Goal: Information Seeking & Learning: Learn about a topic

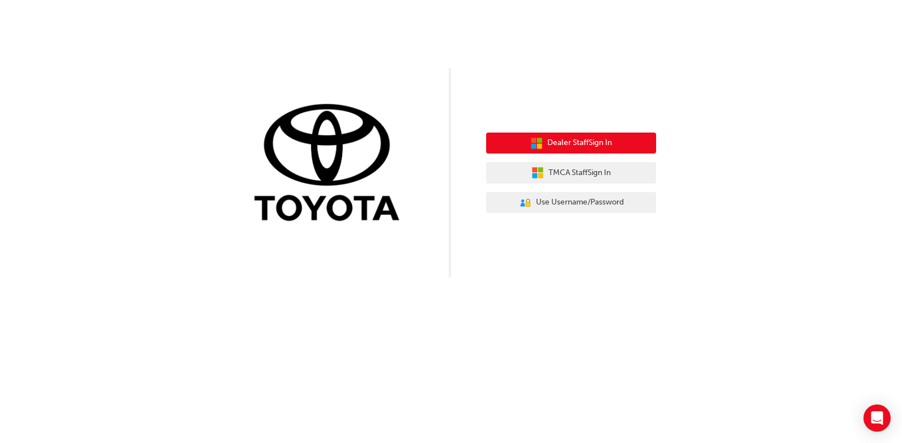
click at [559, 145] on span "Dealer Staff Sign In" at bounding box center [579, 143] width 65 height 13
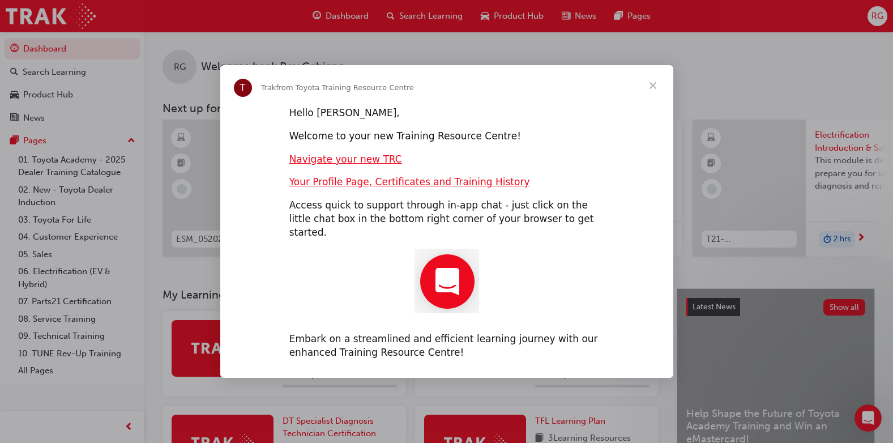
click at [650, 94] on span "Close" at bounding box center [653, 85] width 41 height 41
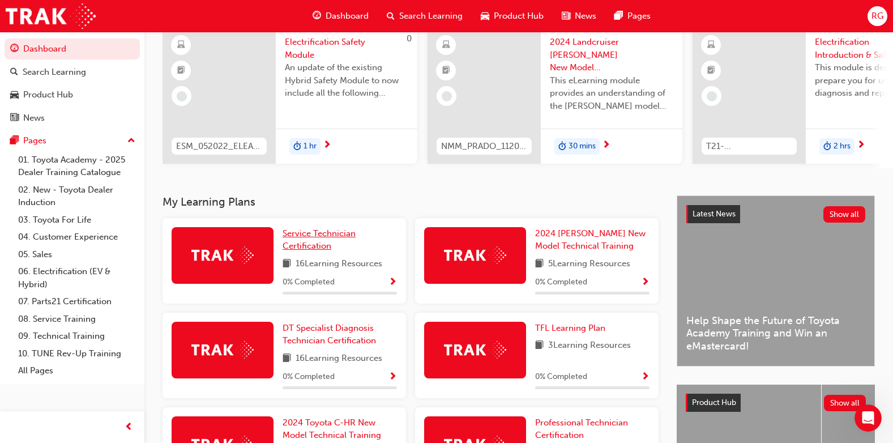
scroll to position [113, 0]
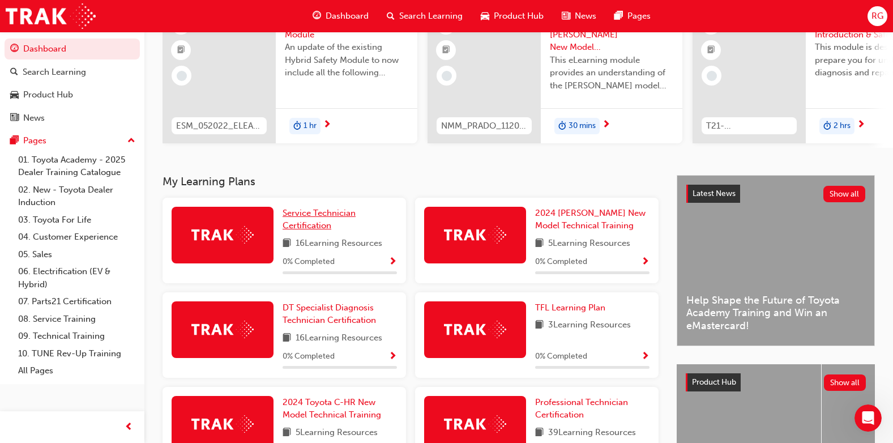
click at [297, 216] on span "Service Technician Certification" at bounding box center [319, 219] width 73 height 23
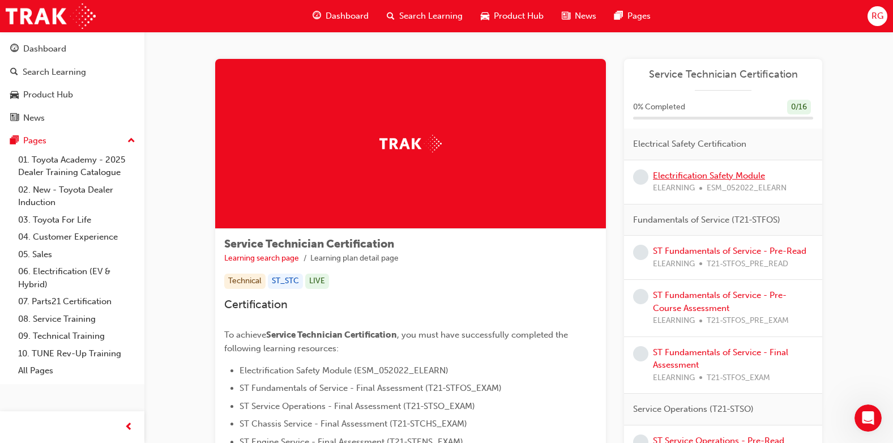
click at [671, 175] on link "Electrification Safety Module" at bounding box center [709, 176] width 112 height 10
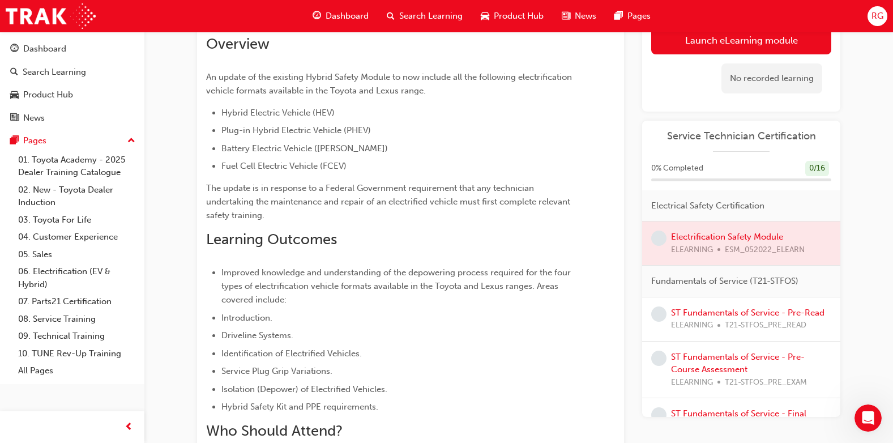
scroll to position [57, 0]
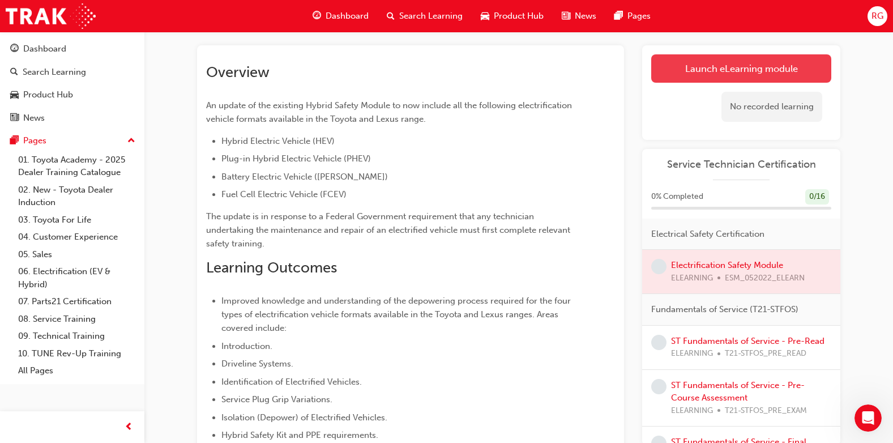
click at [686, 71] on link "Launch eLearning module" at bounding box center [742, 68] width 180 height 28
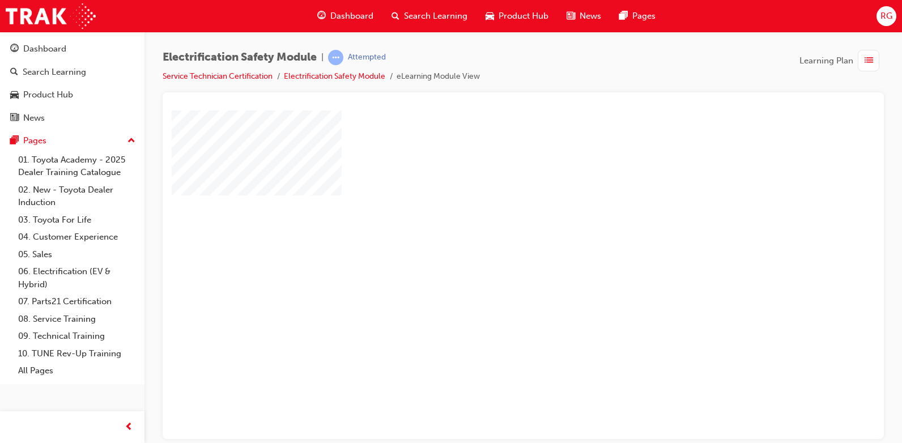
click at [491, 241] on div "play" at bounding box center [491, 241] width 0 height 0
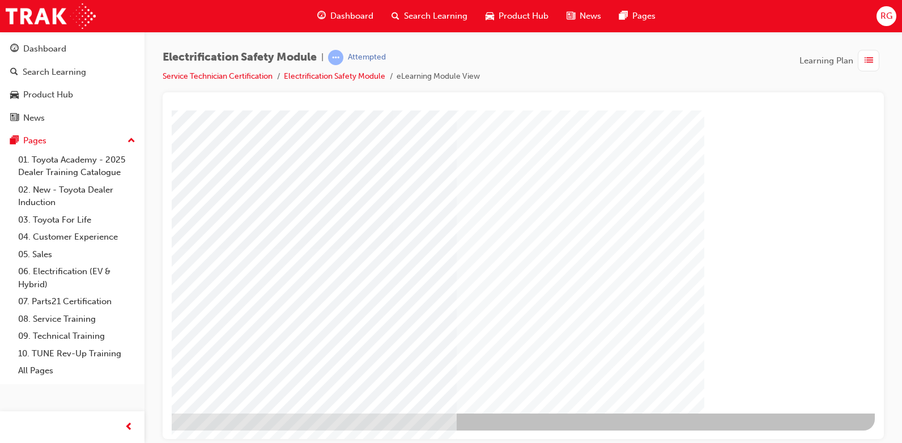
scroll to position [105, 76]
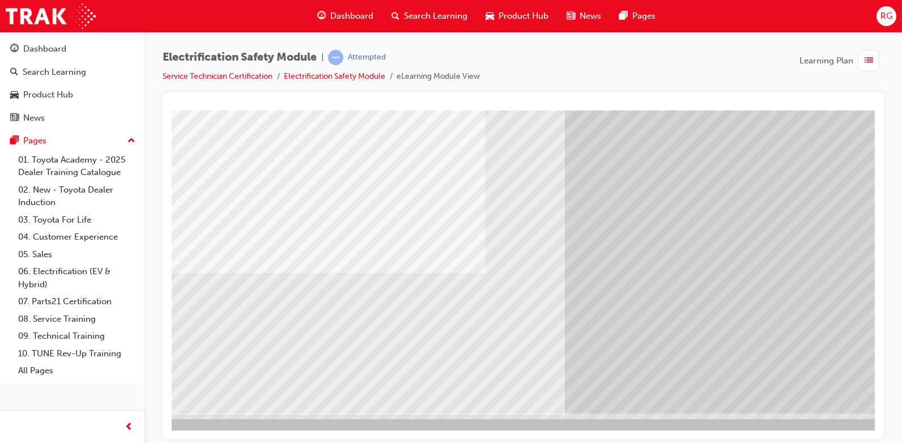
scroll to position [105, 8]
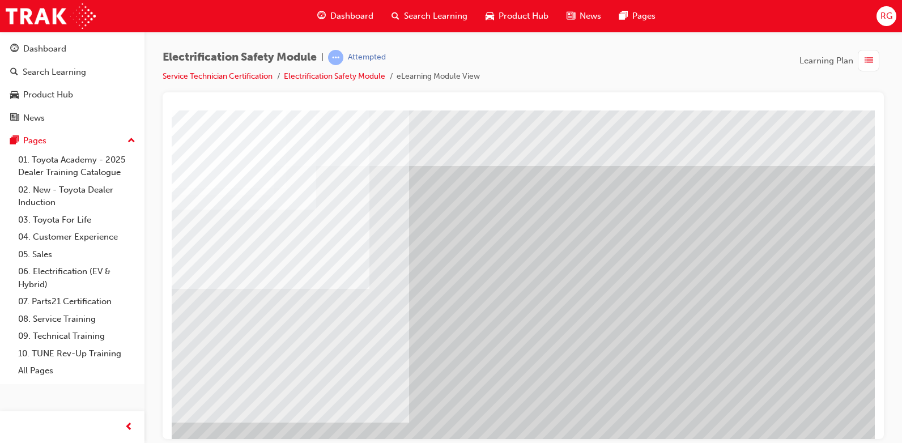
scroll to position [0, 68]
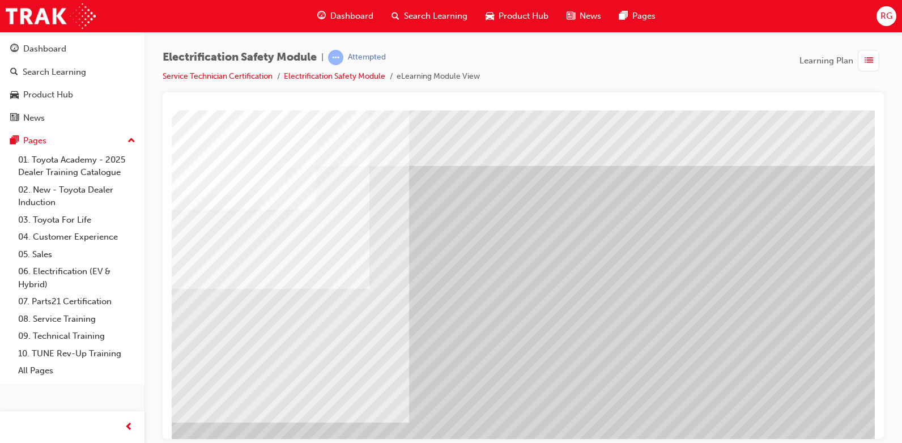
drag, startPoint x: 448, startPoint y: 361, endPoint x: 233, endPoint y: 178, distance: 282.2
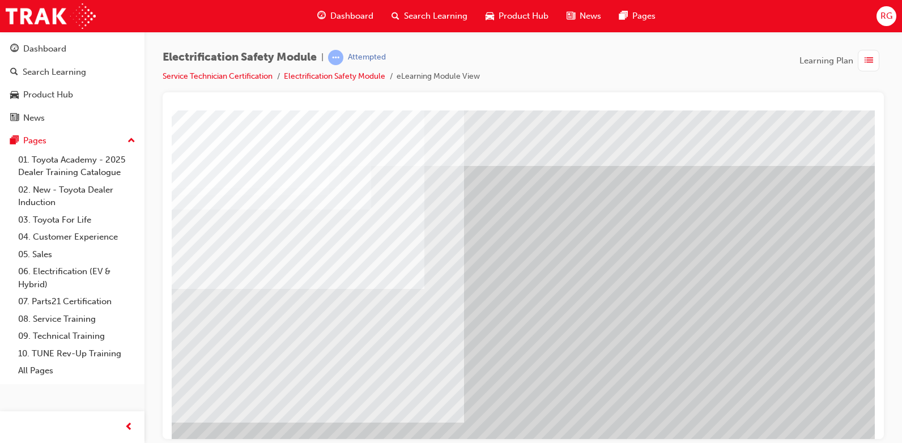
scroll to position [0, 0]
drag, startPoint x: 325, startPoint y: 433, endPoint x: 331, endPoint y: 517, distance: 83.5
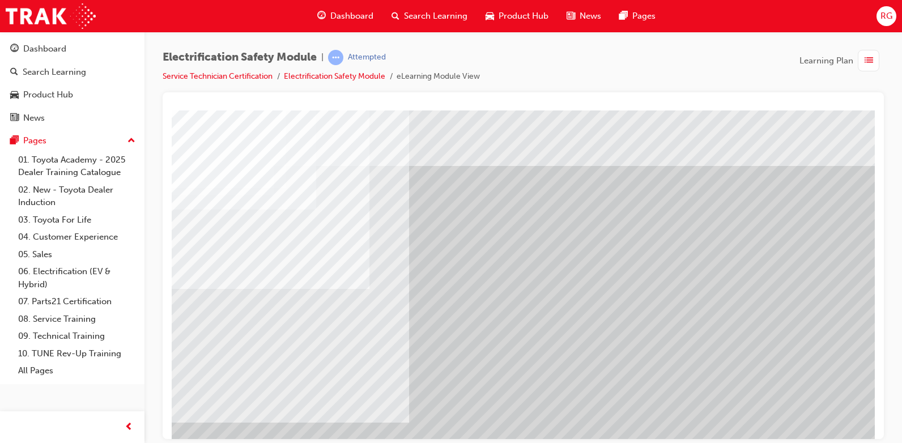
scroll to position [0, 76]
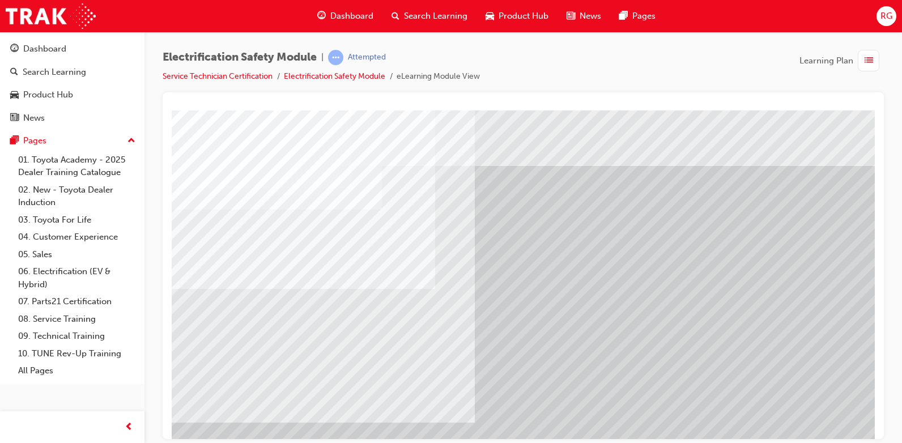
scroll to position [0, 0]
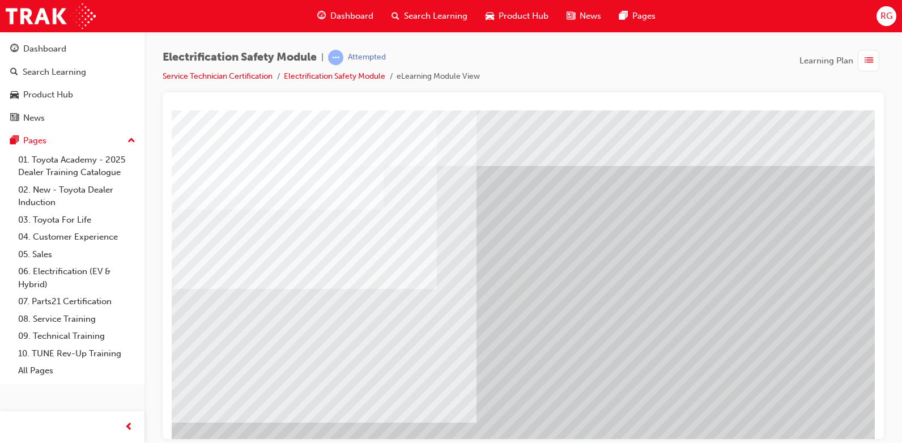
click at [133, 142] on span "up-icon" at bounding box center [131, 141] width 8 height 15
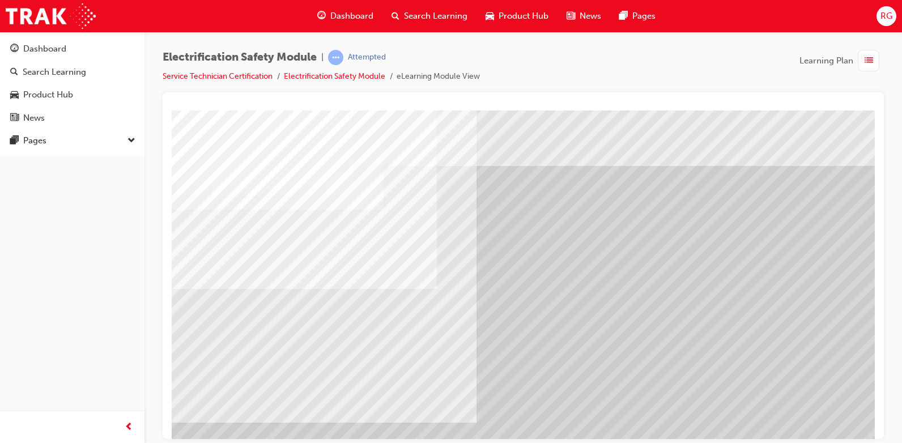
click at [130, 141] on span "down-icon" at bounding box center [131, 141] width 8 height 15
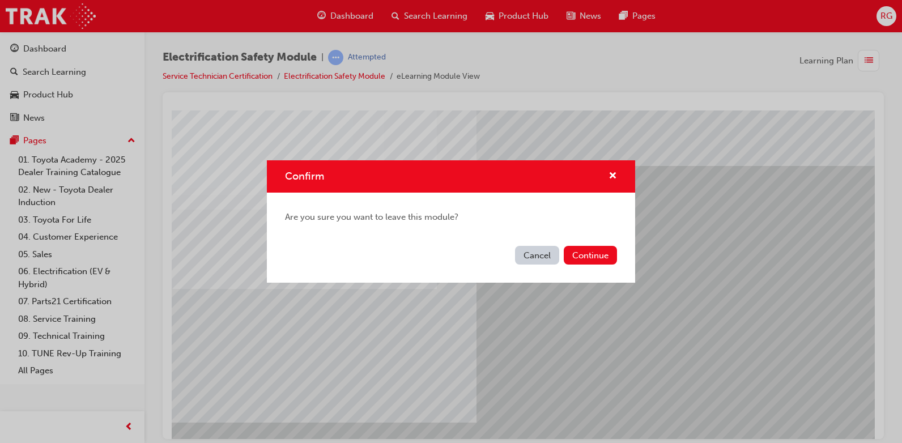
click at [525, 253] on button "Cancel" at bounding box center [537, 255] width 44 height 19
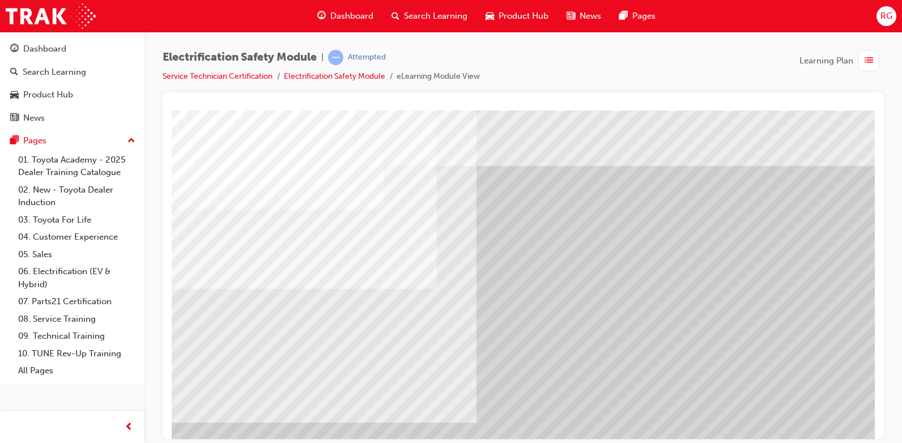
drag, startPoint x: 505, startPoint y: 236, endPoint x: 513, endPoint y: 262, distance: 27.2
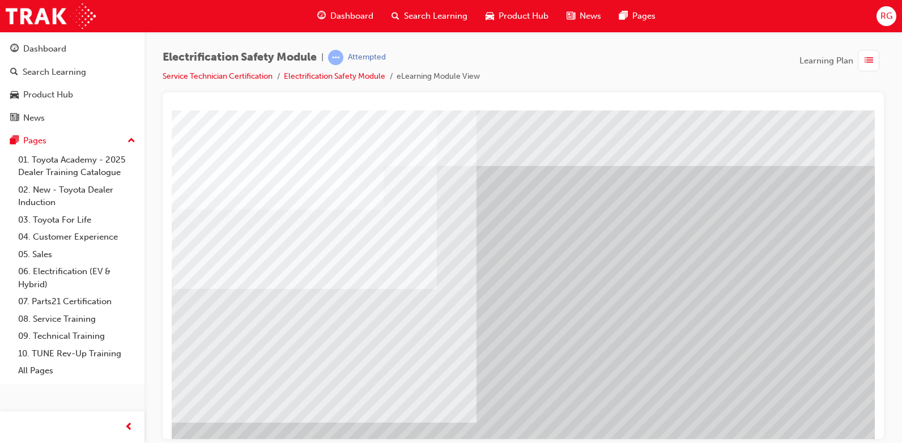
drag, startPoint x: 513, startPoint y: 262, endPoint x: 518, endPoint y: 282, distance: 21.0
drag, startPoint x: 423, startPoint y: 235, endPoint x: 316, endPoint y: 244, distance: 107.4
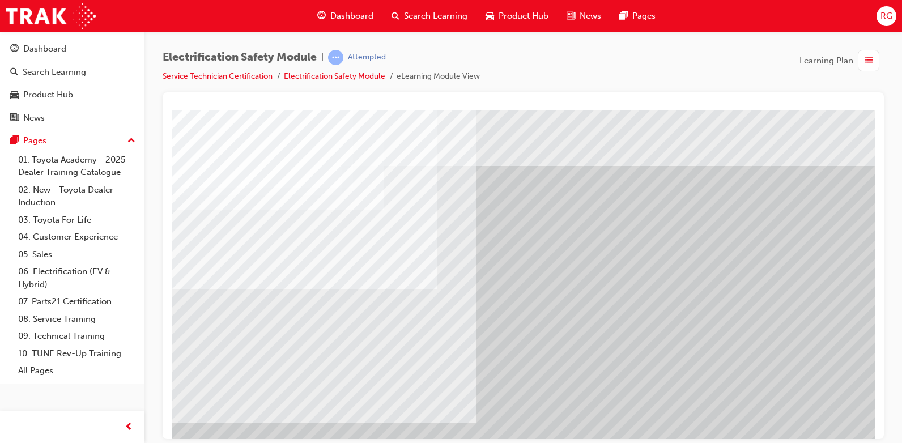
drag, startPoint x: 794, startPoint y: 319, endPoint x: 802, endPoint y: 325, distance: 10.1
drag, startPoint x: 805, startPoint y: 325, endPoint x: 843, endPoint y: 313, distance: 39.8
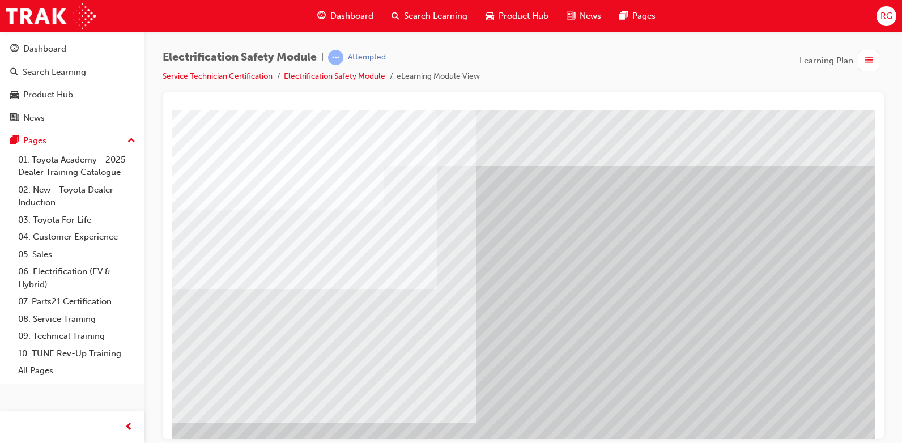
click at [346, 79] on link "Electrification Safety Module" at bounding box center [334, 76] width 101 height 10
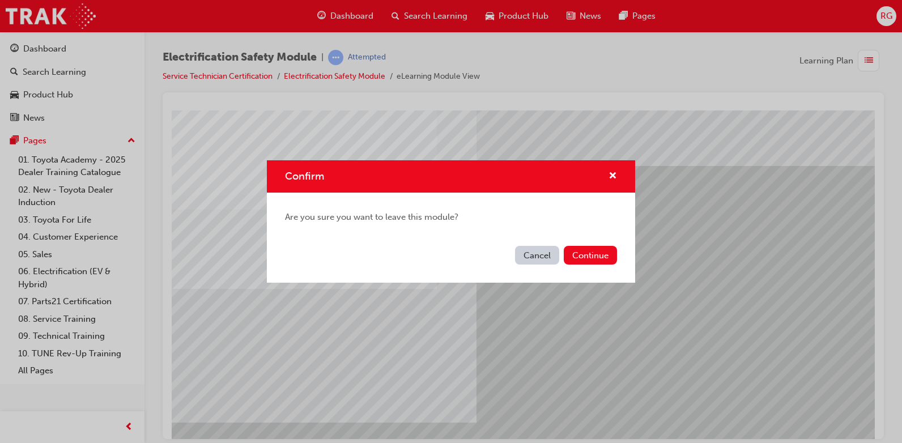
click at [523, 252] on button "Cancel" at bounding box center [537, 255] width 44 height 19
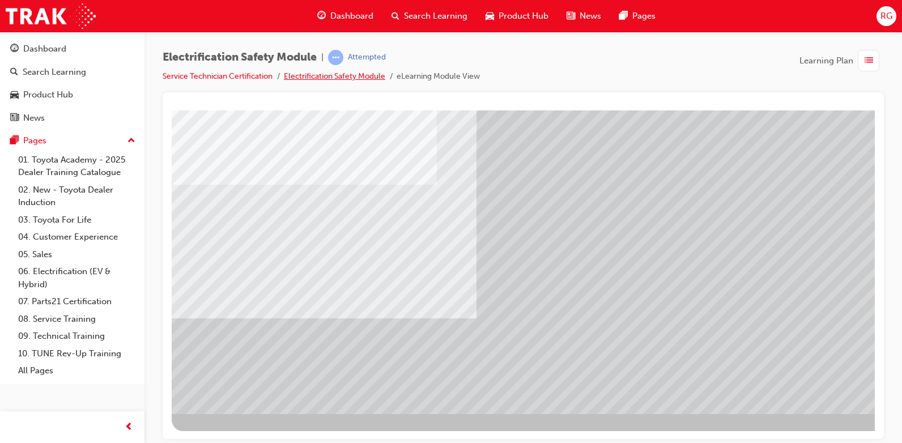
scroll to position [105, 0]
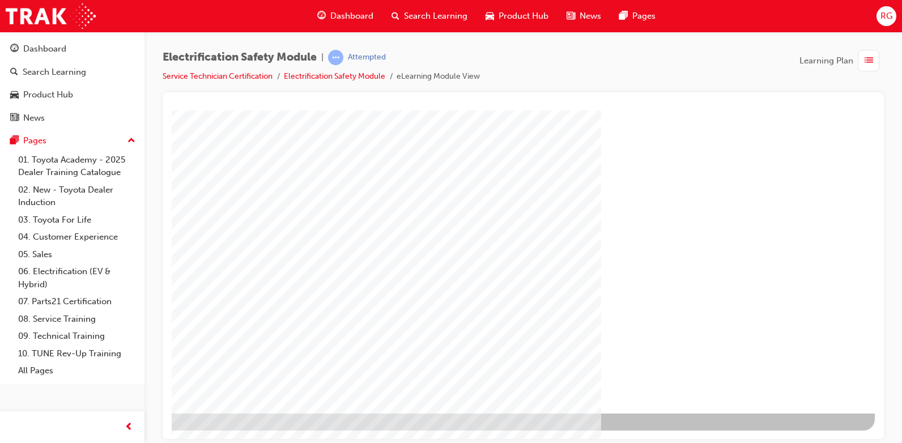
scroll to position [105, 76]
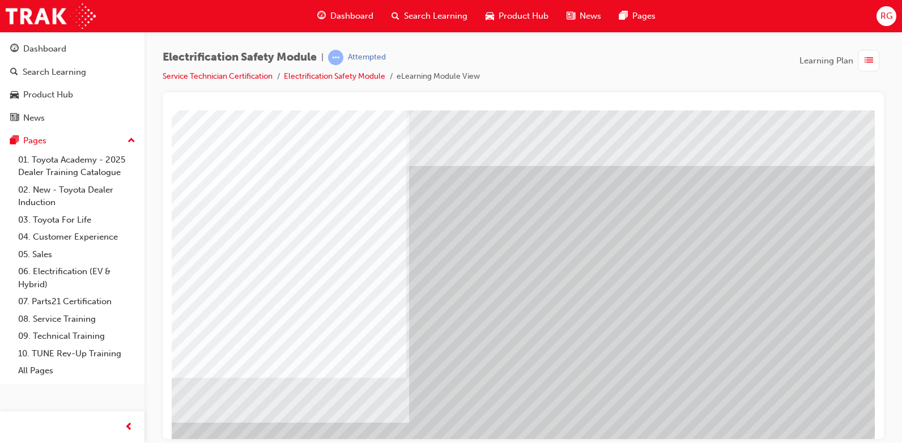
scroll to position [0, 76]
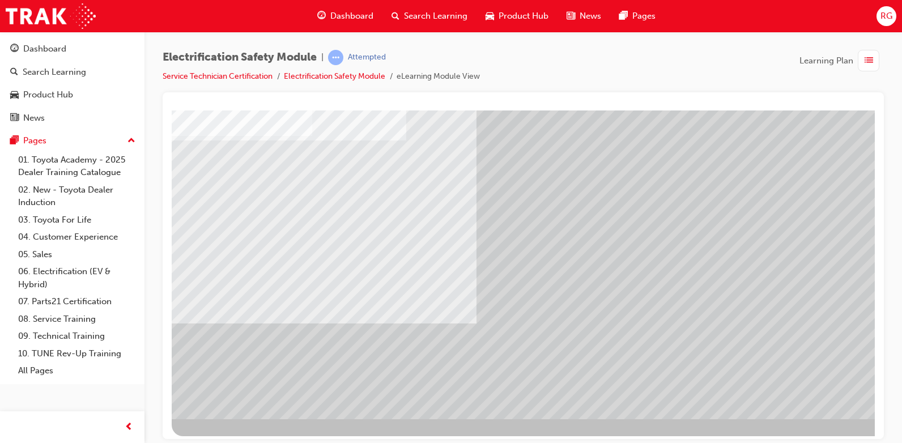
scroll to position [105, 0]
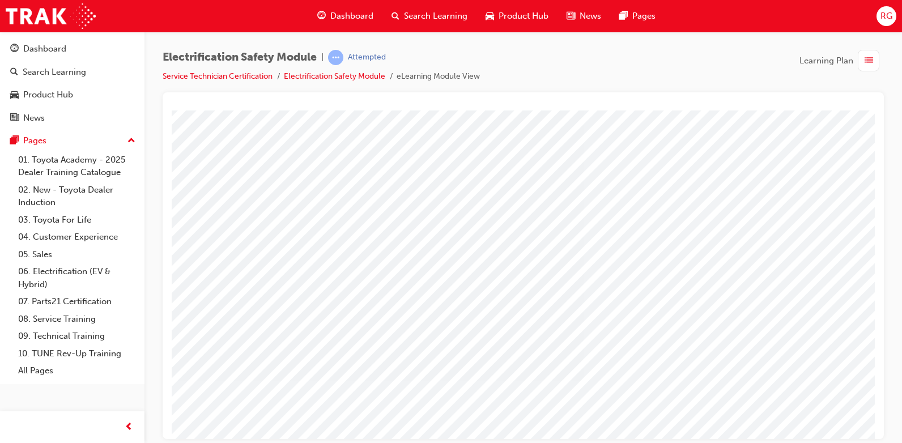
scroll to position [105, 23]
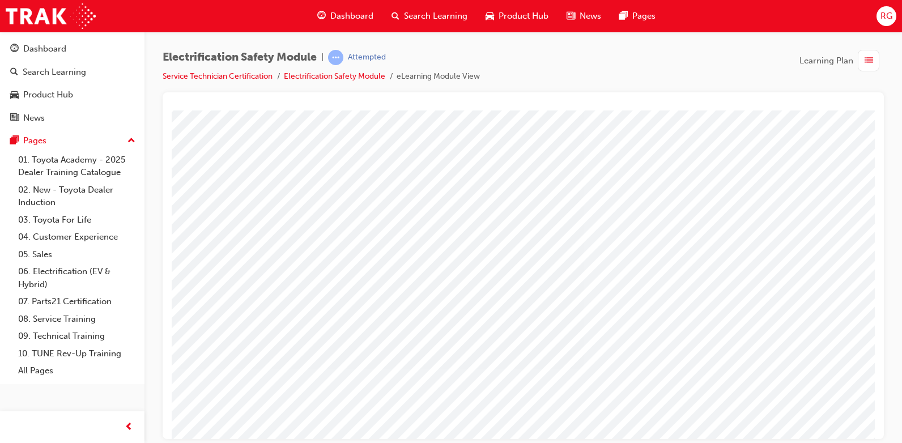
scroll to position [79, 23]
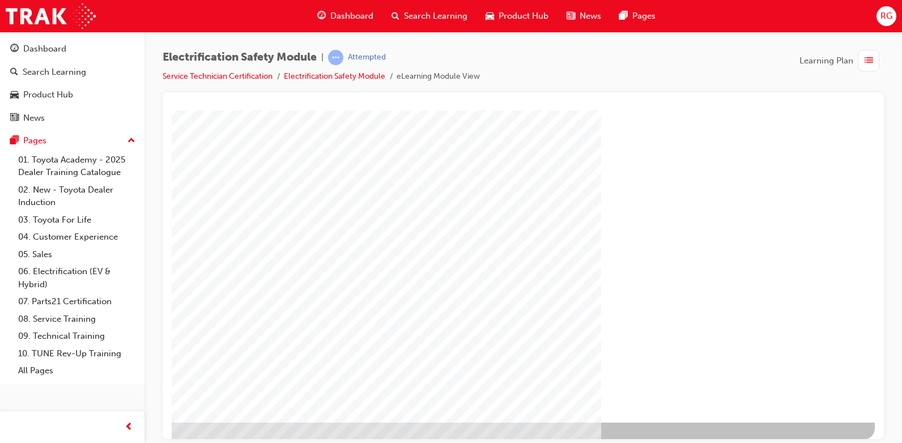
scroll to position [105, 76]
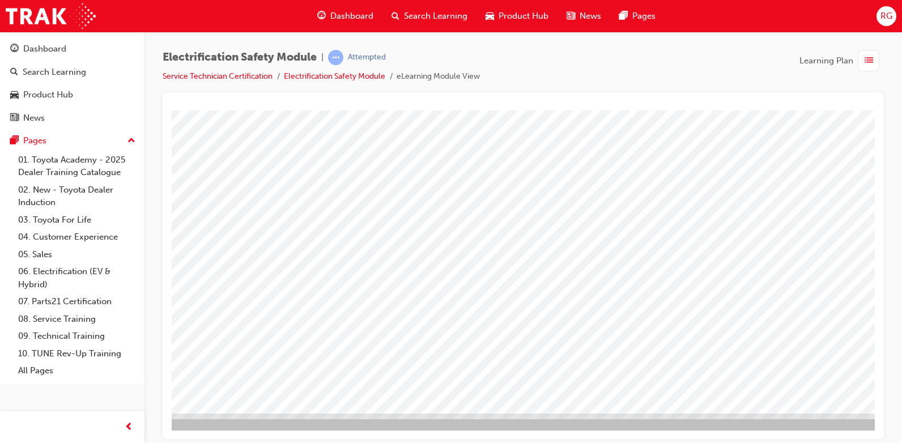
scroll to position [48, 45]
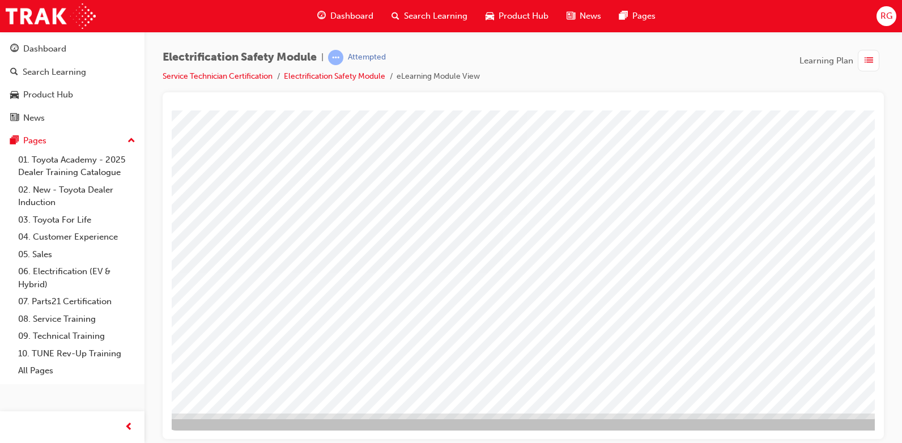
scroll to position [48, 7]
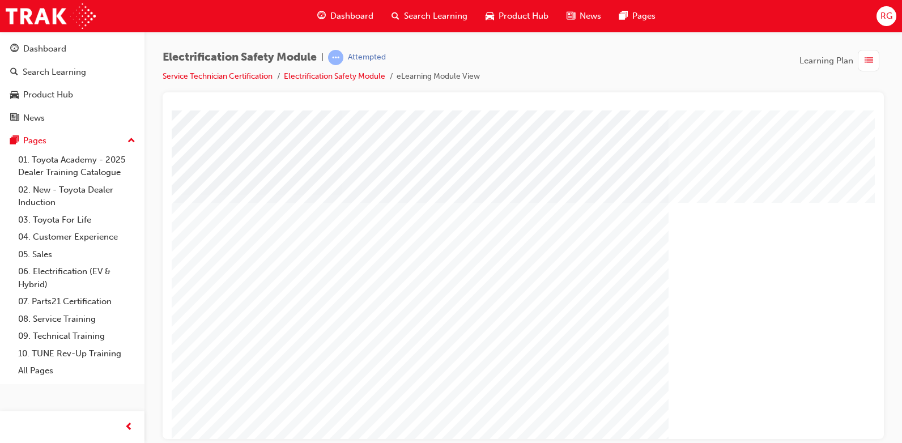
scroll to position [105, 0]
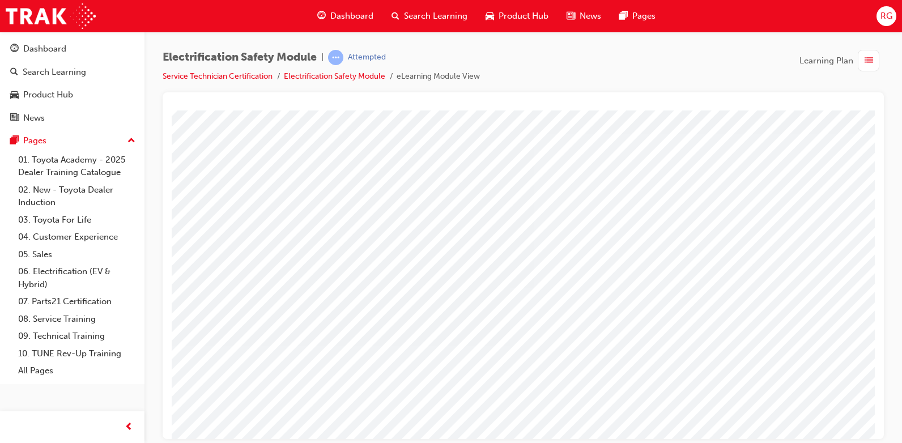
scroll to position [33, 0]
drag, startPoint x: 872, startPoint y: 332, endPoint x: 1047, endPoint y: 466, distance: 220.3
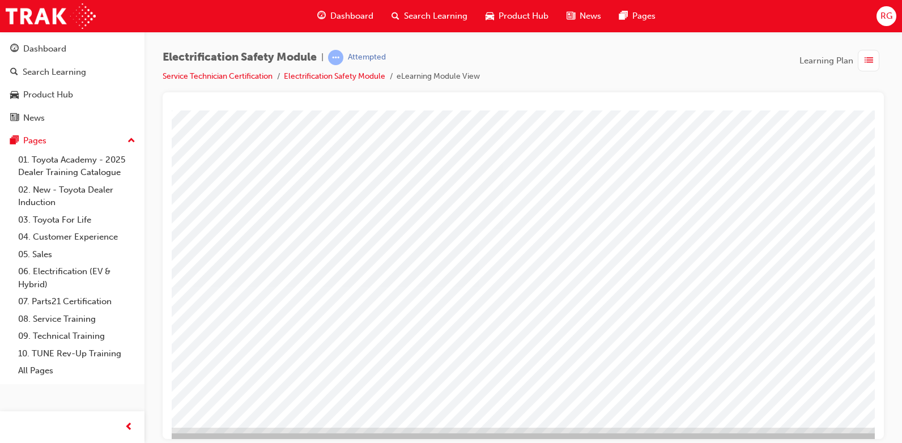
scroll to position [101, 31]
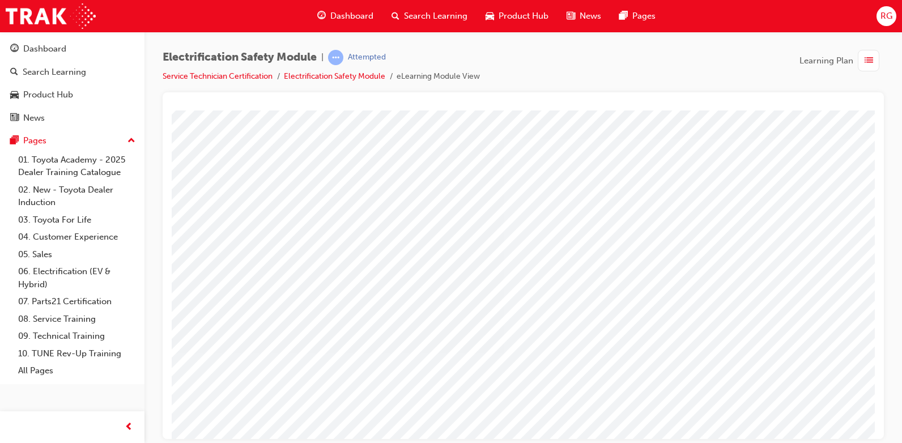
scroll to position [27, 2]
drag, startPoint x: 759, startPoint y: 435, endPoint x: 872, endPoint y: 550, distance: 161.4
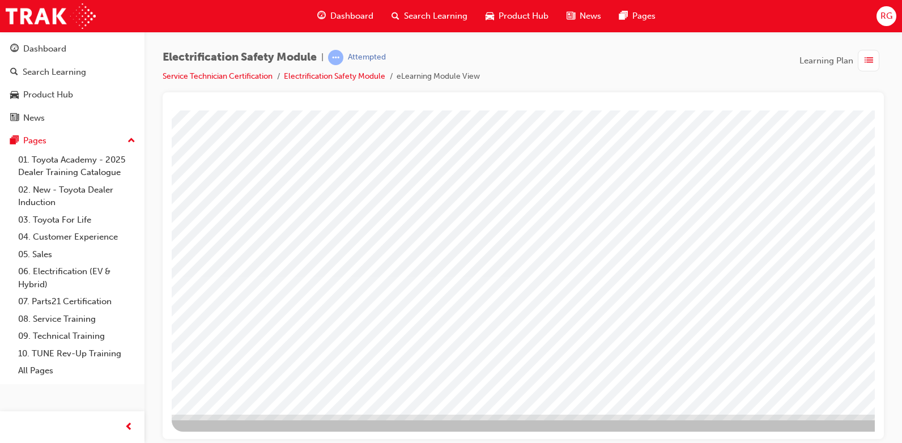
scroll to position [105, 0]
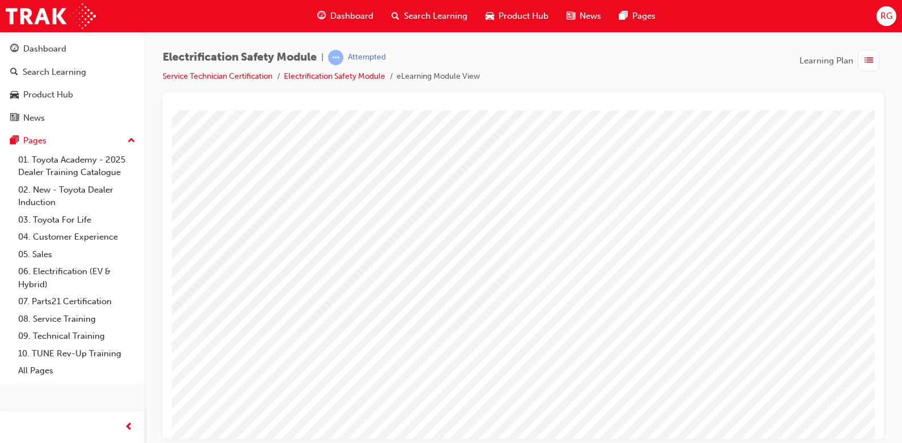
click at [875, 258] on div at bounding box center [523, 265] width 721 height 347
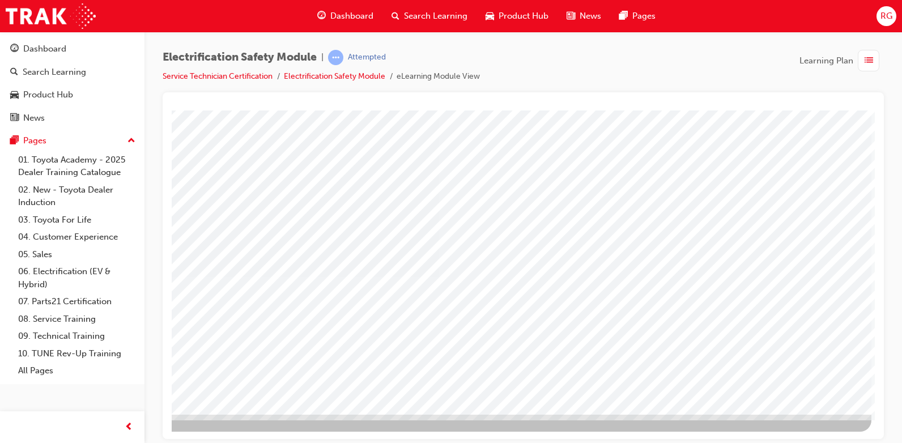
scroll to position [105, 75]
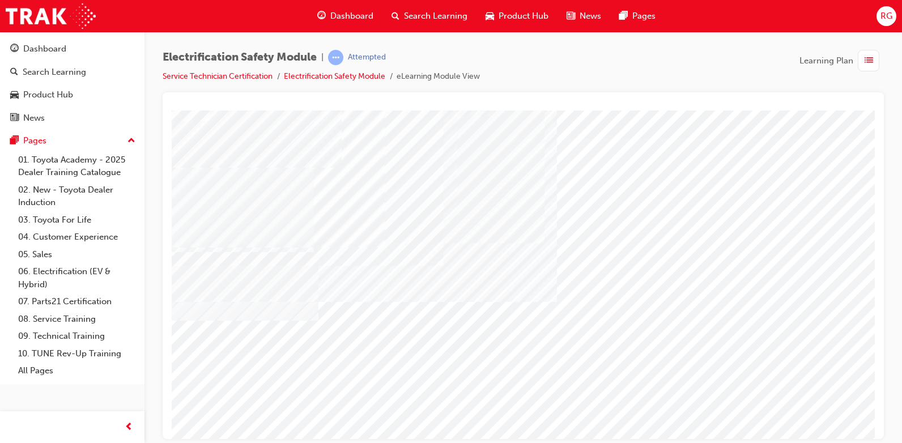
scroll to position [28, 23]
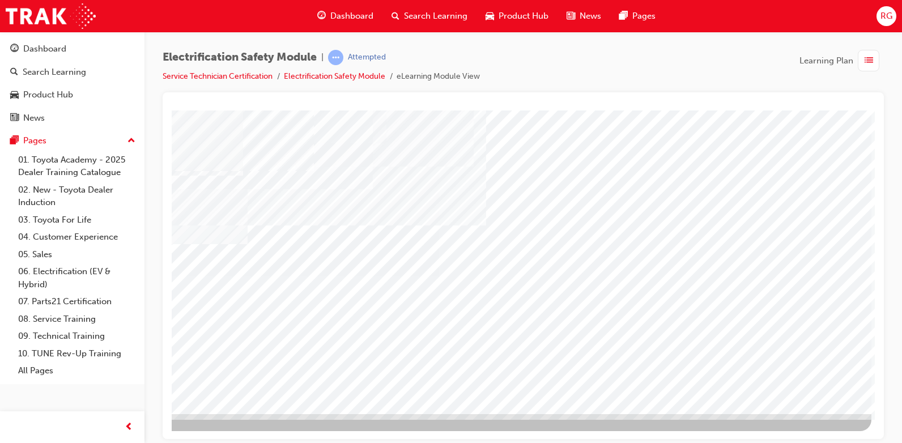
scroll to position [105, 76]
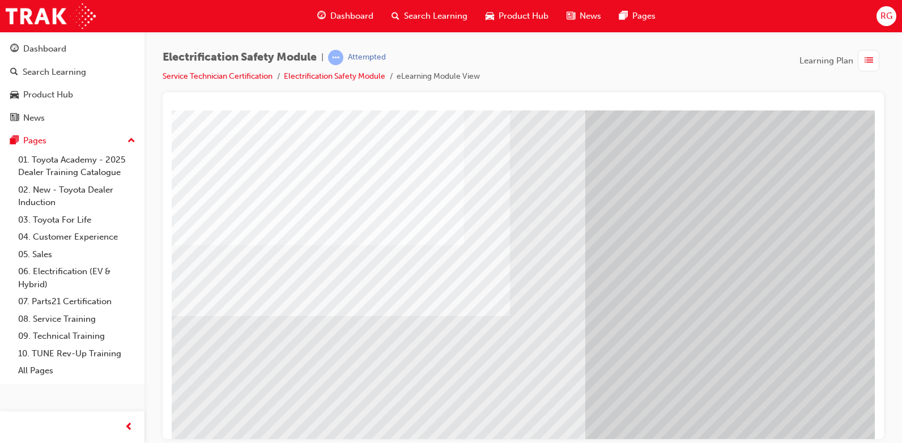
scroll to position [105, 0]
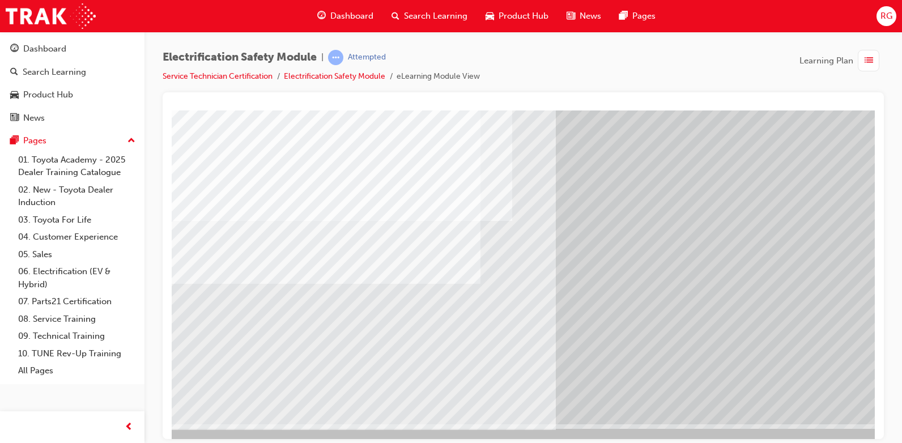
scroll to position [99, 29]
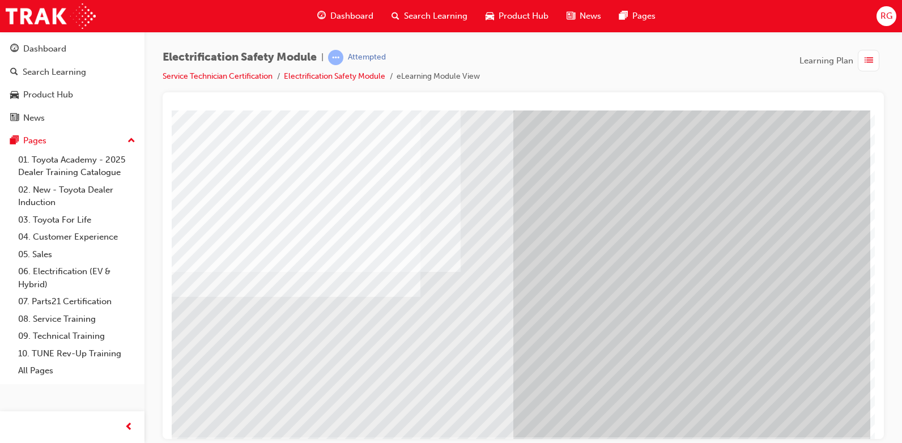
scroll to position [105, 76]
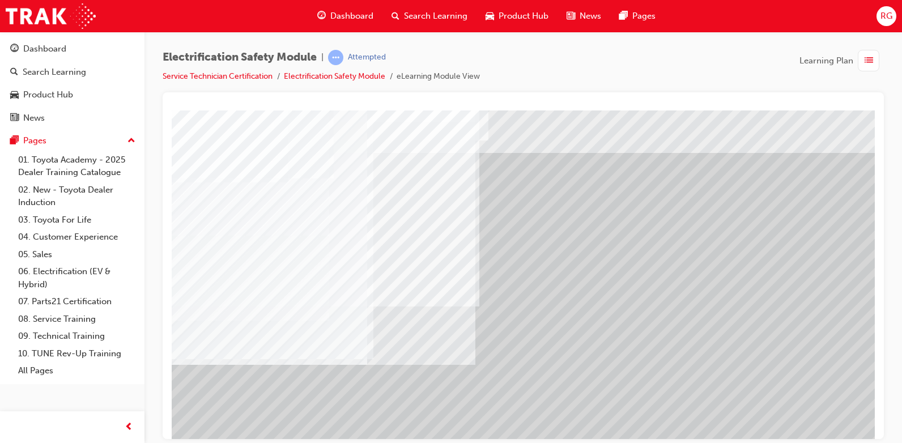
scroll to position [15, 53]
click at [182, 440] on div "Electrification Safety Module | Attempted Service Technician Certification Elec…" at bounding box center [451, 221] width 902 height 443
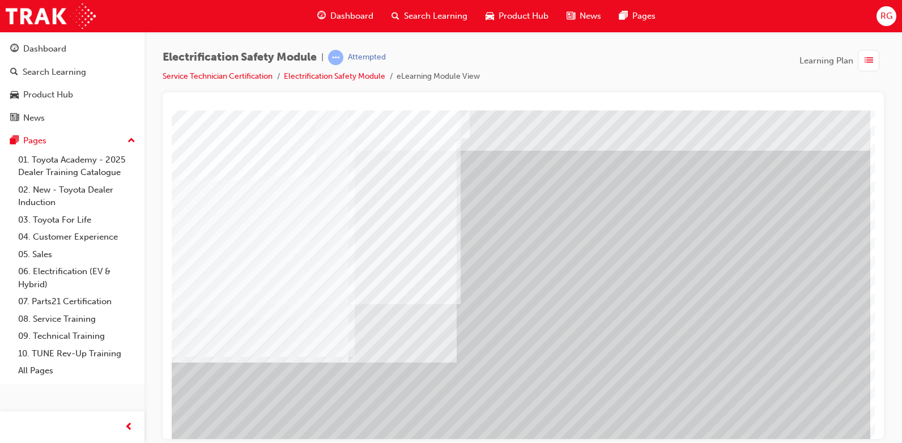
scroll to position [105, 76]
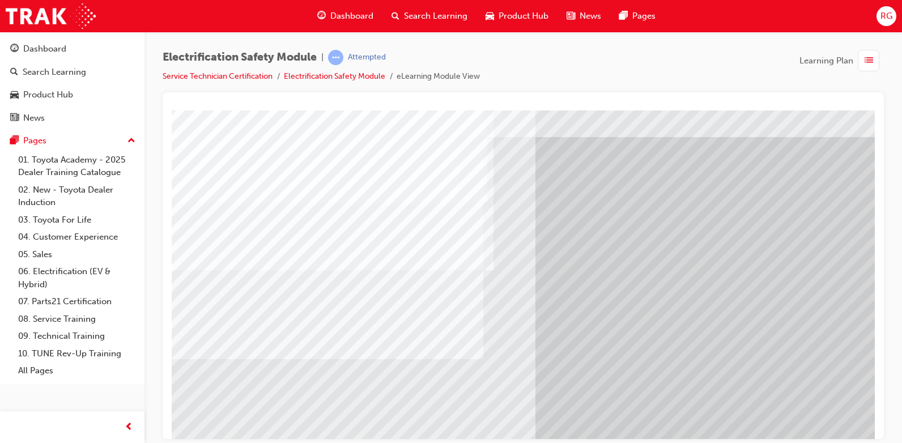
scroll to position [20, 33]
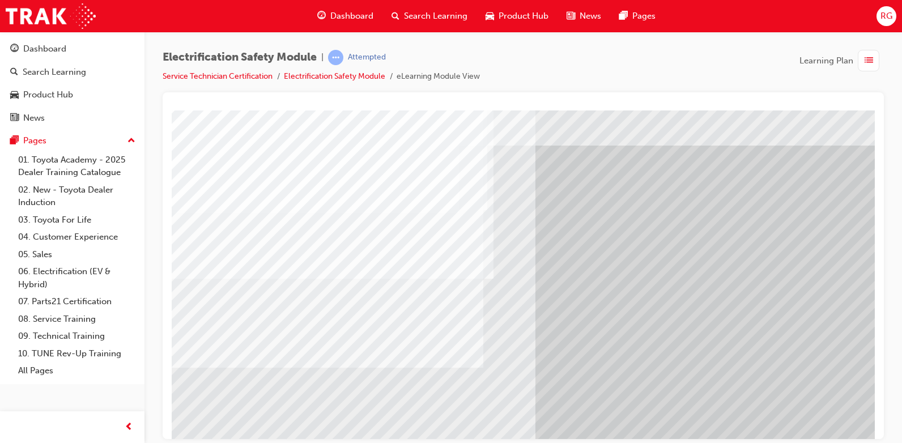
drag, startPoint x: 869, startPoint y: 210, endPoint x: 1048, endPoint y: 296, distance: 198.4
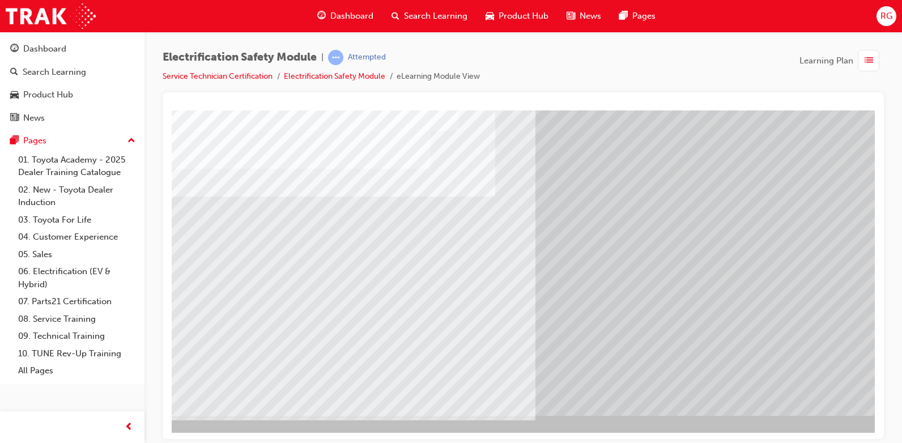
scroll to position [105, 33]
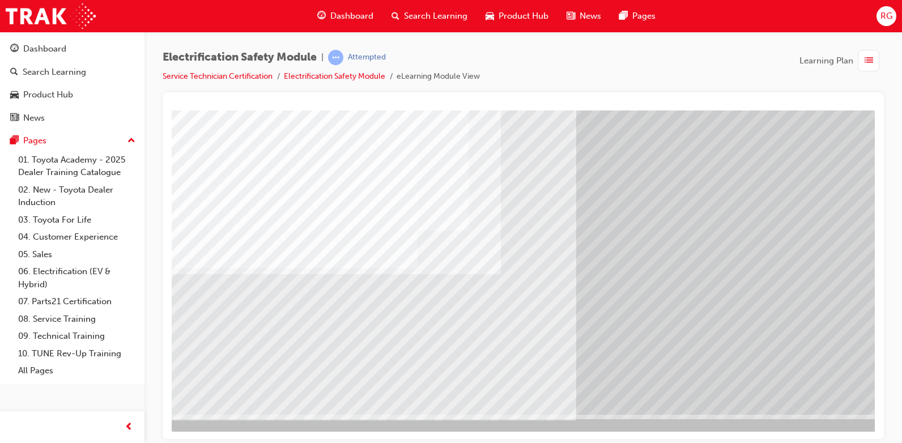
scroll to position [105, 9]
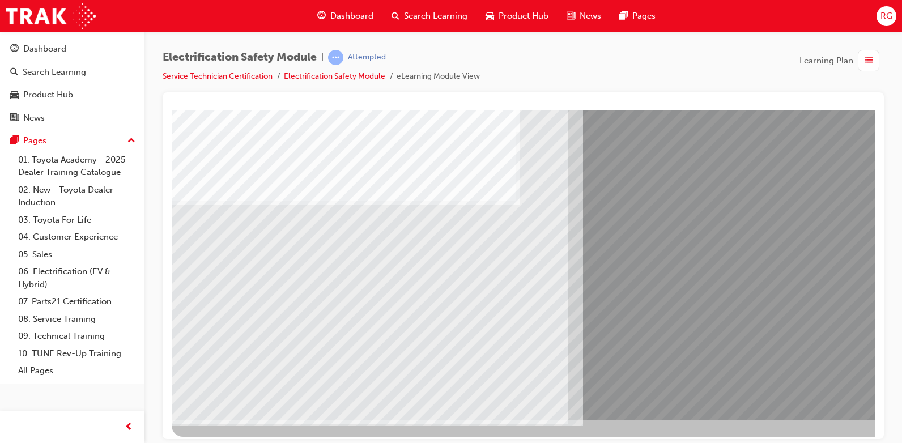
scroll to position [105, 0]
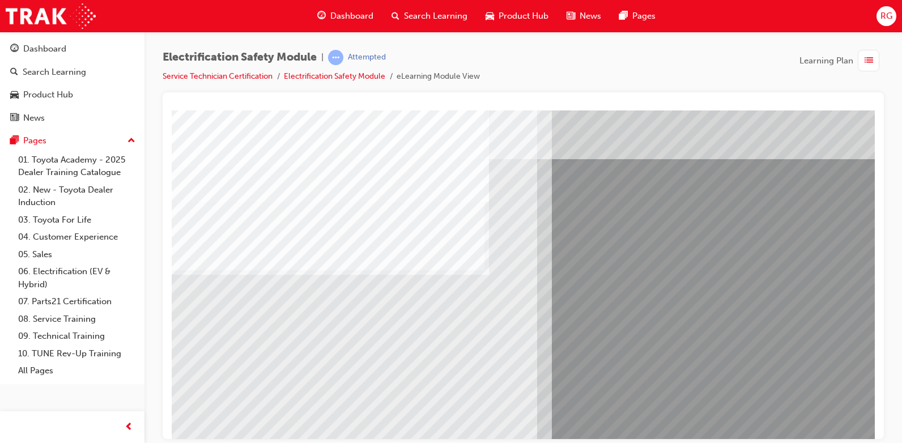
scroll to position [29, 31]
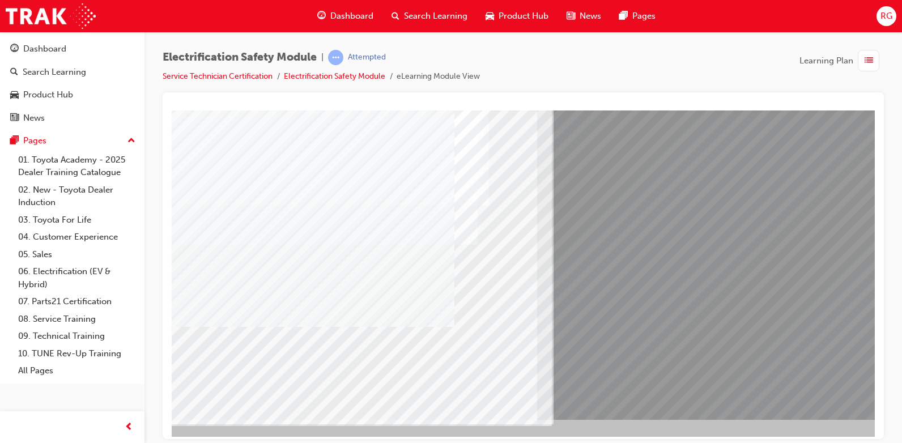
scroll to position [105, 31]
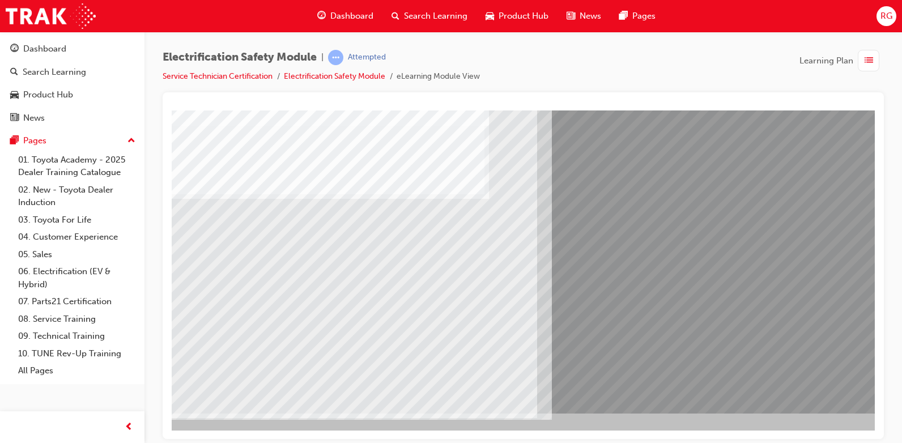
scroll to position [0, 0]
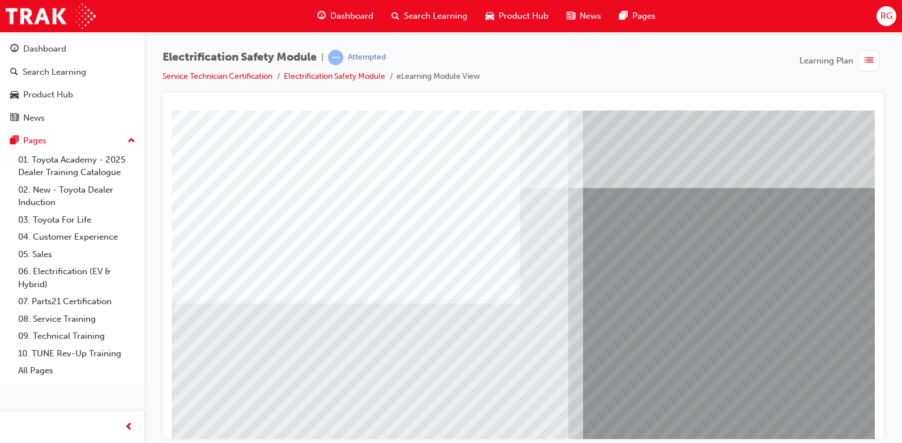
drag, startPoint x: 567, startPoint y: 429, endPoint x: 582, endPoint y: 430, distance: 14.8
click at [582, 114] on html "multistate Loading..." at bounding box center [523, 112] width 703 height 5
drag, startPoint x: 577, startPoint y: 434, endPoint x: 516, endPoint y: 292, distance: 155.0
click at [516, 292] on div "multistate" at bounding box center [557, 314] width 771 height 408
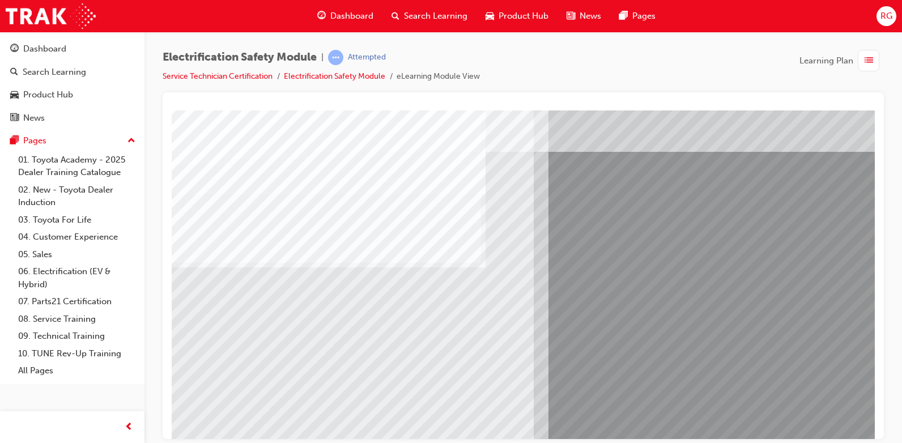
scroll to position [28, 35]
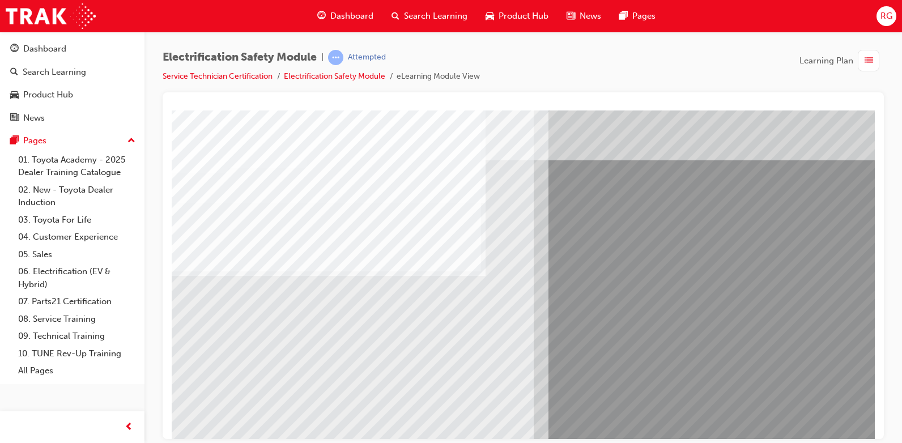
drag, startPoint x: 872, startPoint y: 216, endPoint x: 1049, endPoint y: 328, distance: 209.4
drag, startPoint x: 1049, startPoint y: 328, endPoint x: 206, endPoint y: 391, distance: 846.0
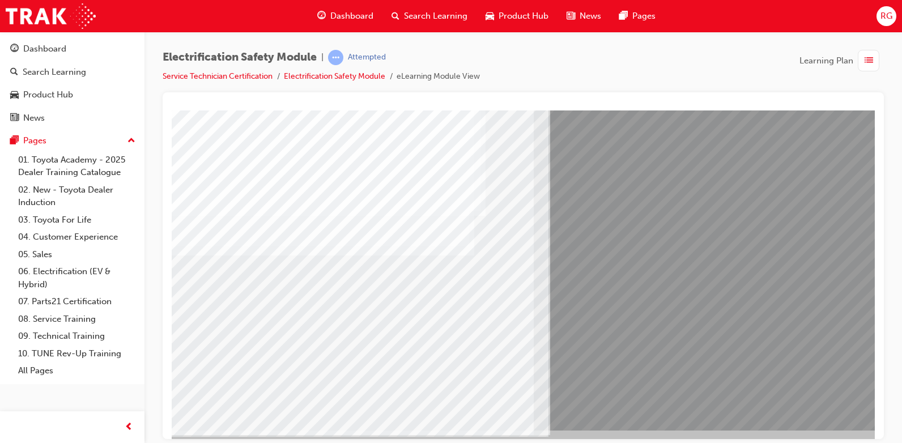
scroll to position [105, 35]
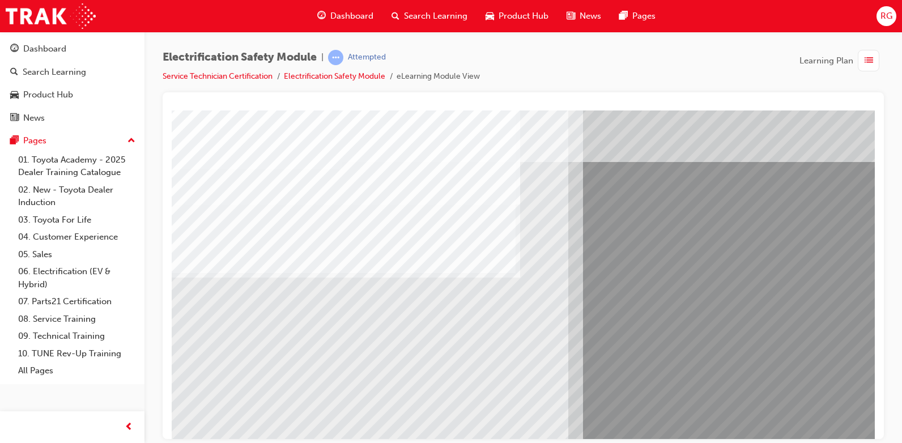
scroll to position [25, 0]
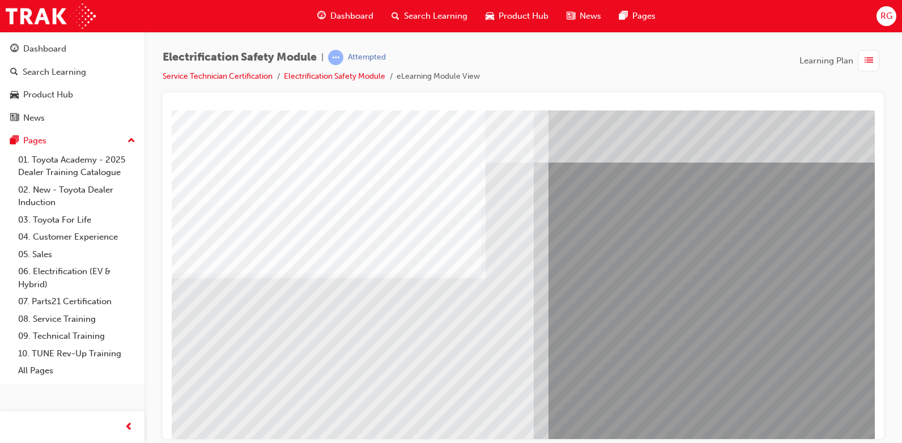
scroll to position [25, 32]
drag, startPoint x: 195, startPoint y: 432, endPoint x: 201, endPoint y: 281, distance: 151.4
click at [875, 217] on div at bounding box center [523, 265] width 721 height 347
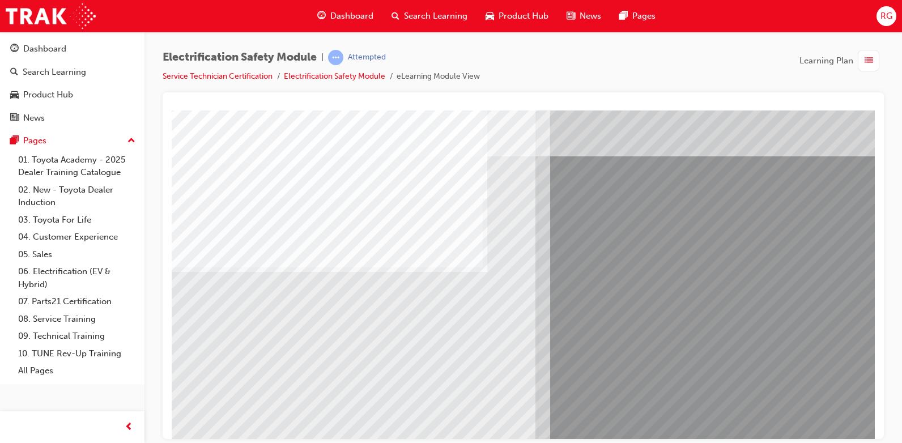
scroll to position [30, 33]
drag, startPoint x: 872, startPoint y: 212, endPoint x: 1046, endPoint y: 326, distance: 208.4
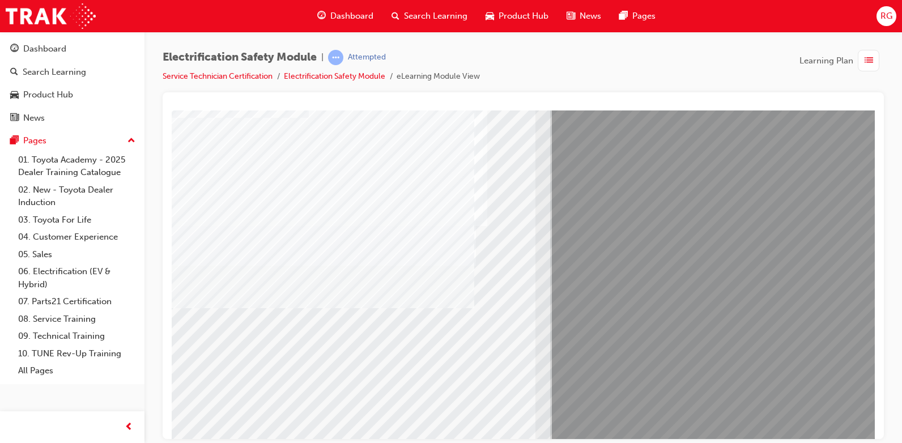
scroll to position [105, 33]
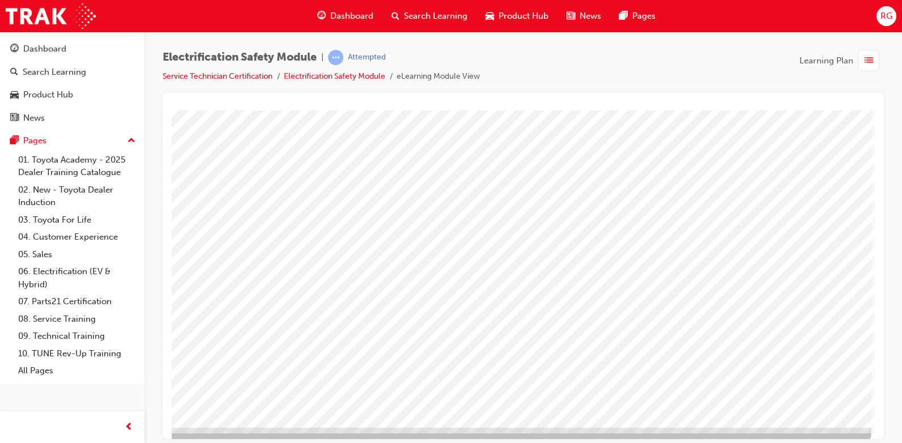
scroll to position [91, 76]
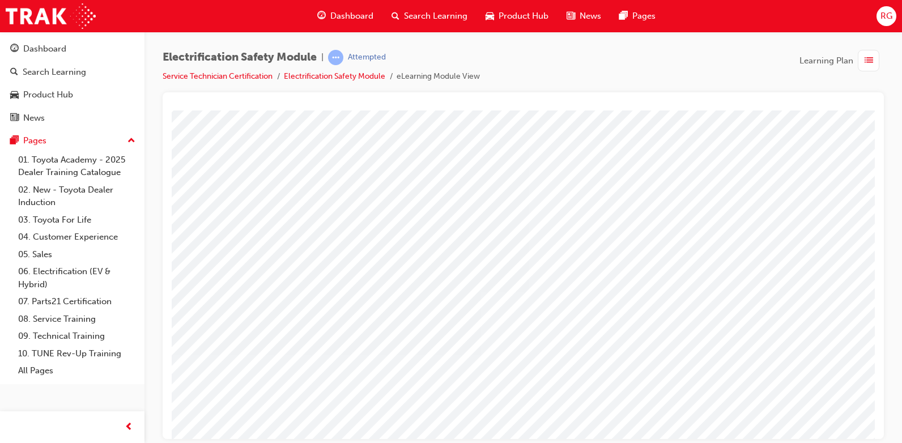
scroll to position [25, 76]
drag, startPoint x: 211, startPoint y: 433, endPoint x: 633, endPoint y: 416, distance: 422.4
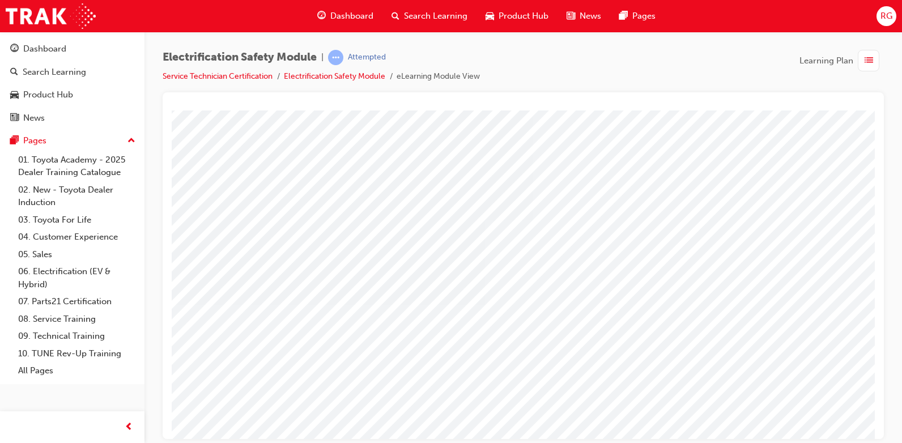
scroll to position [76, 22]
drag, startPoint x: 636, startPoint y: 435, endPoint x: 792, endPoint y: 552, distance: 195.5
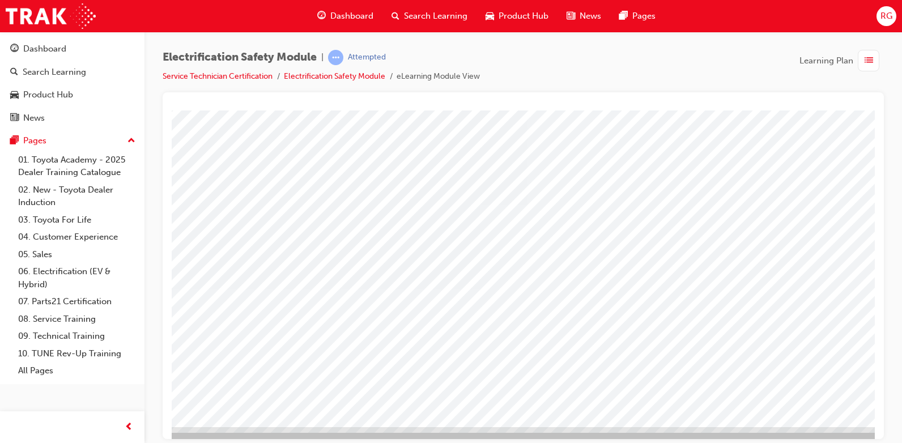
scroll to position [105, 30]
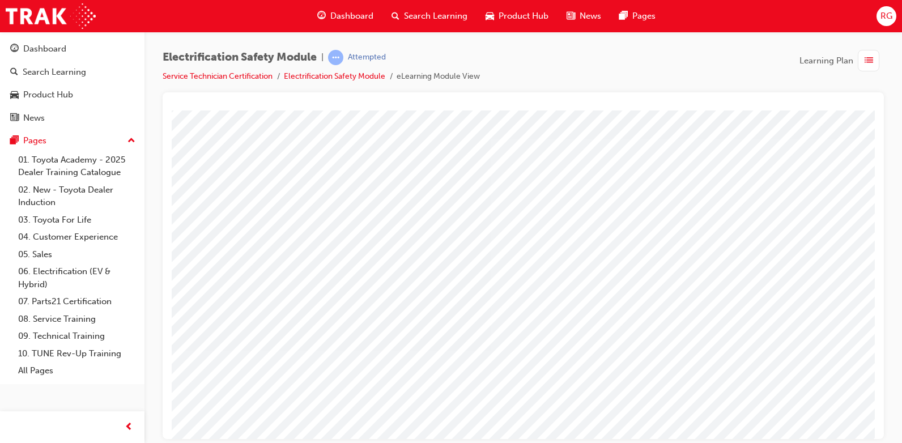
scroll to position [31, 19]
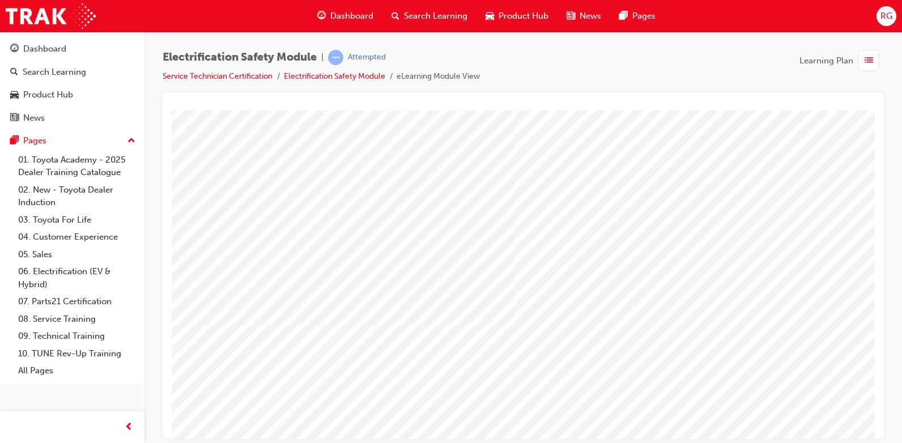
scroll to position [105, 33]
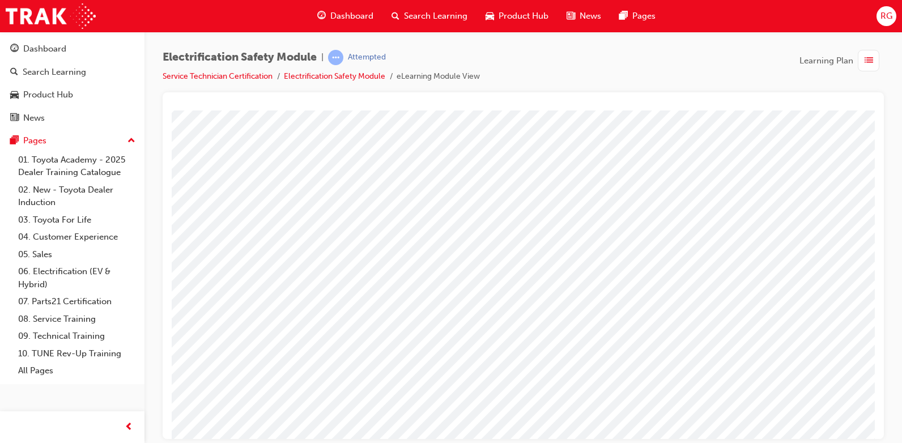
scroll to position [18, 0]
drag, startPoint x: 872, startPoint y: 248, endPoint x: 1050, endPoint y: 299, distance: 184.9
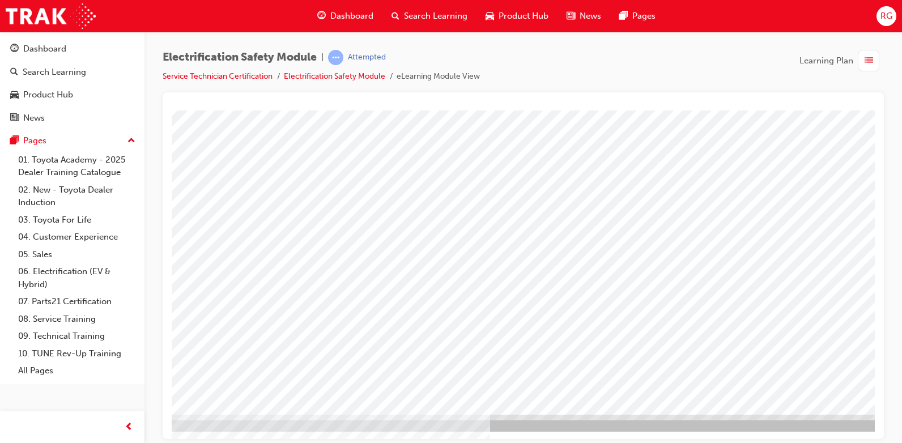
scroll to position [105, 22]
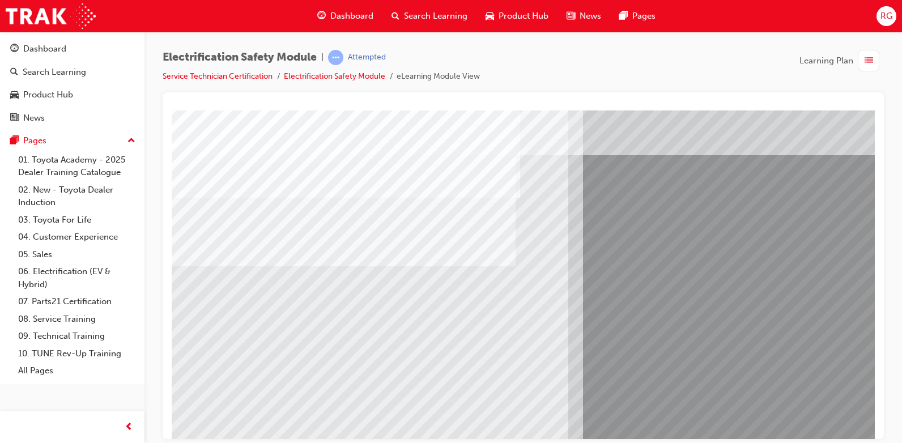
scroll to position [32, 0]
drag, startPoint x: 871, startPoint y: 130, endPoint x: 1053, endPoint y: 263, distance: 224.6
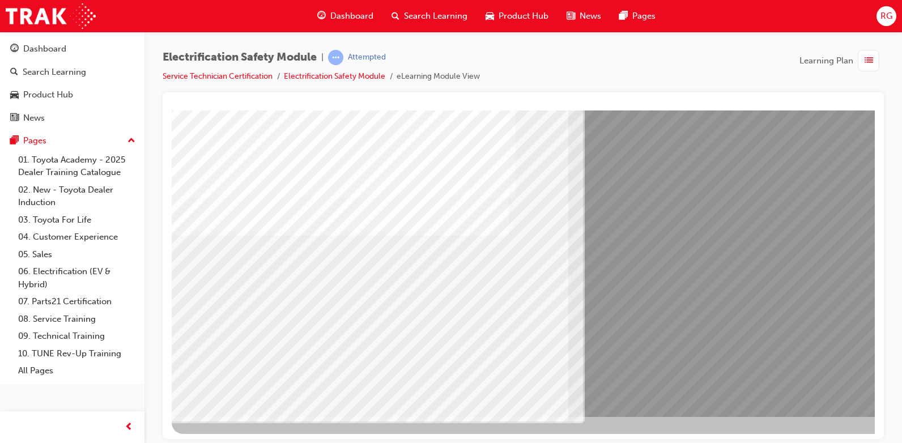
scroll to position [105, 0]
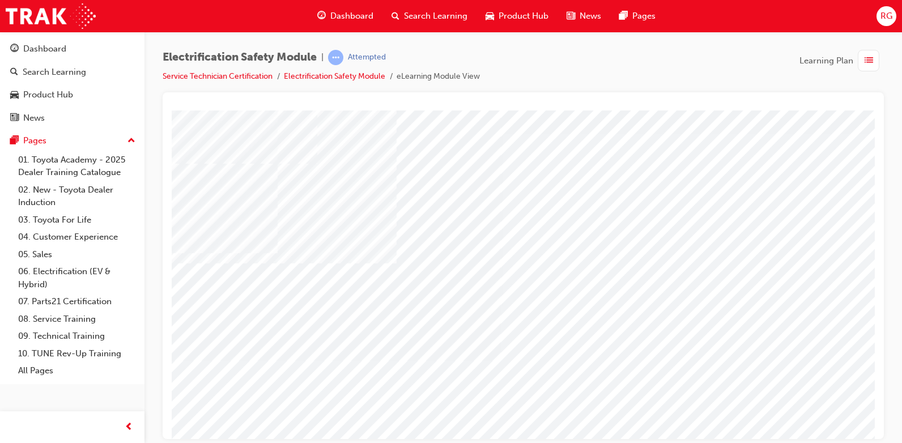
scroll to position [29, 24]
drag, startPoint x: 872, startPoint y: 199, endPoint x: 1048, endPoint y: 312, distance: 208.5
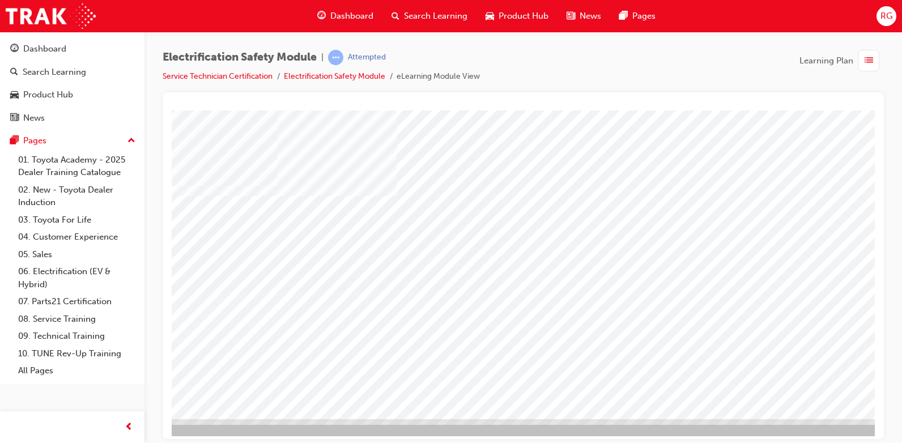
scroll to position [105, 24]
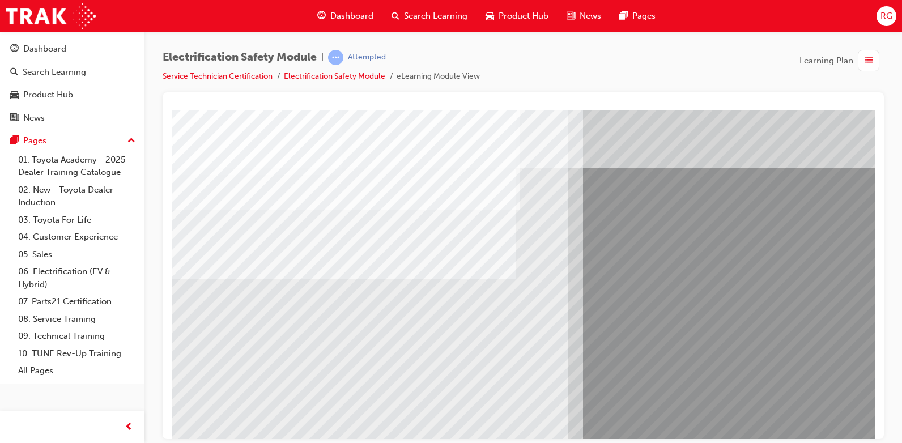
scroll to position [22, 0]
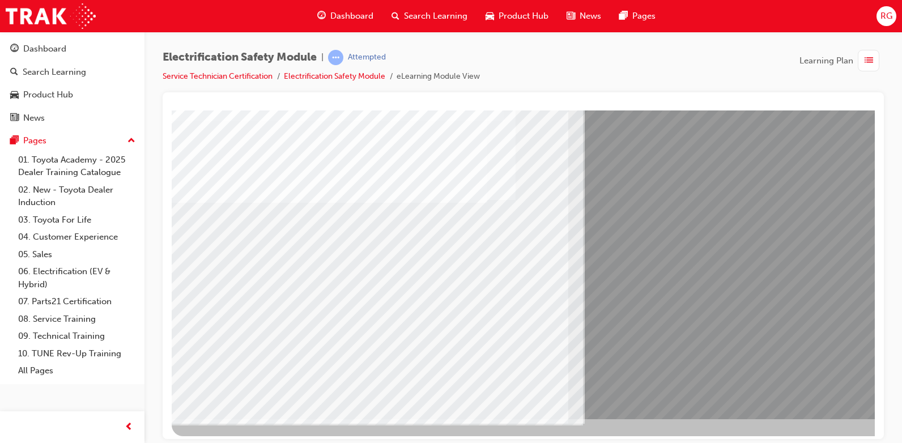
scroll to position [105, 0]
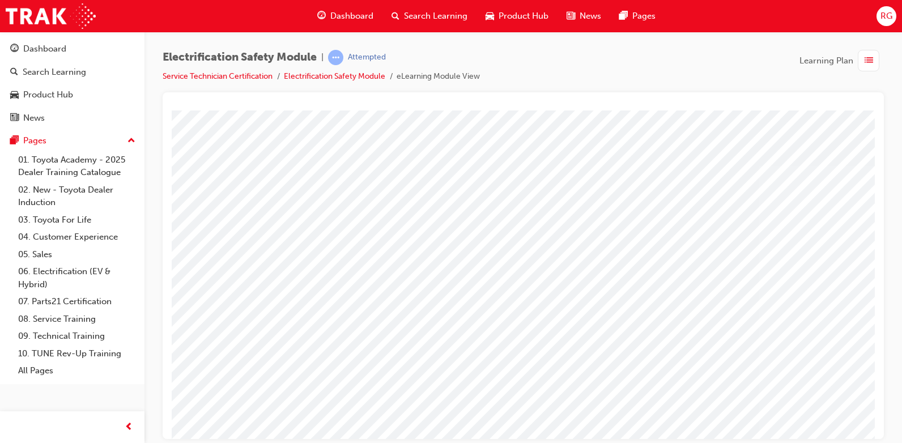
scroll to position [0, 23]
click at [857, 114] on html "Loading..." at bounding box center [505, 112] width 703 height 5
click at [840, 114] on html "Loading..." at bounding box center [488, 112] width 703 height 5
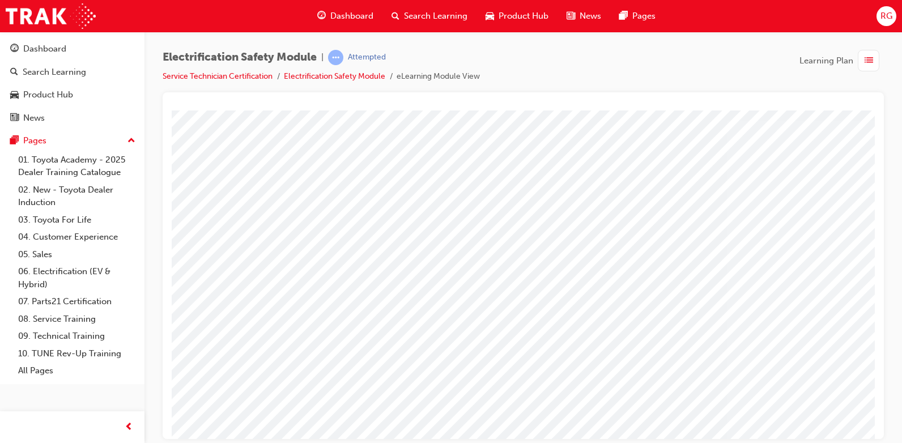
scroll to position [105, 32]
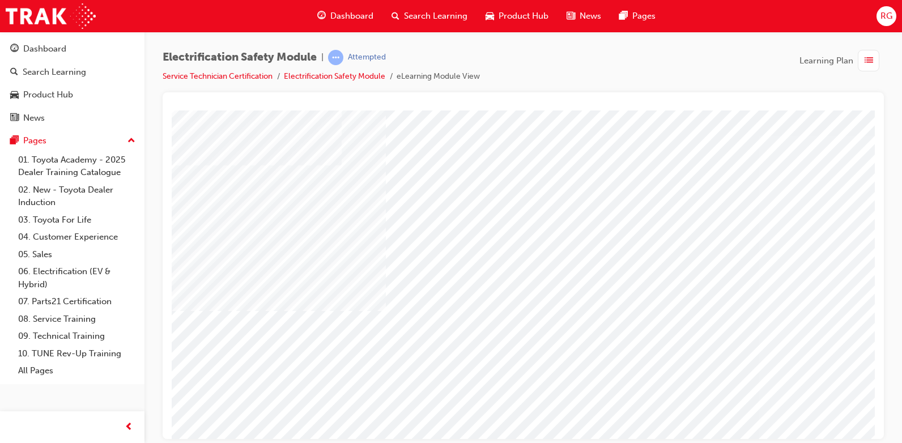
scroll to position [23, 0]
click at [858, 92] on html "multistate Loading..." at bounding box center [510, 89] width 703 height 5
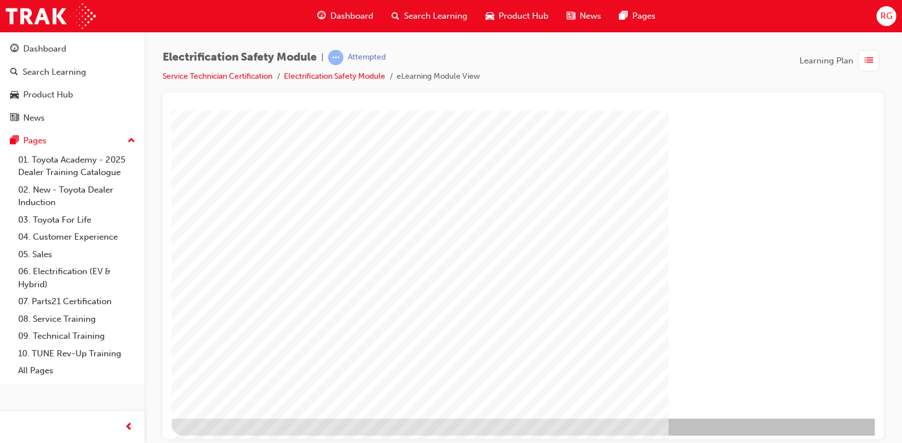
scroll to position [105, 0]
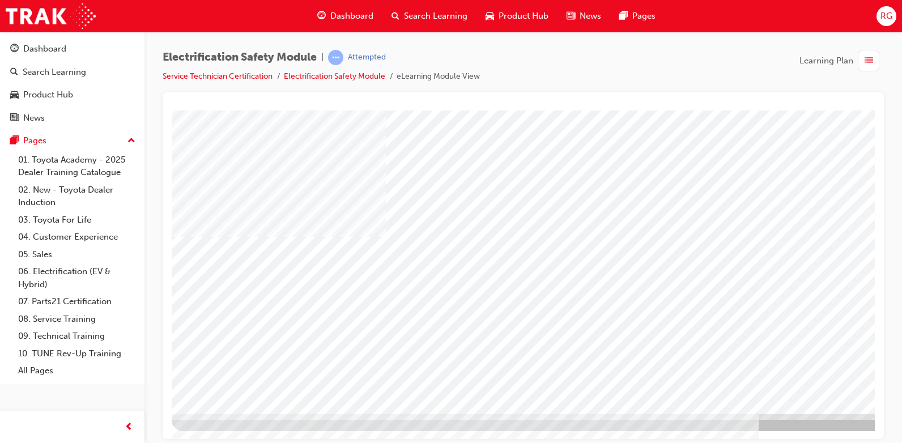
scroll to position [105, 0]
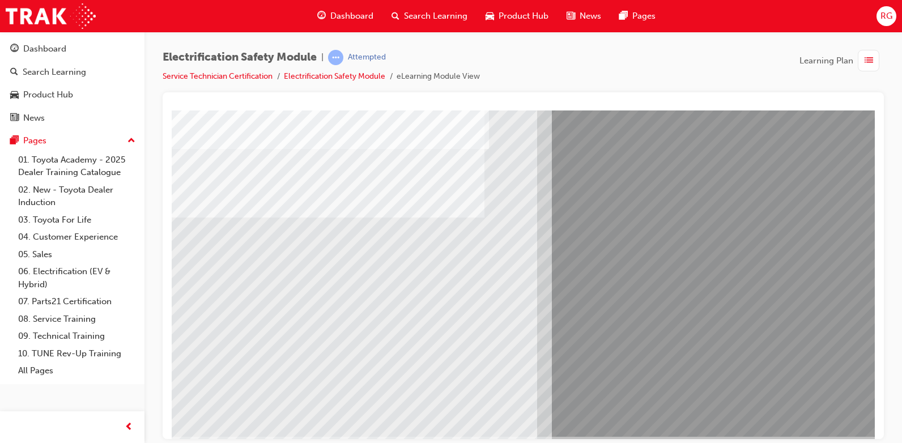
scroll to position [105, 31]
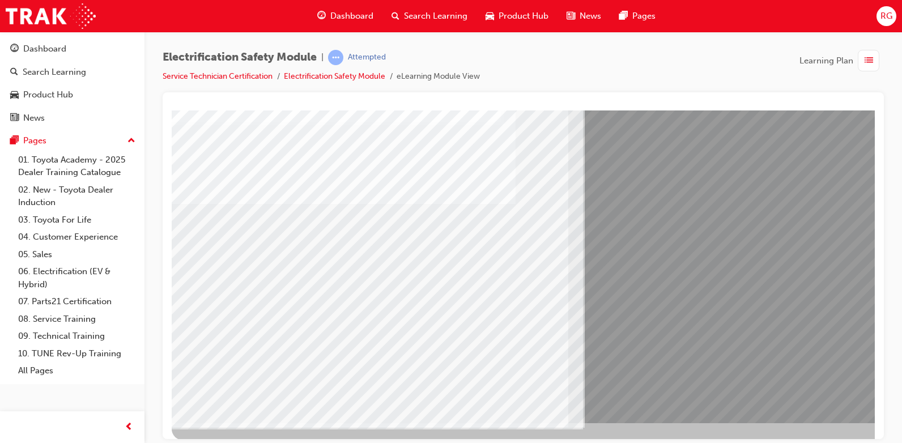
scroll to position [105, 0]
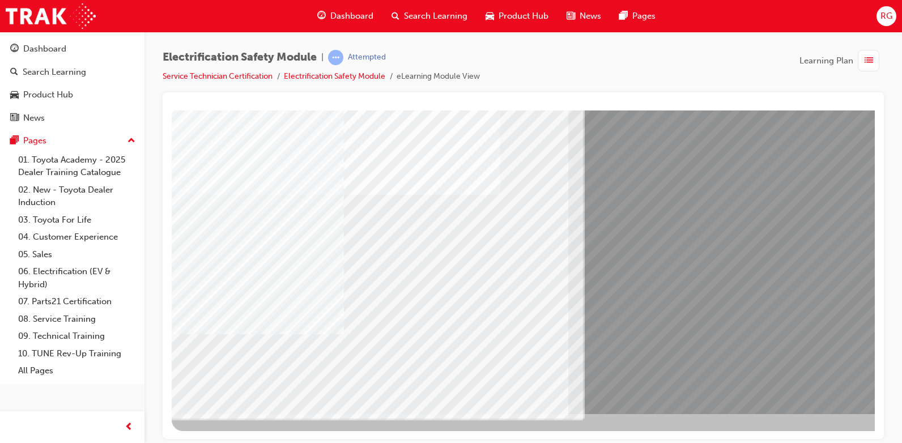
scroll to position [105, 0]
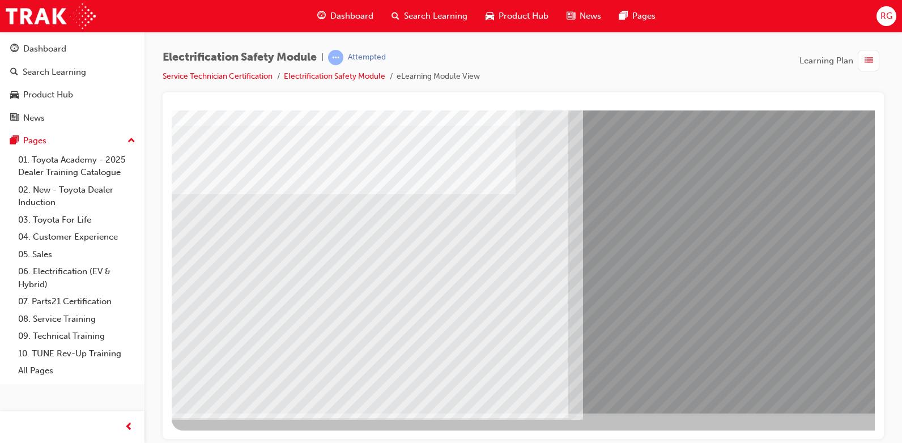
scroll to position [0, 0]
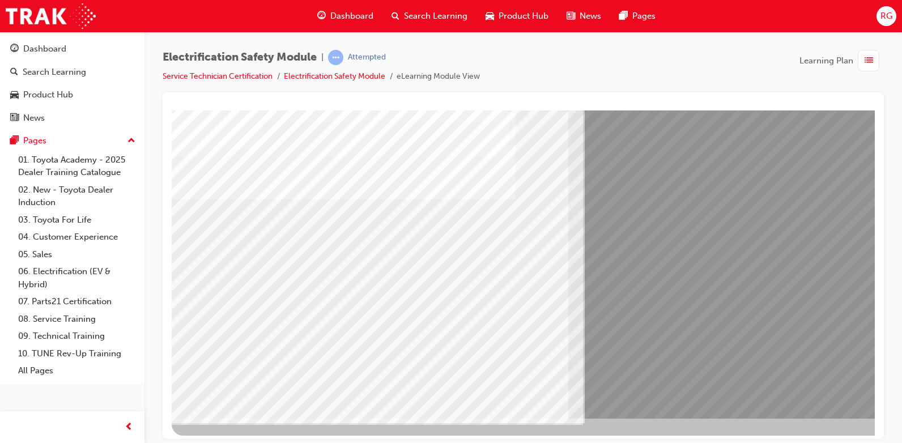
scroll to position [105, 0]
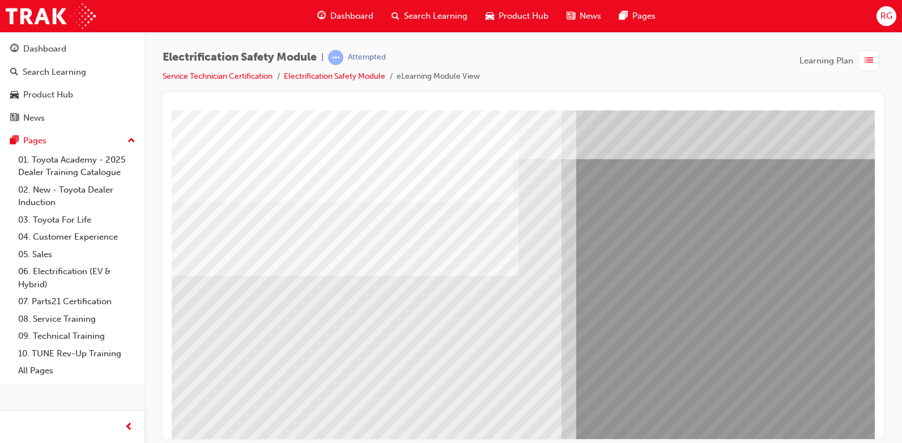
scroll to position [29, 8]
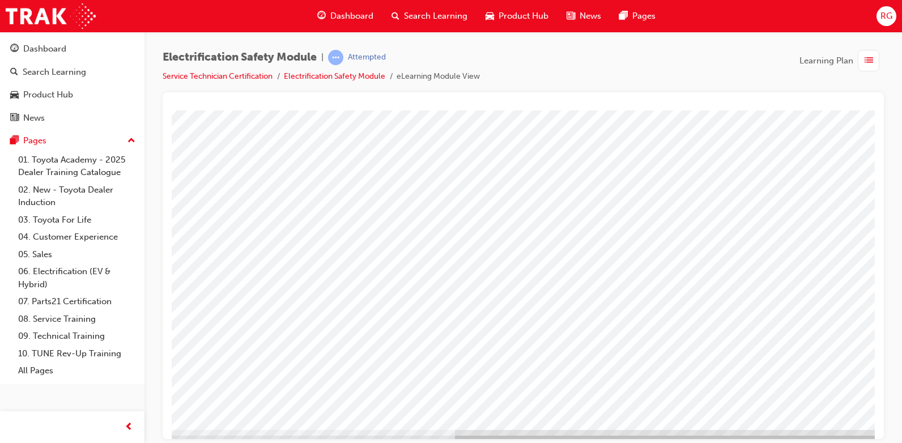
scroll to position [105, 0]
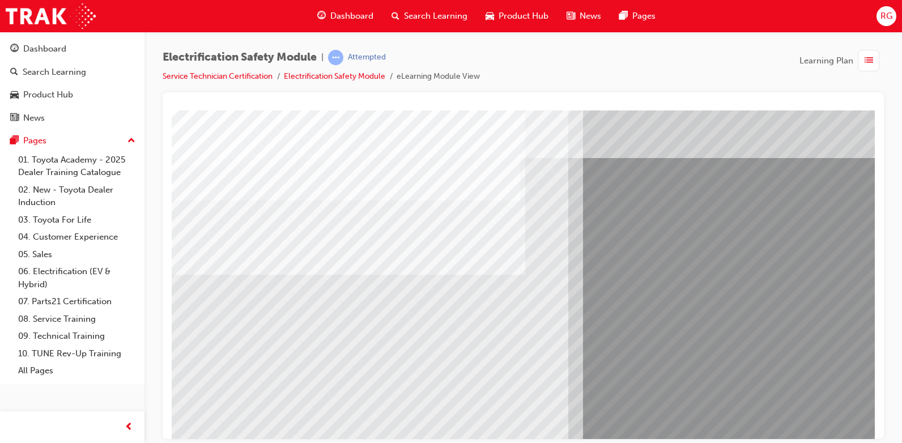
scroll to position [29, 0]
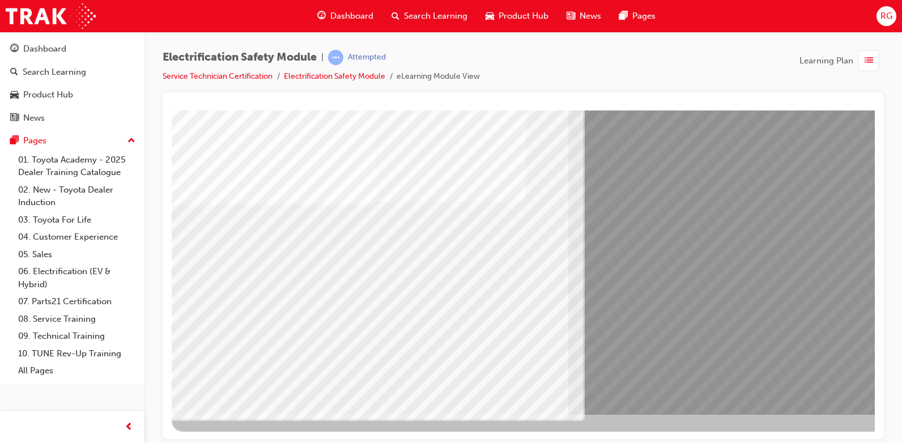
scroll to position [105, 0]
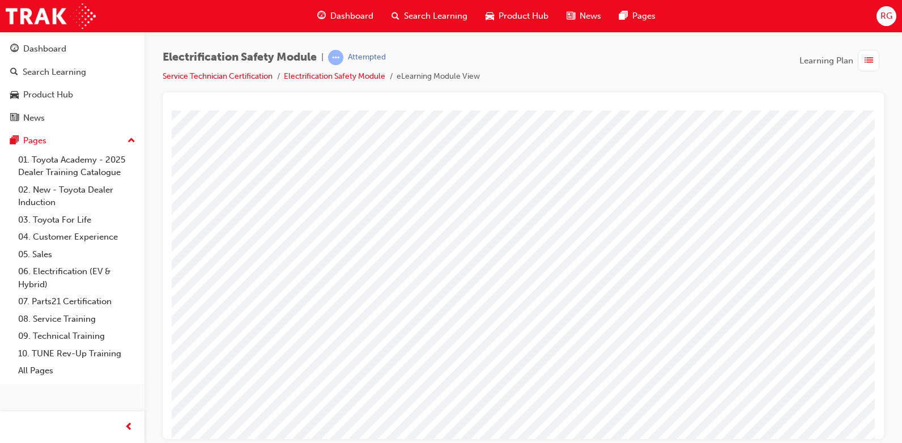
scroll to position [0, 0]
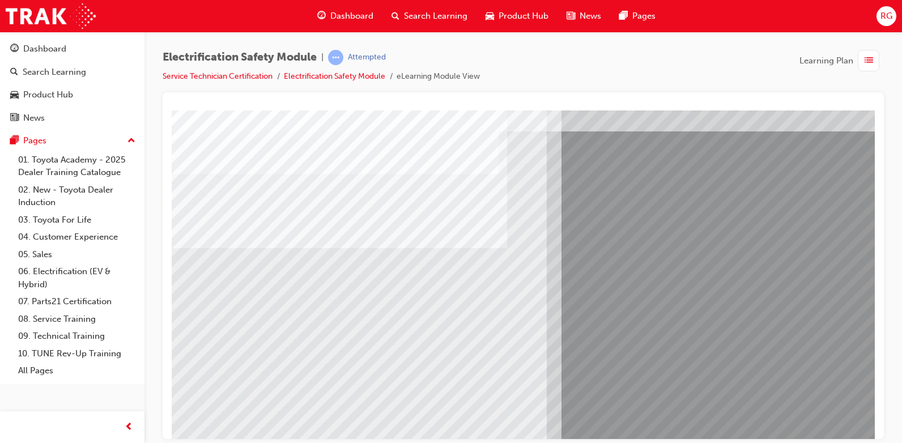
scroll to position [57, 22]
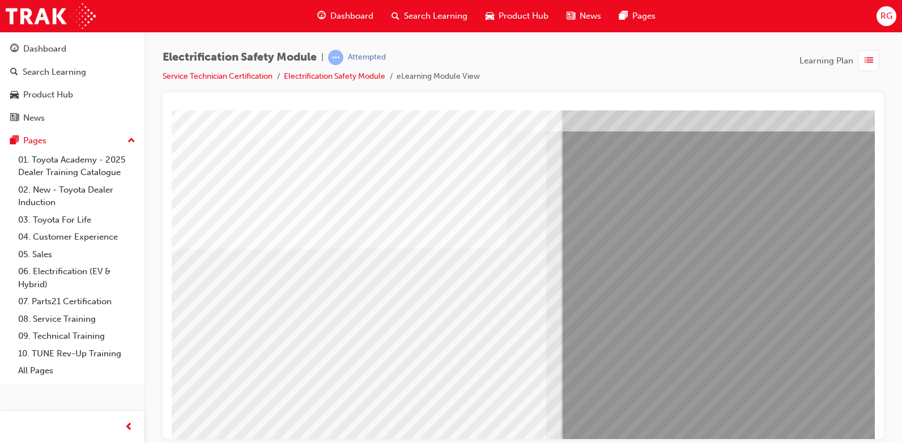
drag, startPoint x: 656, startPoint y: 394, endPoint x: 682, endPoint y: 397, distance: 26.2
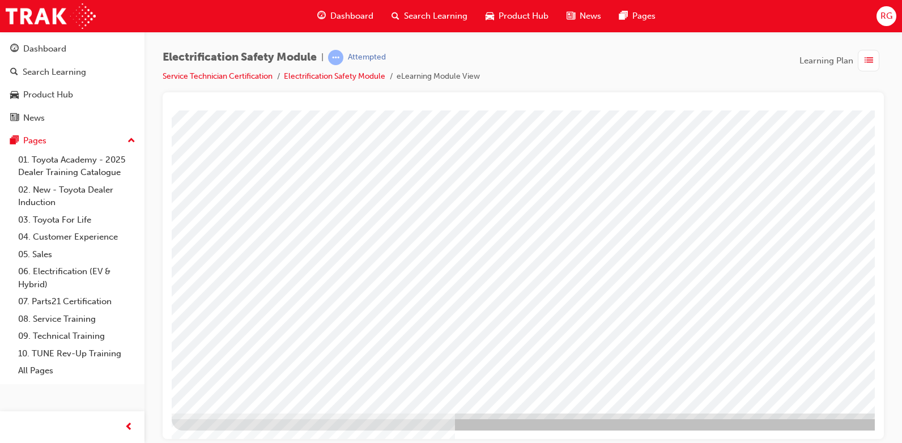
scroll to position [0, 0]
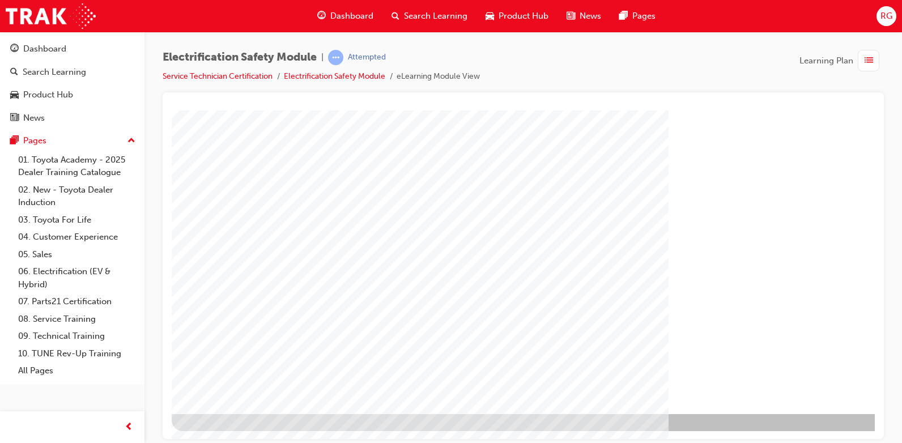
scroll to position [105, 0]
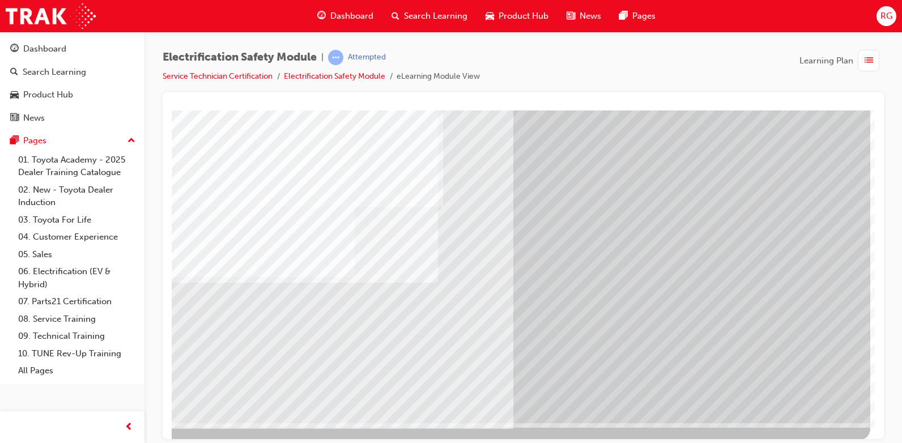
scroll to position [105, 76]
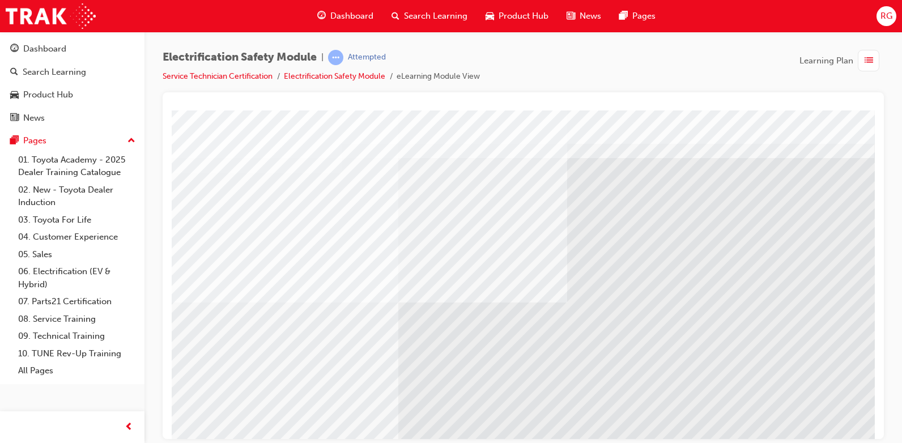
scroll to position [23, 0]
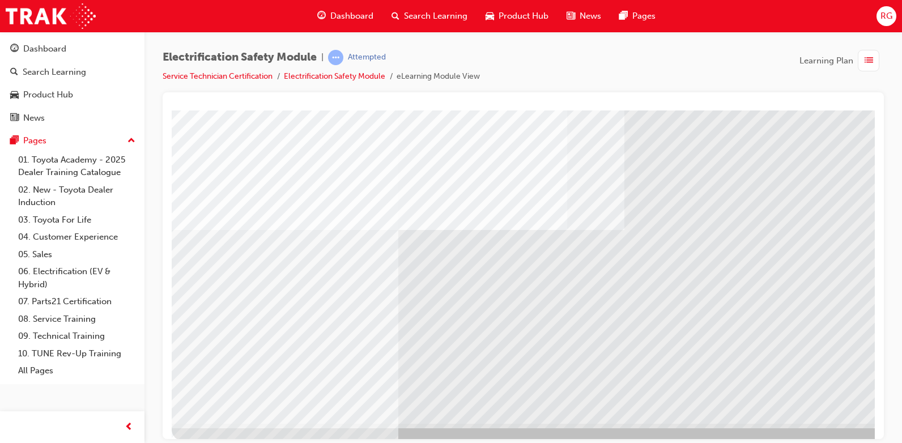
scroll to position [105, 0]
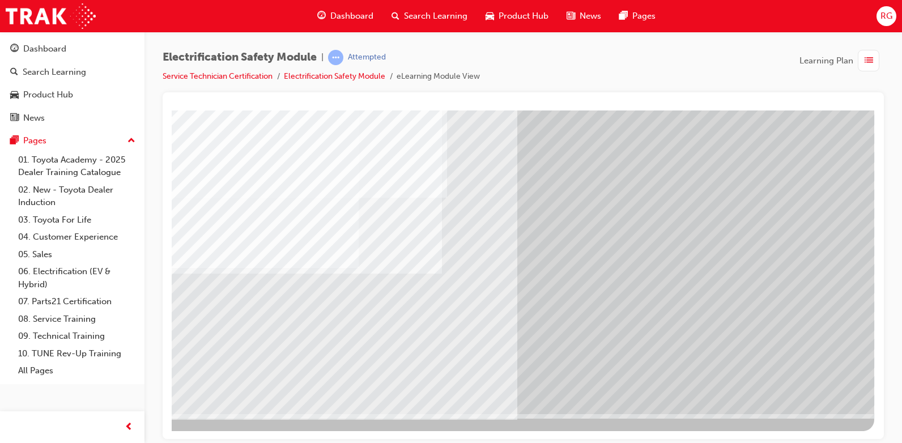
scroll to position [105, 68]
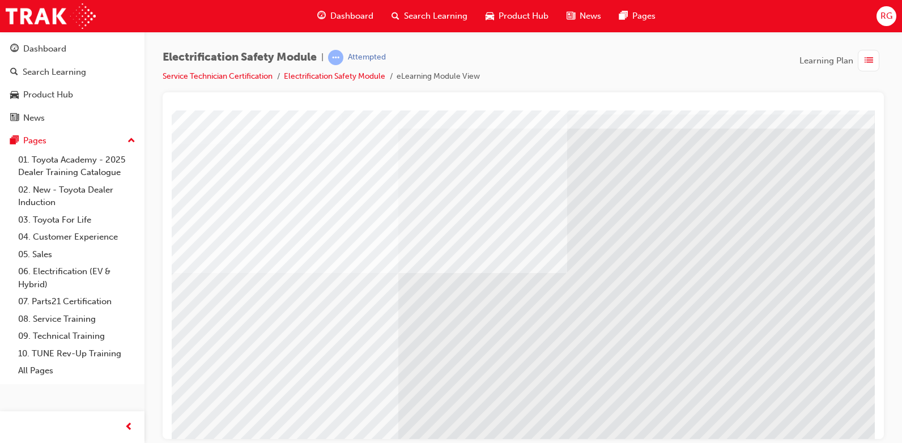
scroll to position [57, 0]
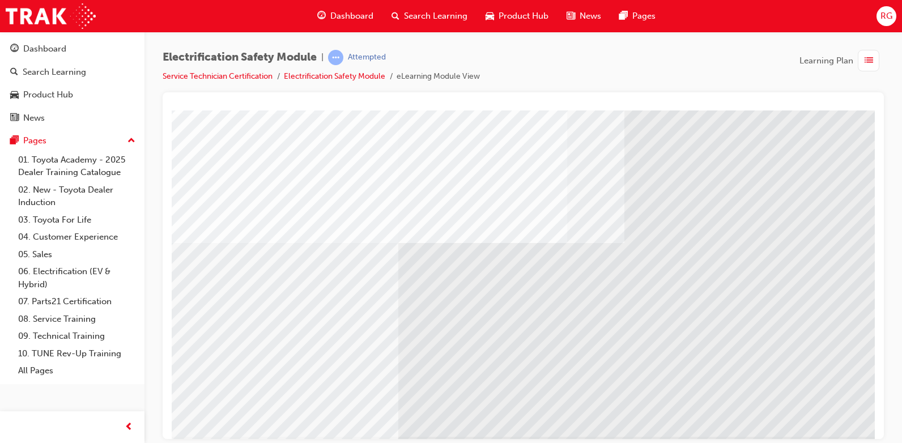
scroll to position [105, 0]
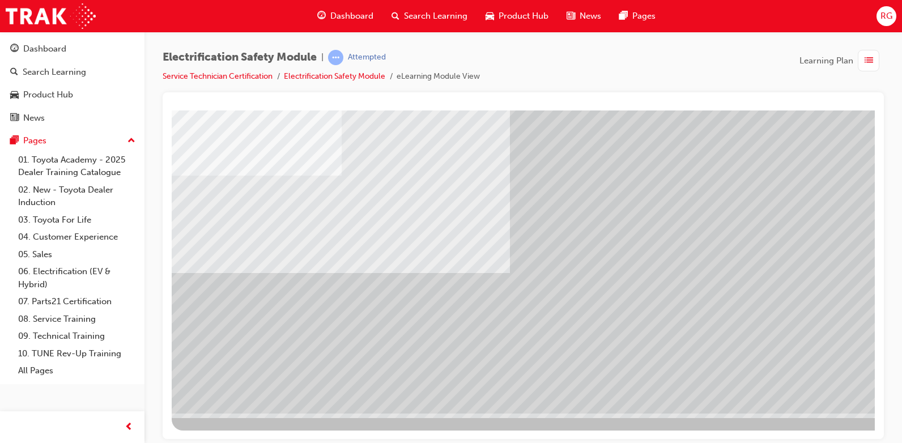
scroll to position [0, 0]
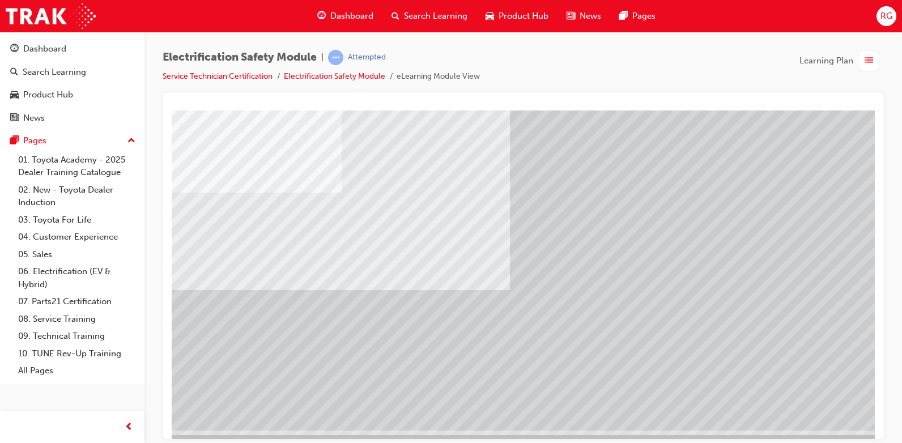
scroll to position [105, 0]
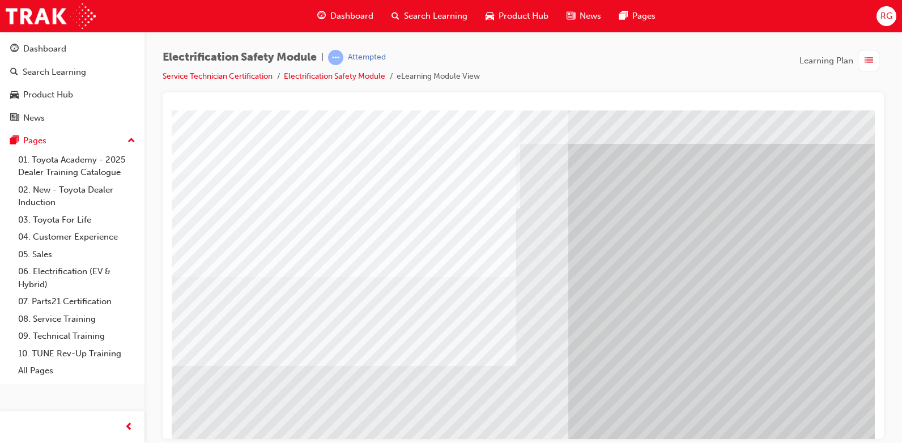
scroll to position [23, 0]
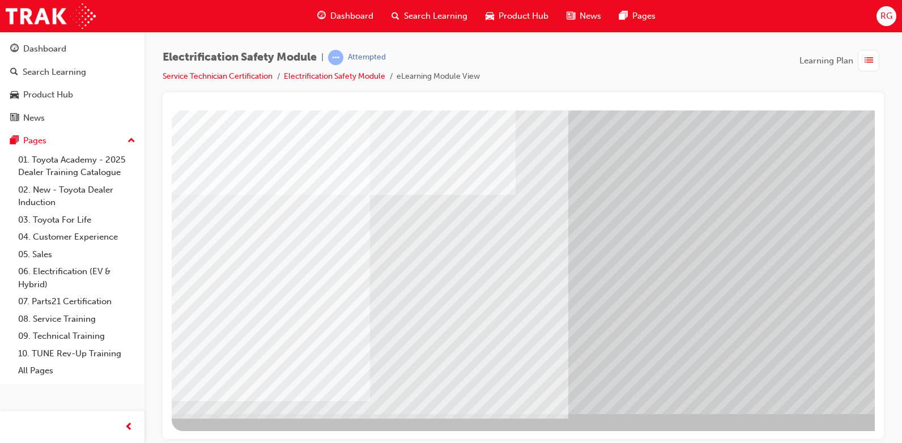
scroll to position [105, 0]
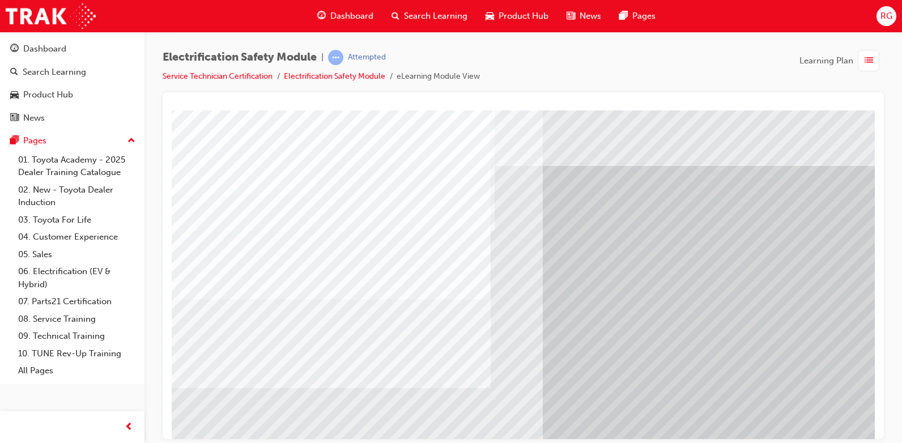
scroll to position [0, 30]
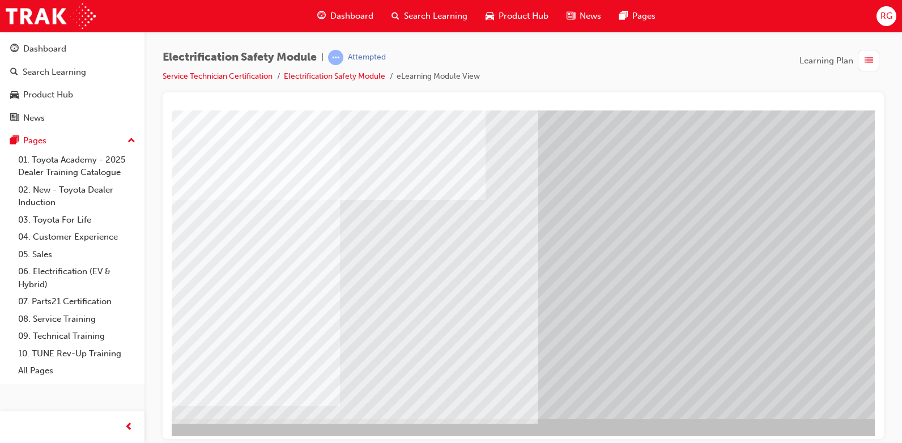
scroll to position [105, 30]
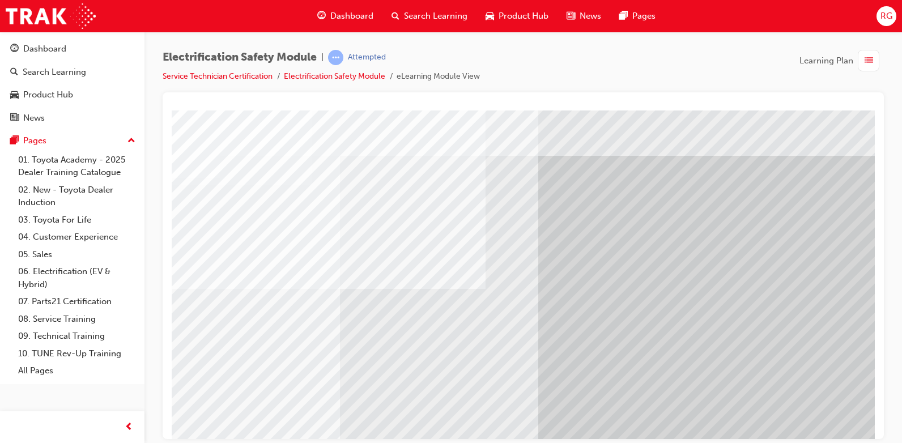
scroll to position [0, 30]
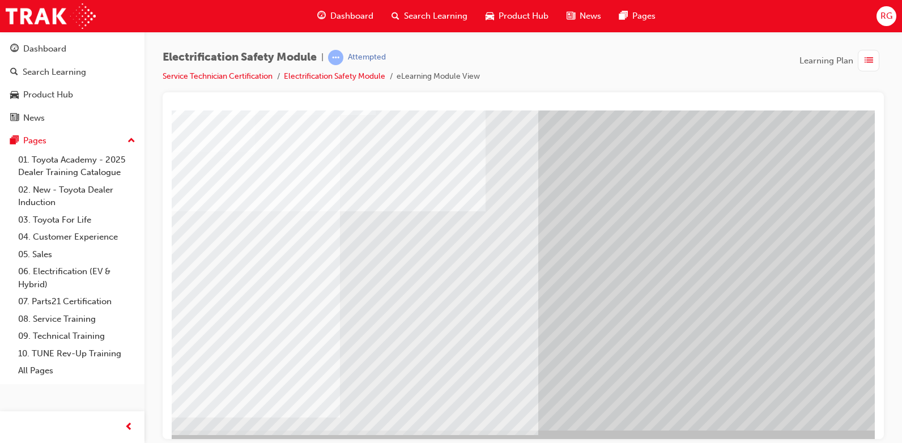
scroll to position [105, 30]
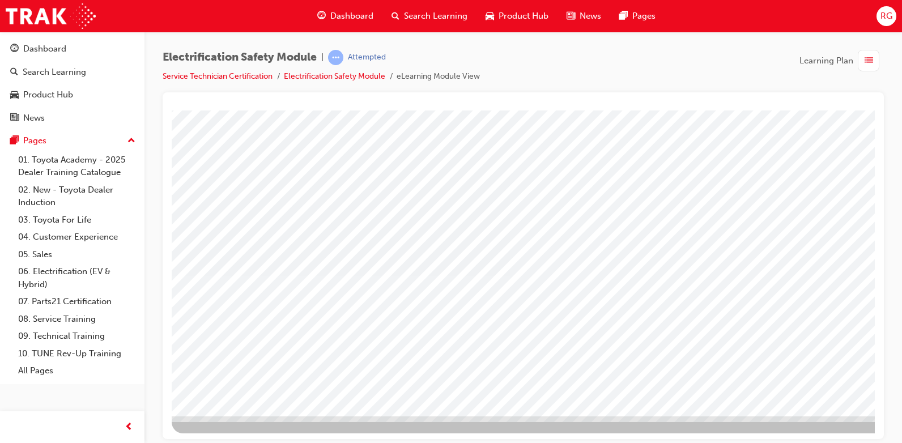
scroll to position [105, 0]
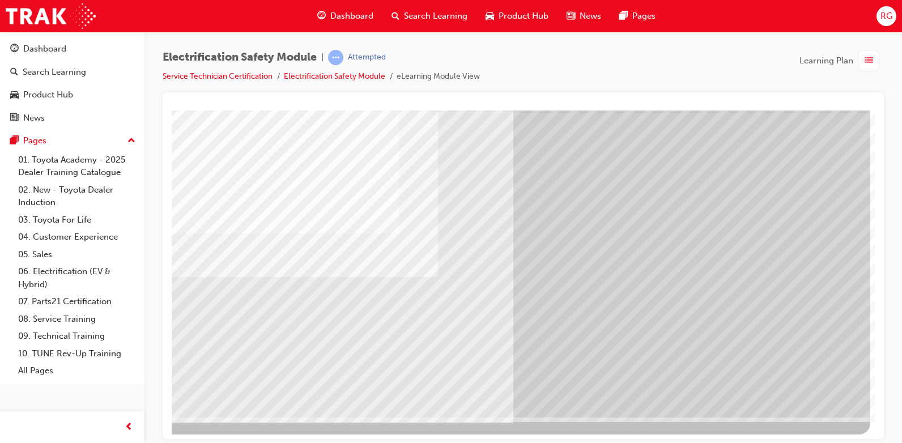
scroll to position [105, 76]
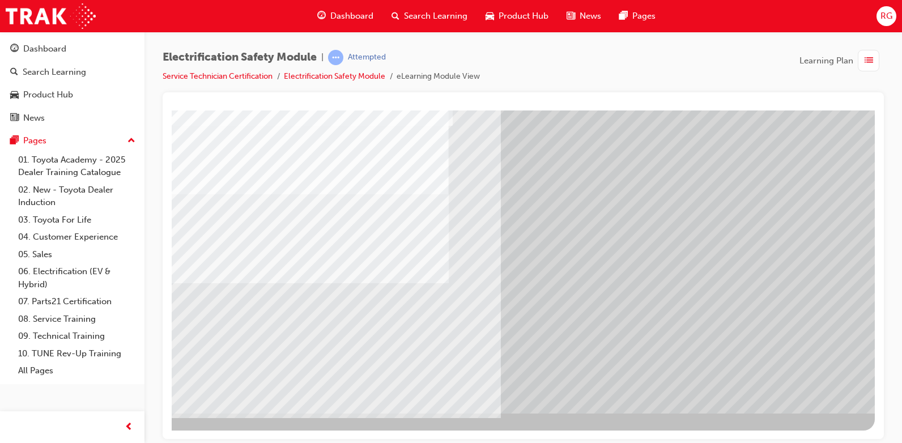
scroll to position [0, 0]
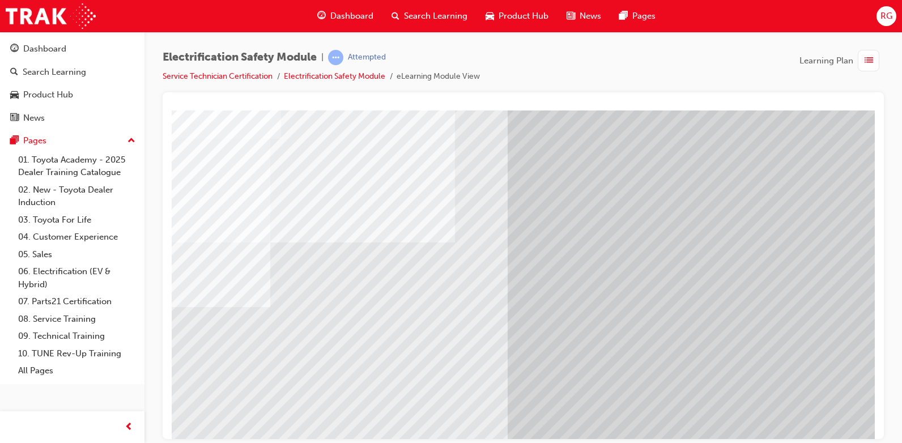
scroll to position [105, 61]
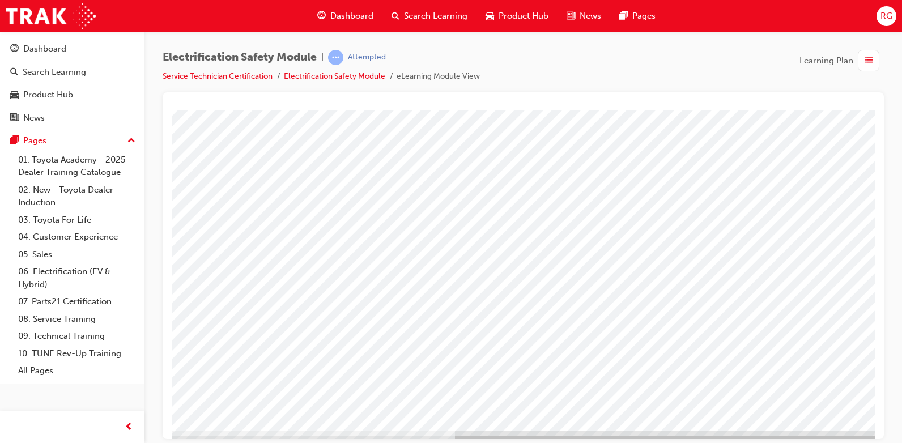
scroll to position [105, 0]
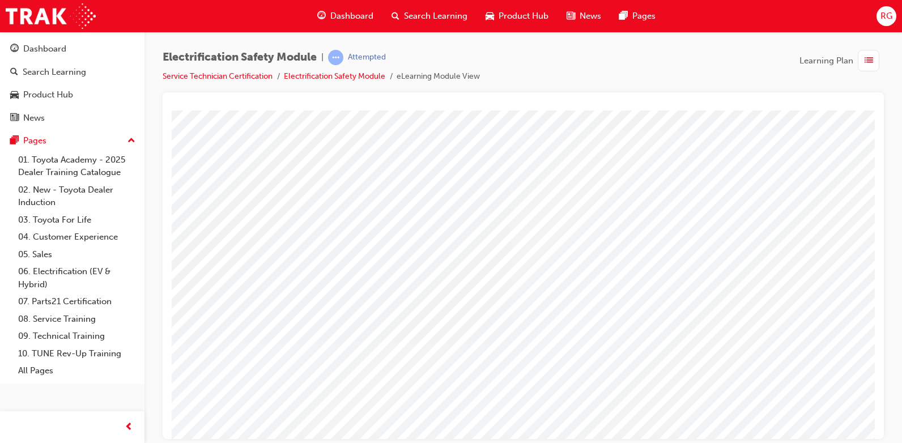
scroll to position [32, 0]
click at [878, 152] on div at bounding box center [523, 265] width 721 height 347
drag, startPoint x: 868, startPoint y: 146, endPoint x: 1049, endPoint y: 284, distance: 227.9
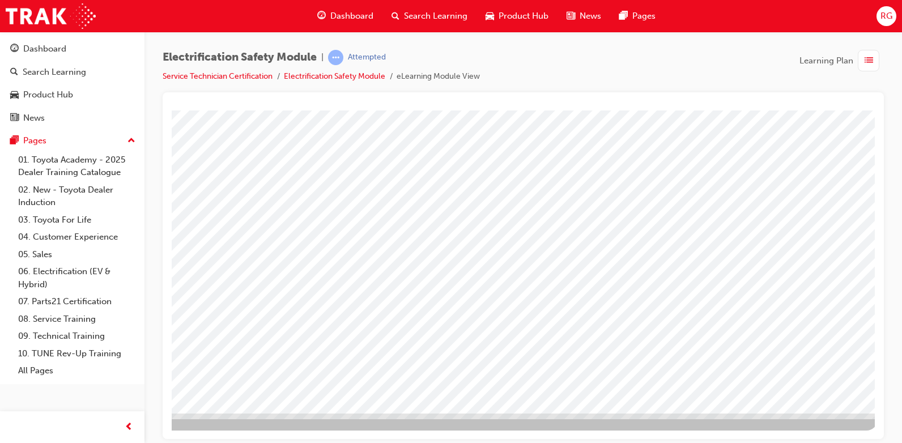
scroll to position [105, 76]
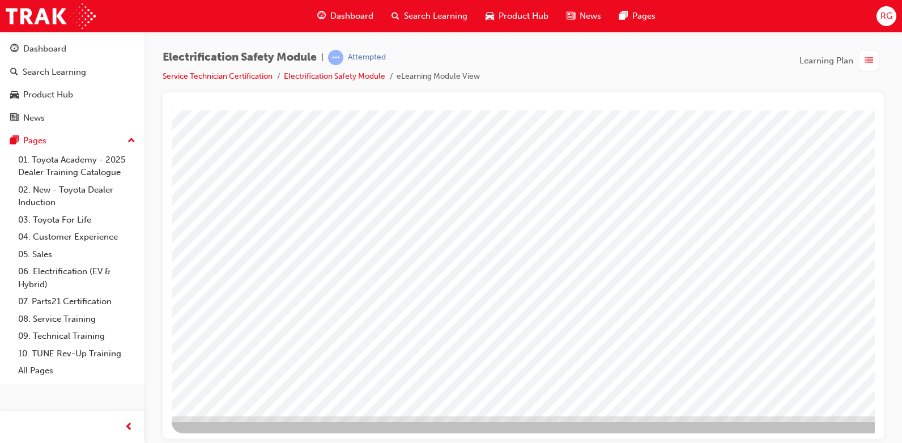
scroll to position [105, 0]
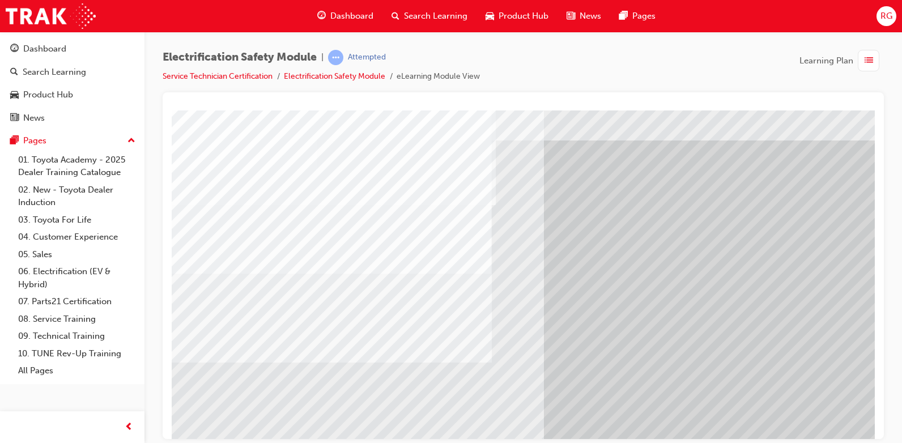
scroll to position [25, 25]
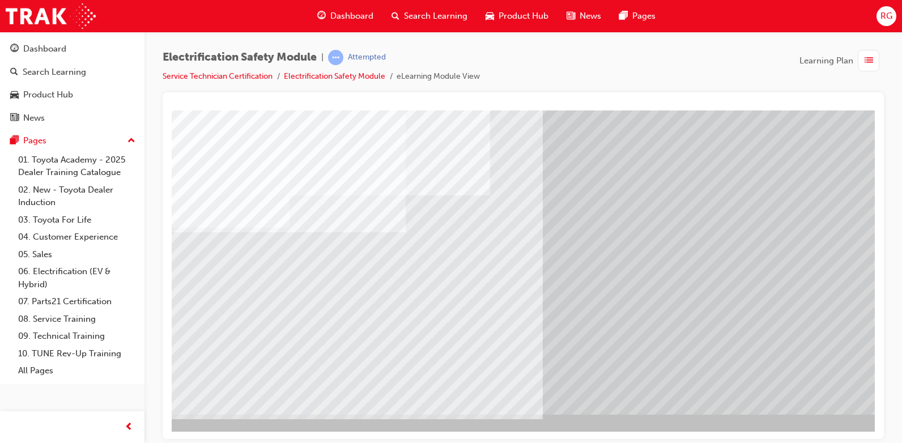
scroll to position [105, 25]
click at [755, 440] on div "Electrification Safety Module | Attempted Service Technician Certification Elec…" at bounding box center [451, 221] width 902 height 443
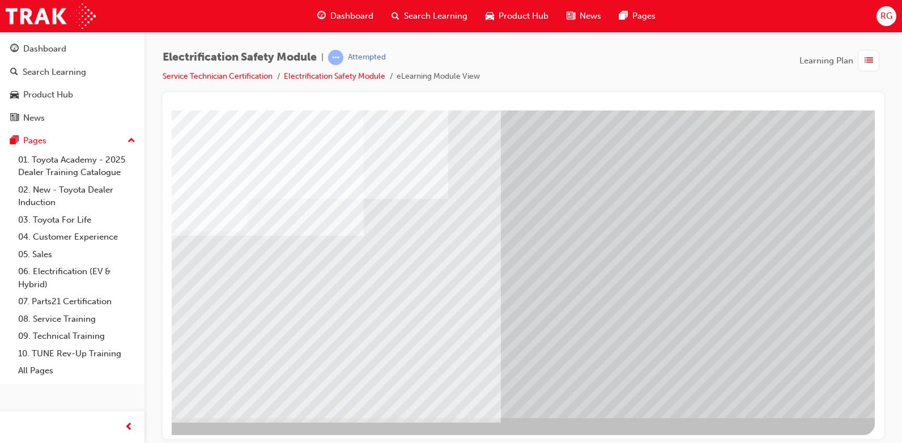
scroll to position [105, 76]
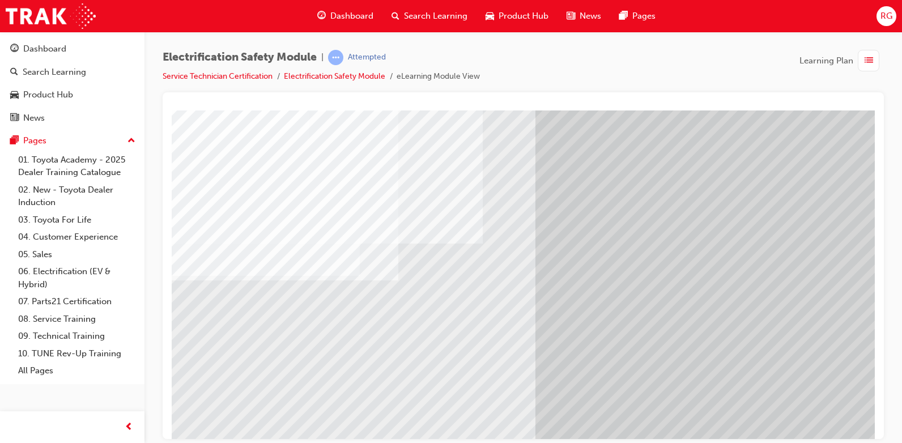
scroll to position [105, 33]
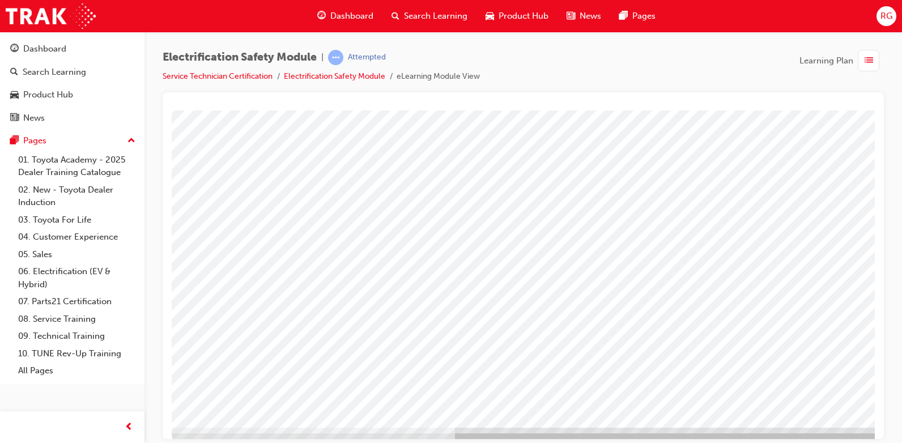
scroll to position [105, 0]
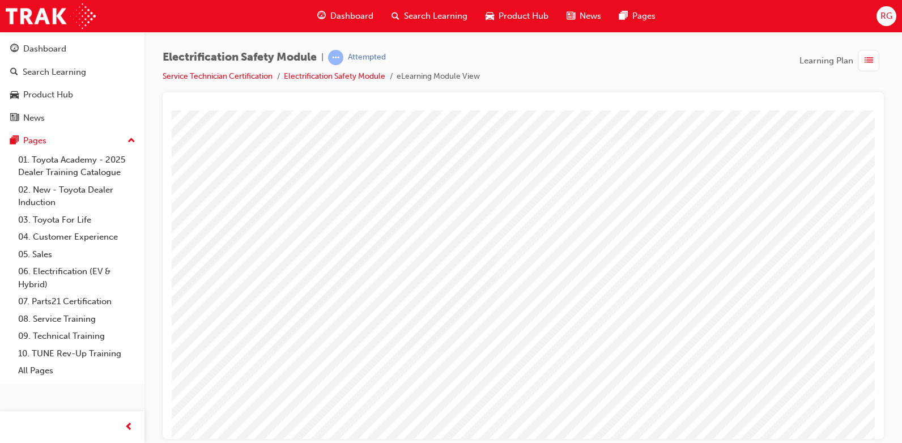
scroll to position [27, 29]
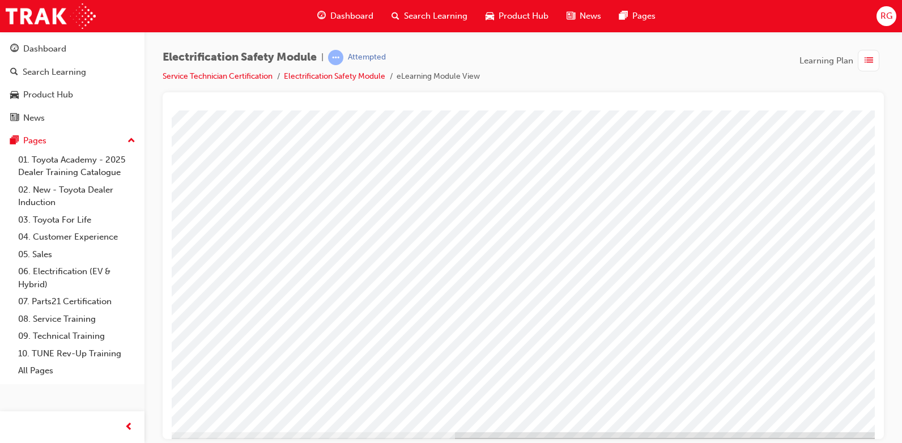
scroll to position [105, 0]
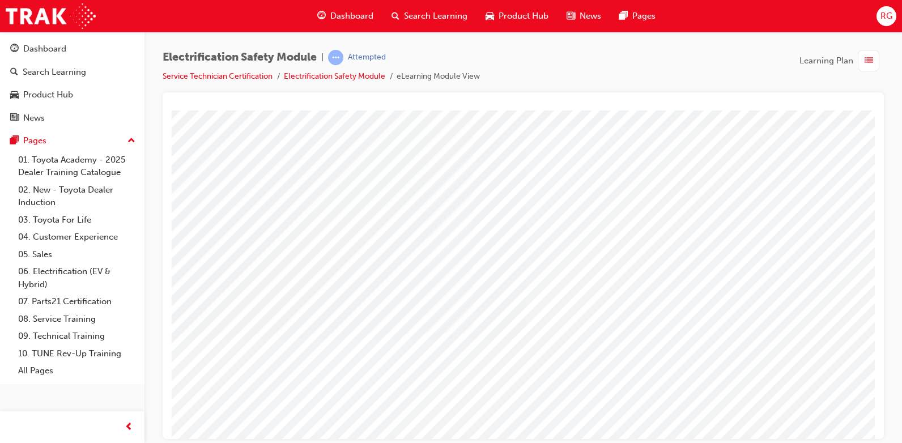
scroll to position [40, 0]
drag, startPoint x: 868, startPoint y: 237, endPoint x: 1053, endPoint y: 376, distance: 230.7
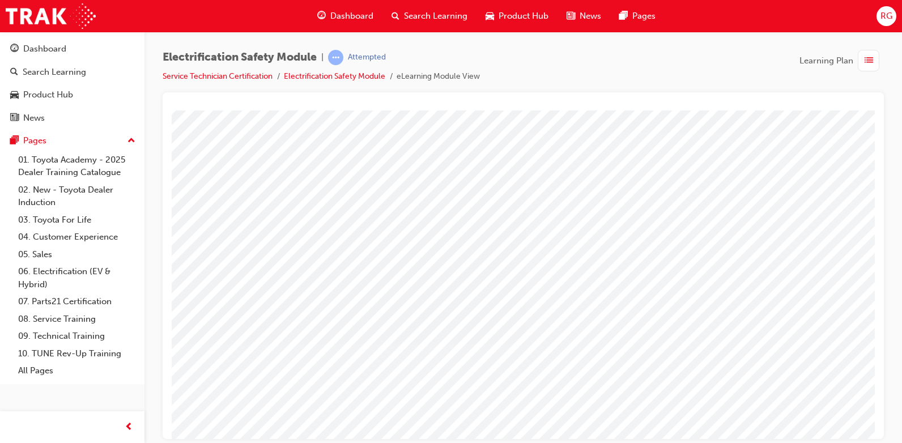
scroll to position [35, 0]
drag, startPoint x: 870, startPoint y: 143, endPoint x: 1047, endPoint y: 277, distance: 222.0
drag, startPoint x: 217, startPoint y: 434, endPoint x: 413, endPoint y: 550, distance: 227.6
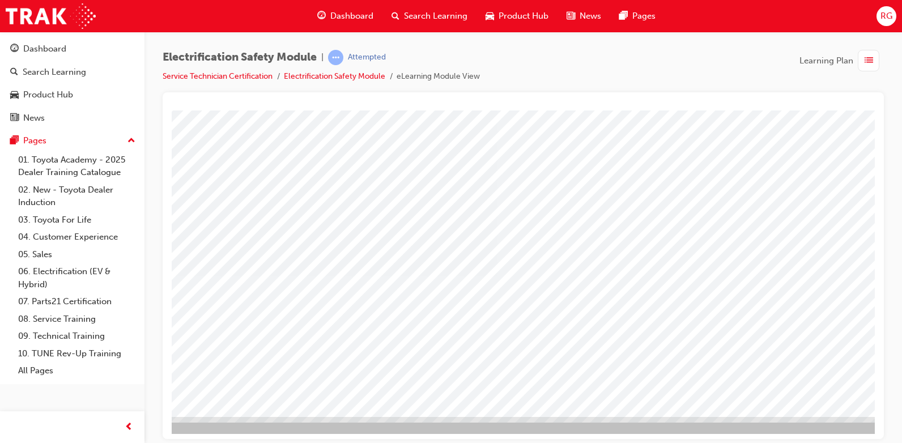
scroll to position [105, 28]
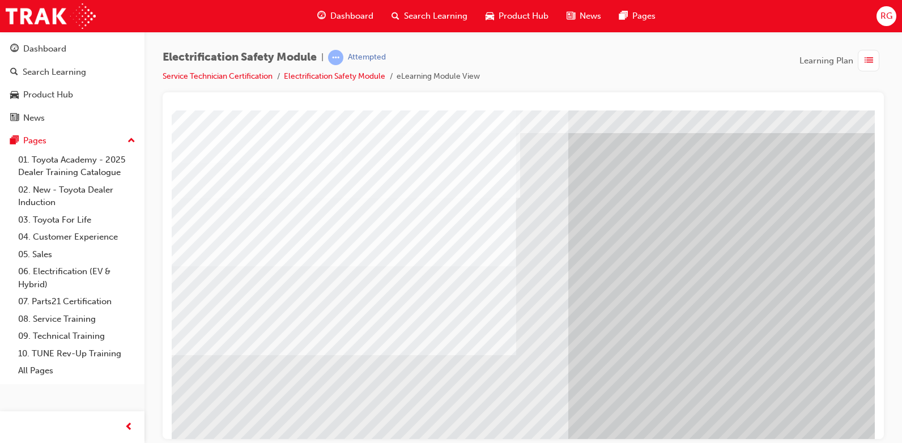
scroll to position [31, 0]
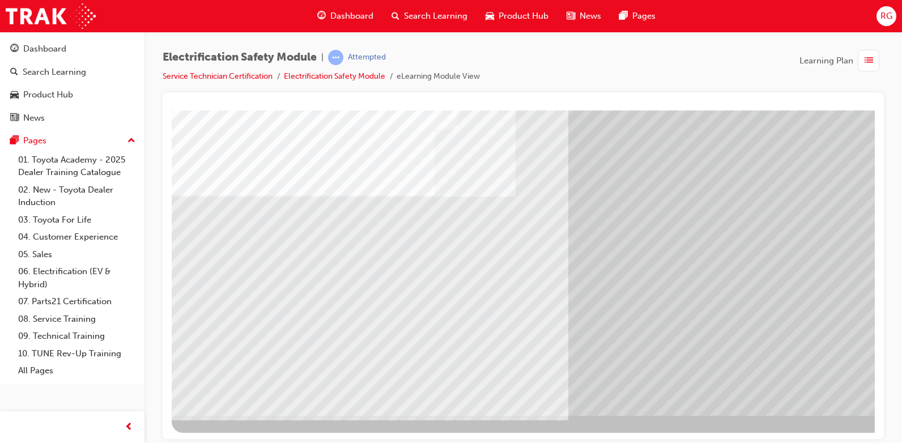
scroll to position [105, 0]
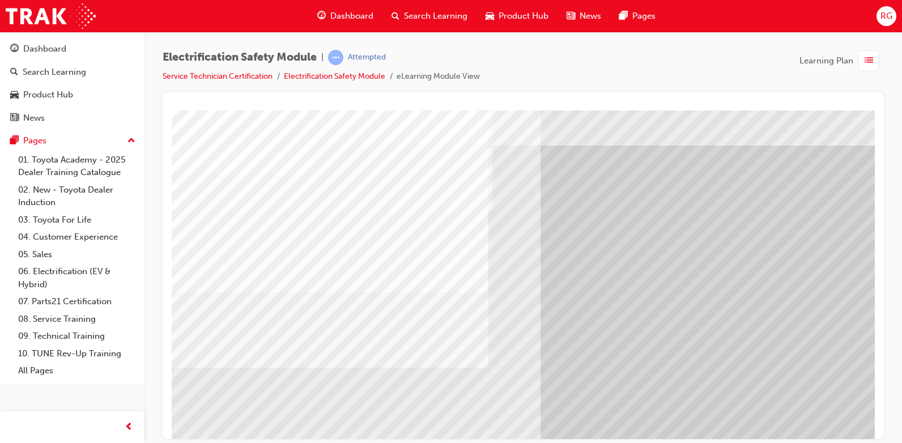
scroll to position [20, 28]
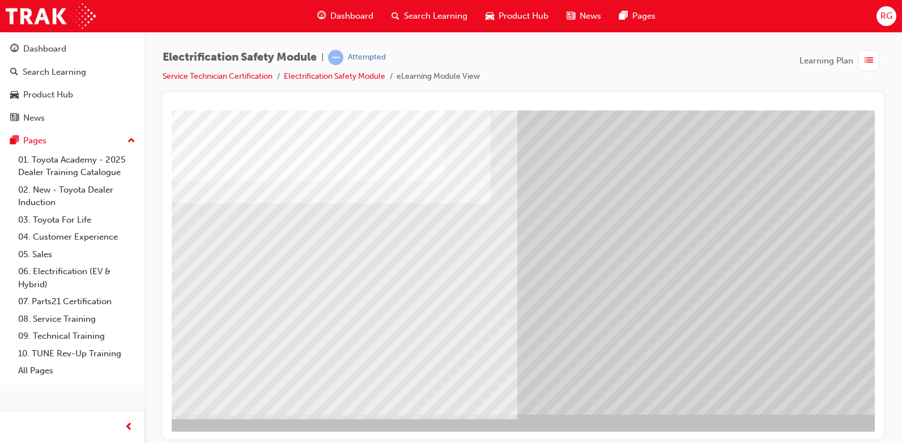
scroll to position [105, 51]
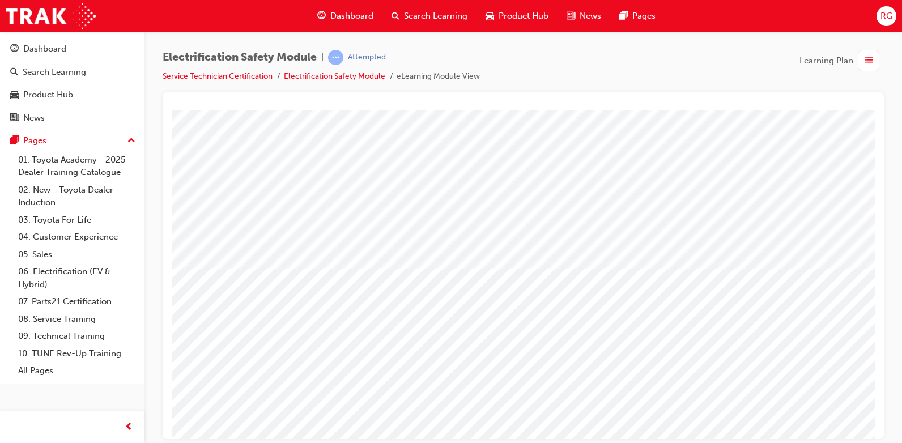
scroll to position [105, 0]
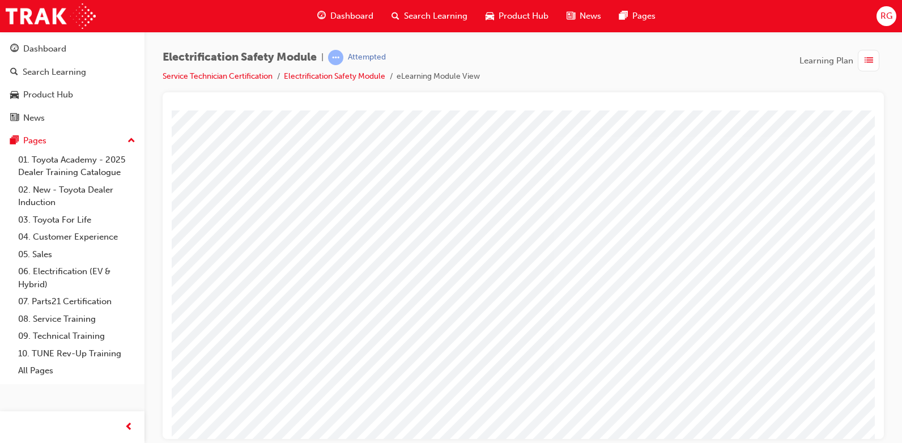
scroll to position [29, 29]
drag, startPoint x: 872, startPoint y: 154, endPoint x: 1053, endPoint y: 284, distance: 222.8
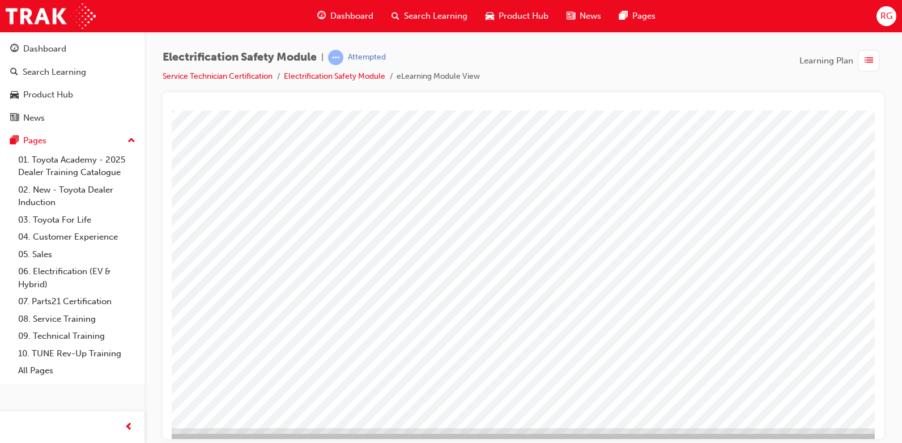
scroll to position [105, 29]
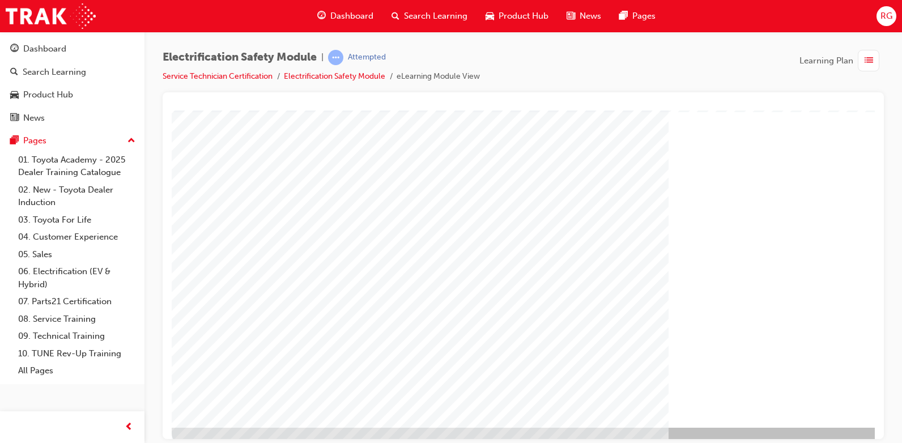
scroll to position [105, 0]
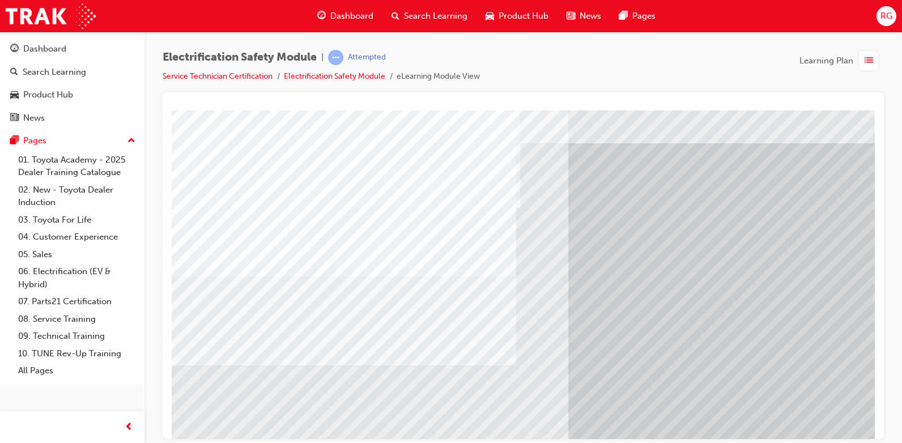
scroll to position [25, 0]
drag, startPoint x: 871, startPoint y: 171, endPoint x: 1047, endPoint y: 299, distance: 217.8
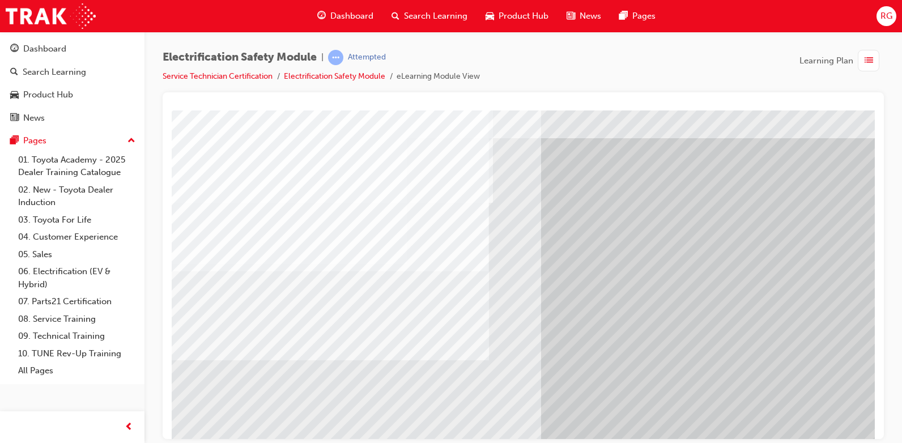
scroll to position [33, 27]
click at [879, 228] on div at bounding box center [523, 265] width 721 height 347
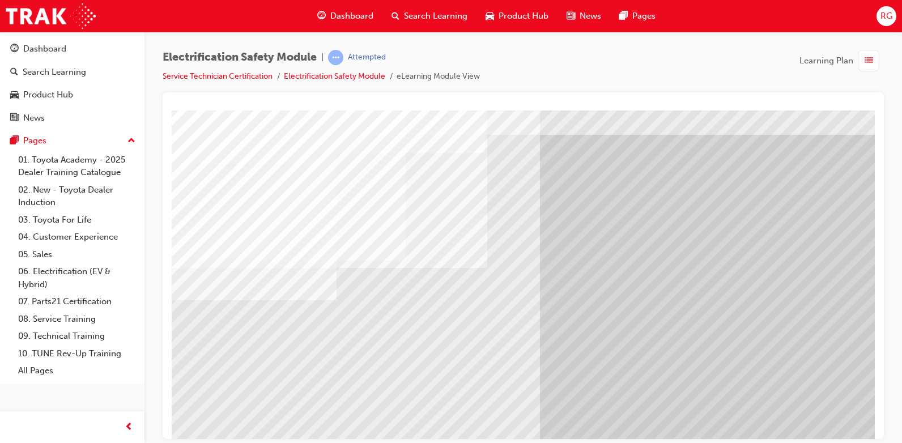
scroll to position [31, 28]
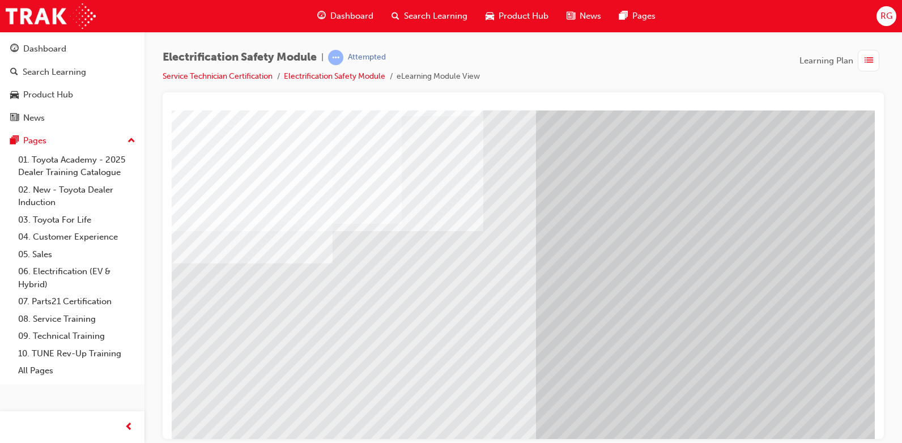
scroll to position [48, 32]
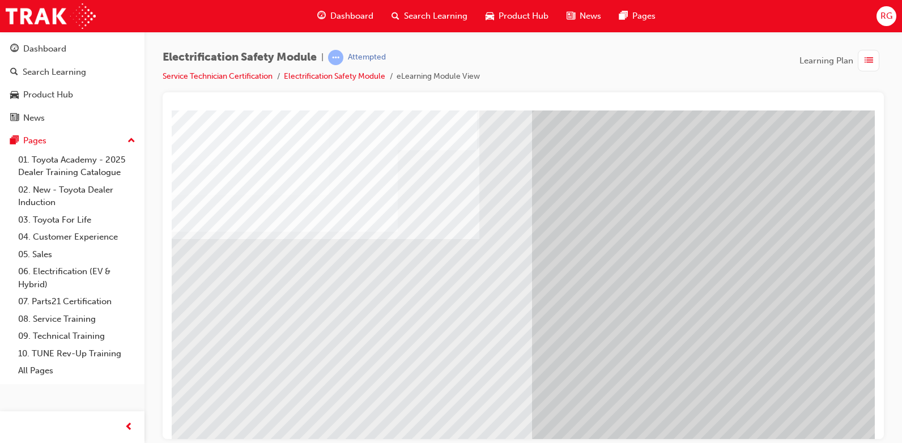
scroll to position [66, 36]
drag, startPoint x: 871, startPoint y: 225, endPoint x: 1056, endPoint y: 309, distance: 203.4
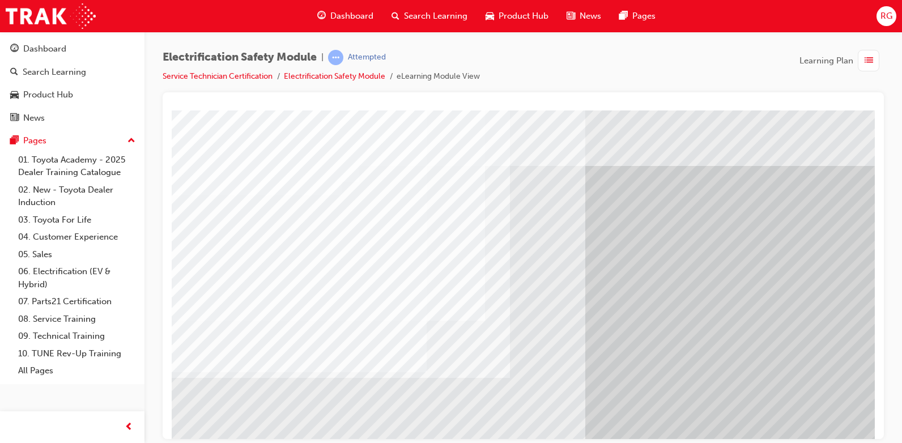
click at [875, 423] on div at bounding box center [523, 265] width 721 height 347
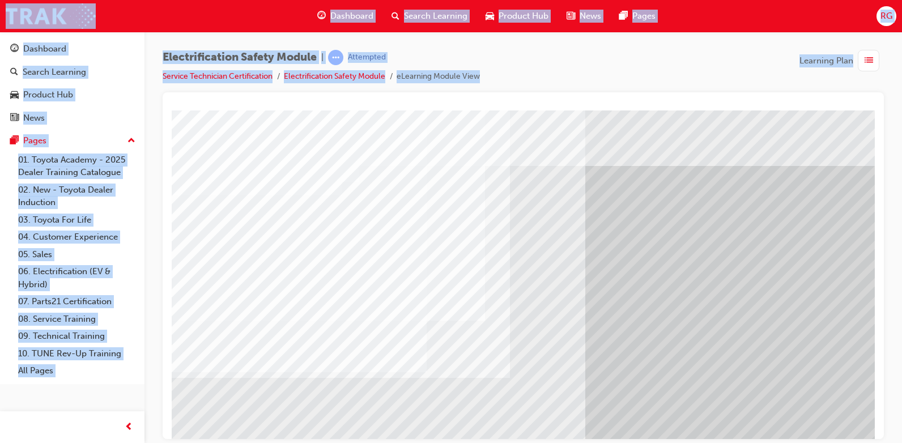
click at [875, 423] on div at bounding box center [523, 265] width 721 height 347
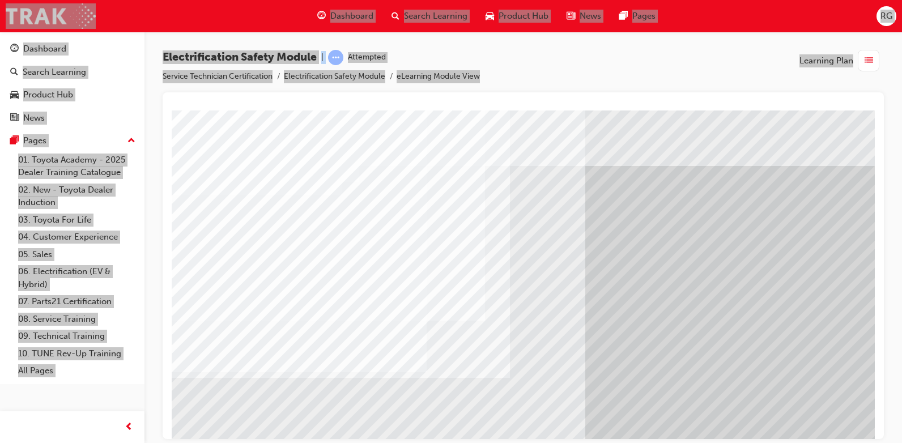
drag, startPoint x: 1046, startPoint y: 533, endPoint x: 847, endPoint y: 401, distance: 239.2
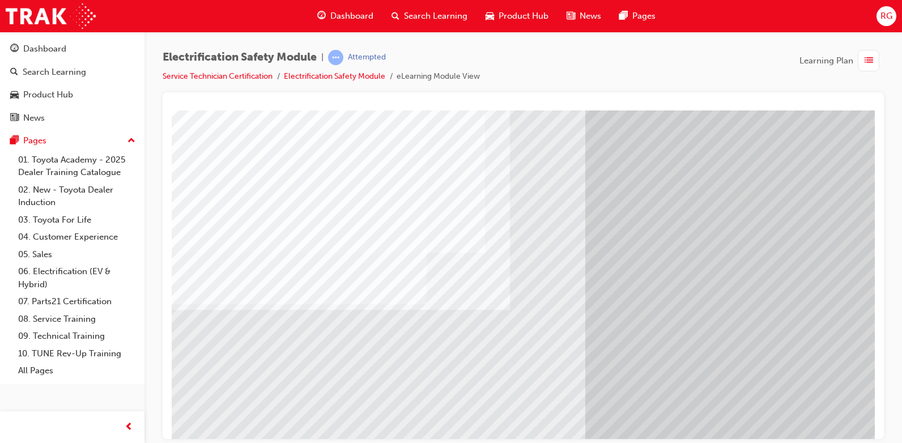
scroll to position [91, 0]
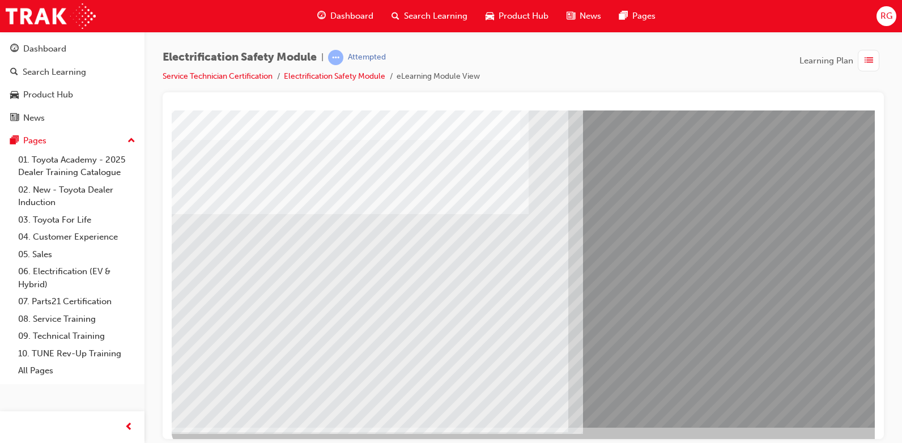
scroll to position [0, 0]
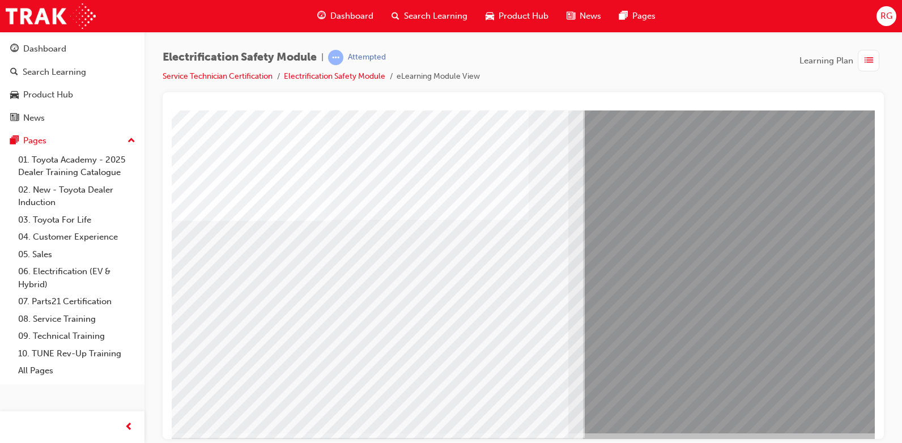
scroll to position [105, 0]
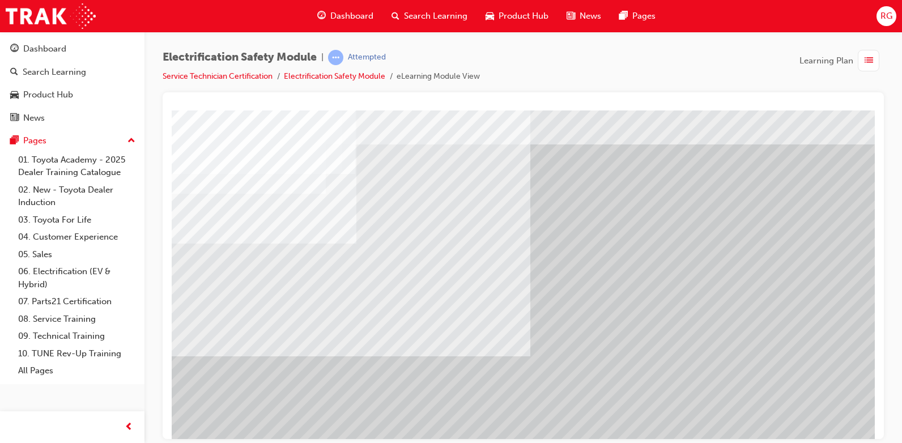
scroll to position [0, 0]
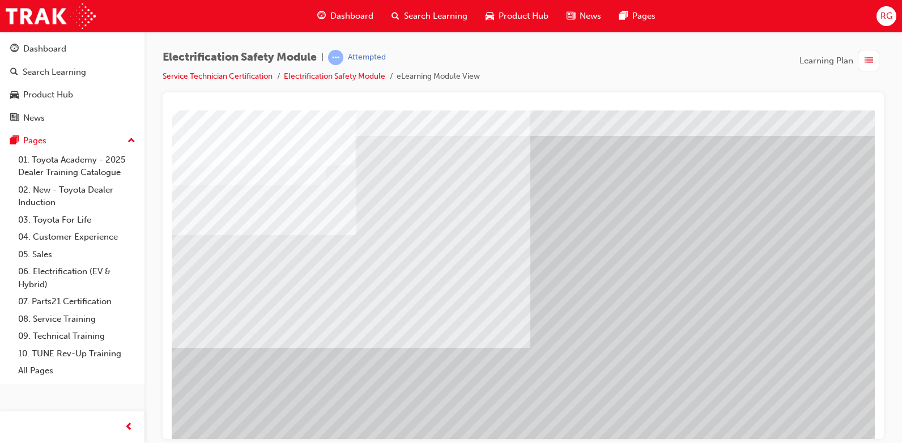
scroll to position [29, 0]
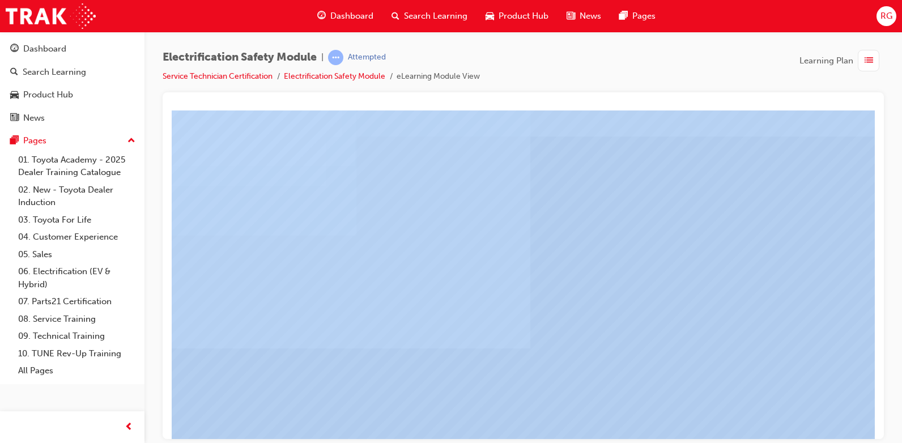
drag, startPoint x: 765, startPoint y: 549, endPoint x: 598, endPoint y: 438, distance: 200.2
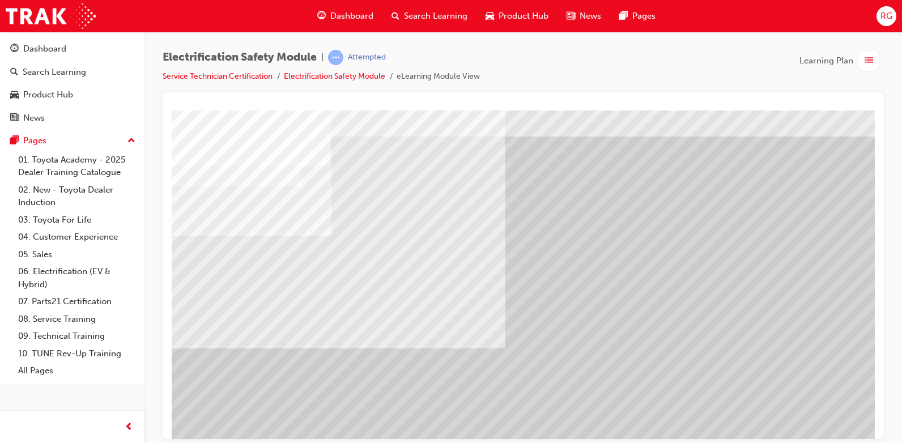
scroll to position [29, 25]
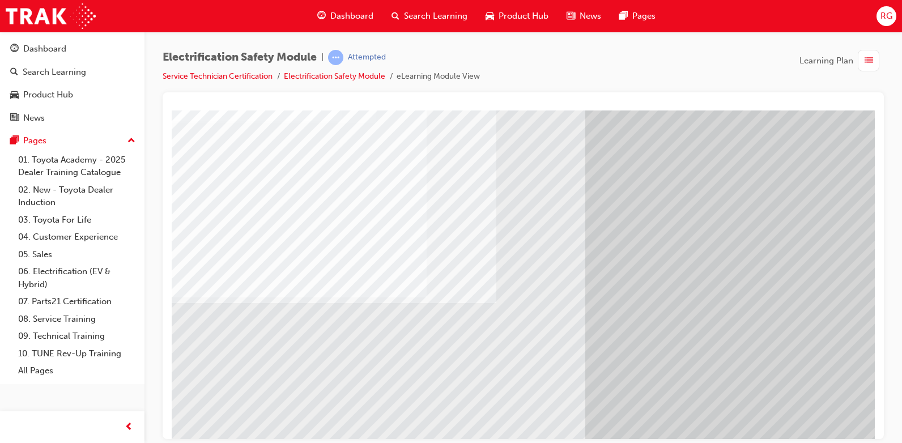
scroll to position [105, 0]
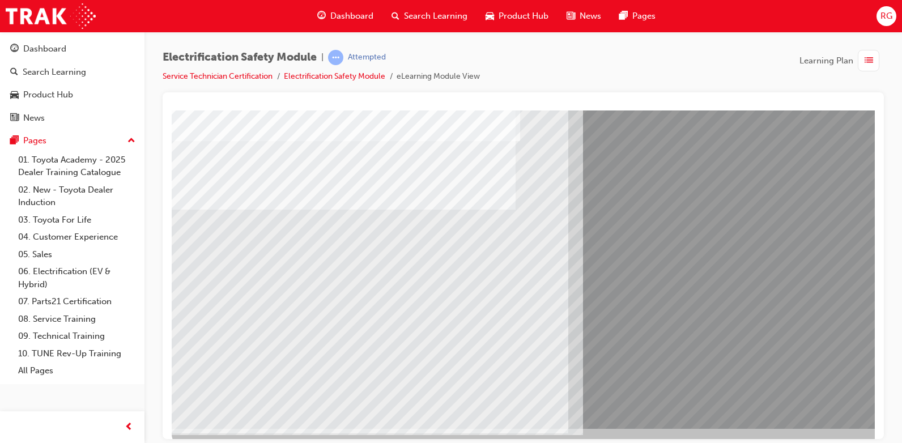
scroll to position [90, 0]
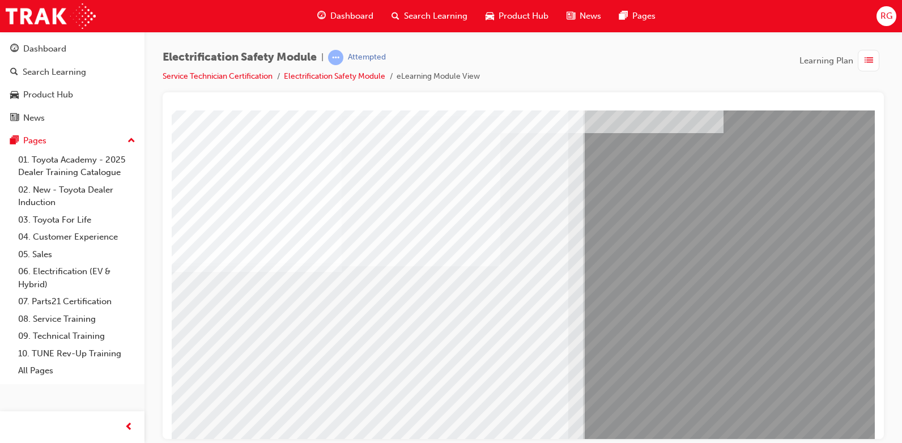
scroll to position [29, 0]
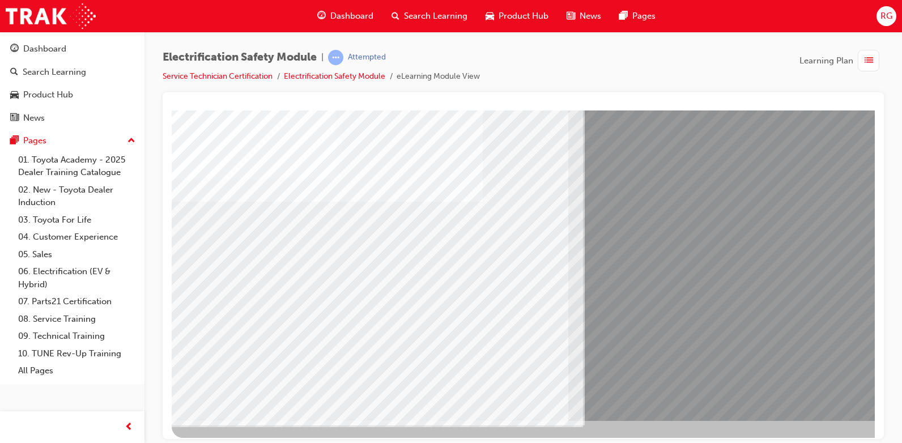
scroll to position [105, 0]
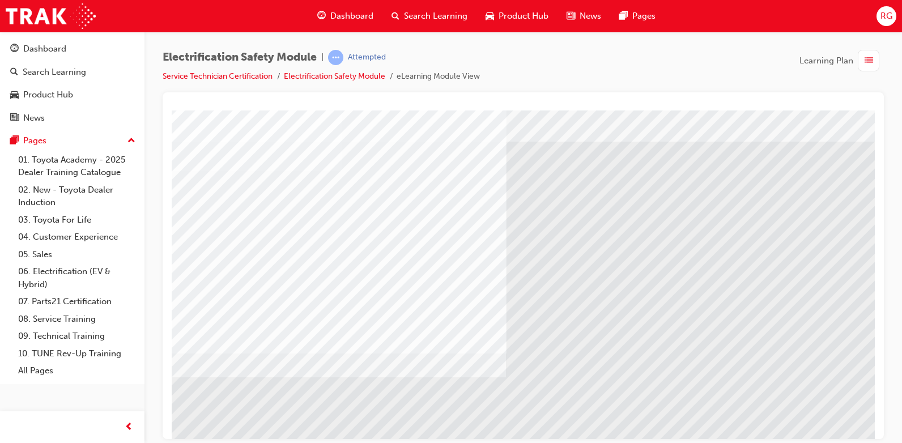
scroll to position [25, 0]
drag, startPoint x: 874, startPoint y: 132, endPoint x: 1048, endPoint y: 257, distance: 214.3
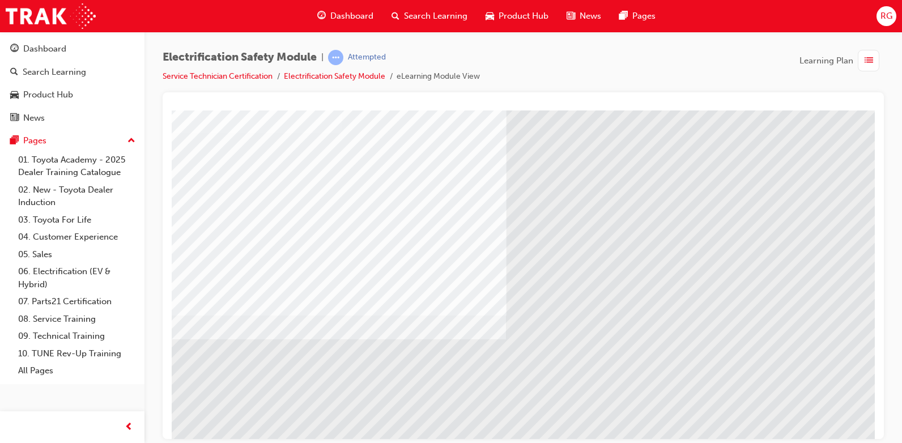
scroll to position [105, 0]
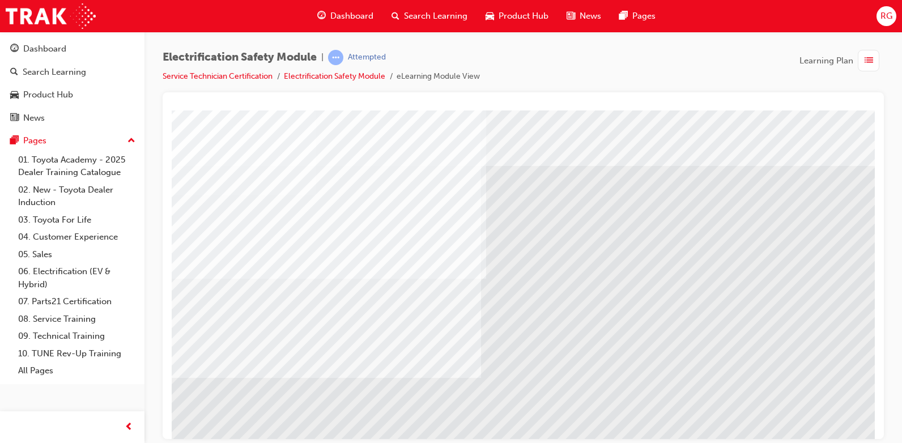
scroll to position [0, 27]
click at [863, 440] on div "Electrification Safety Module | Attempted Service Technician Certification Elec…" at bounding box center [451, 221] width 902 height 443
click at [860, 440] on div "Electrification Safety Module | Attempted Service Technician Certification Elec…" at bounding box center [451, 221] width 902 height 443
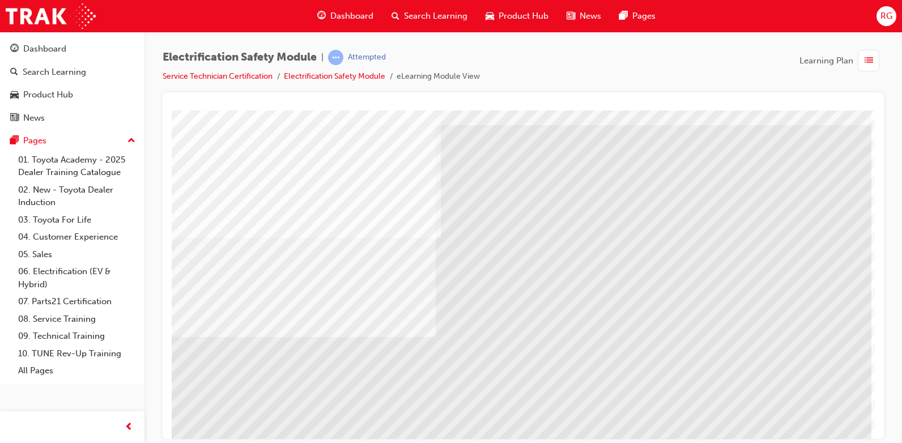
scroll to position [105, 76]
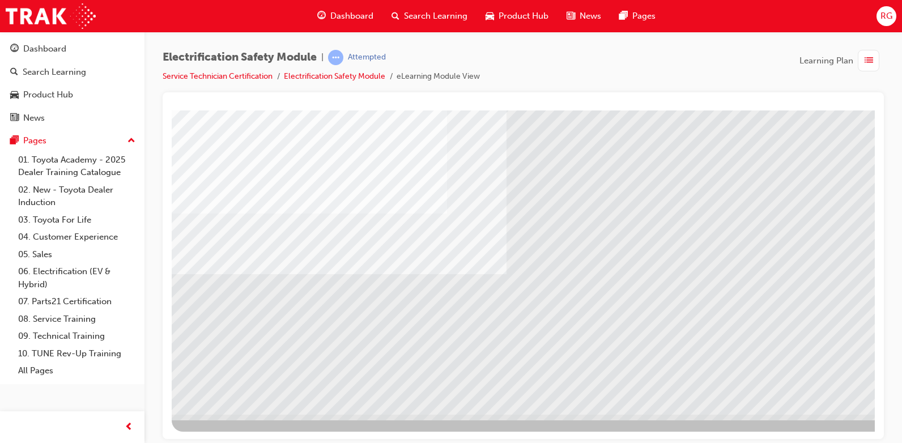
scroll to position [105, 0]
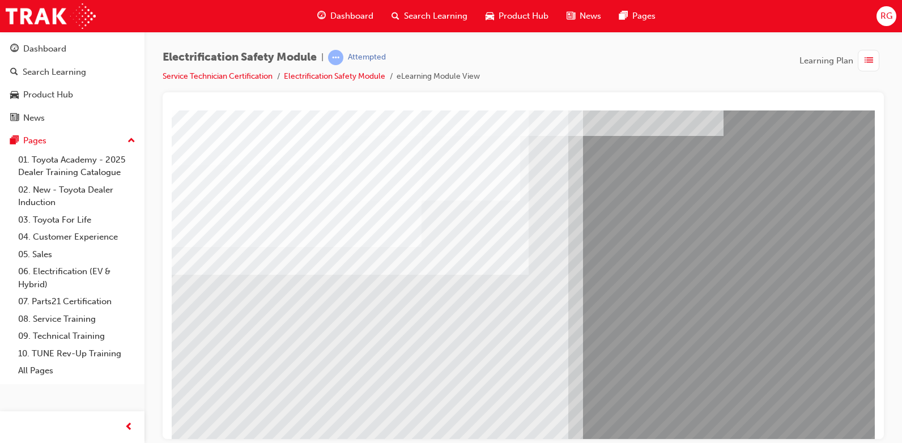
scroll to position [29, 0]
drag, startPoint x: 872, startPoint y: 157, endPoint x: 1052, endPoint y: 288, distance: 222.2
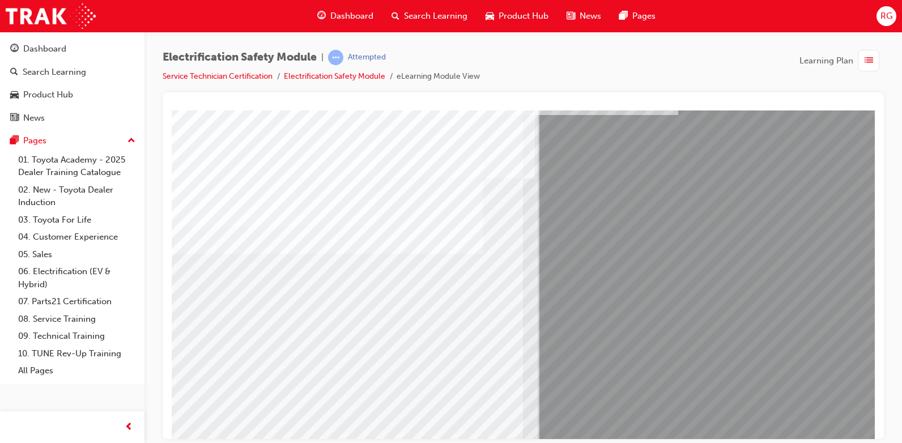
scroll to position [42, 45]
drag, startPoint x: 874, startPoint y: 342, endPoint x: 1049, endPoint y: 465, distance: 214.4
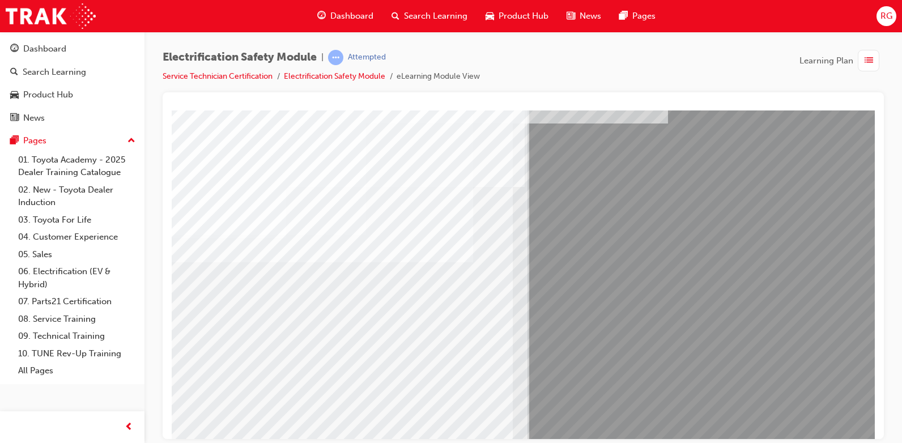
scroll to position [42, 55]
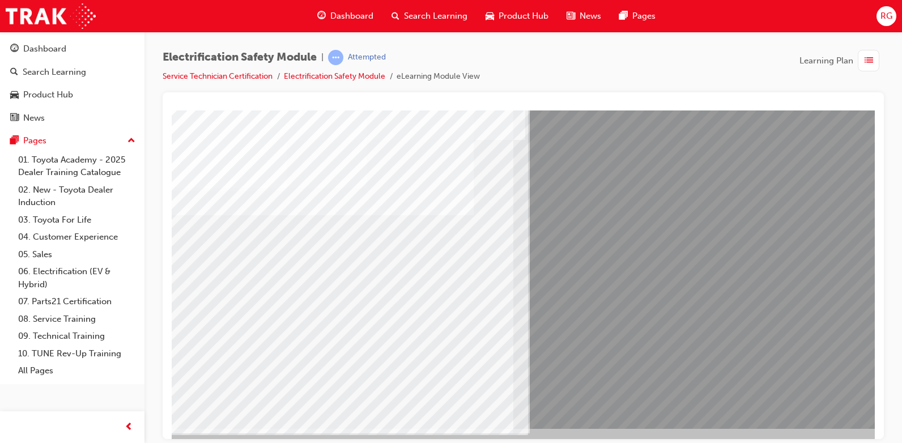
scroll to position [105, 55]
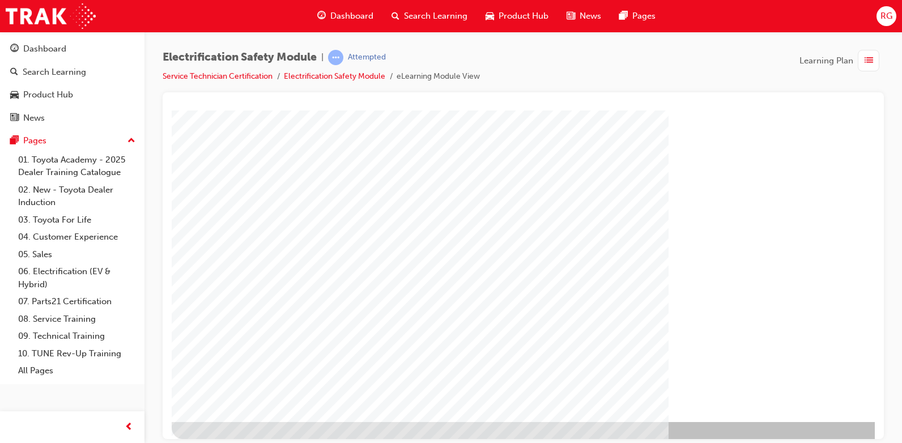
scroll to position [105, 0]
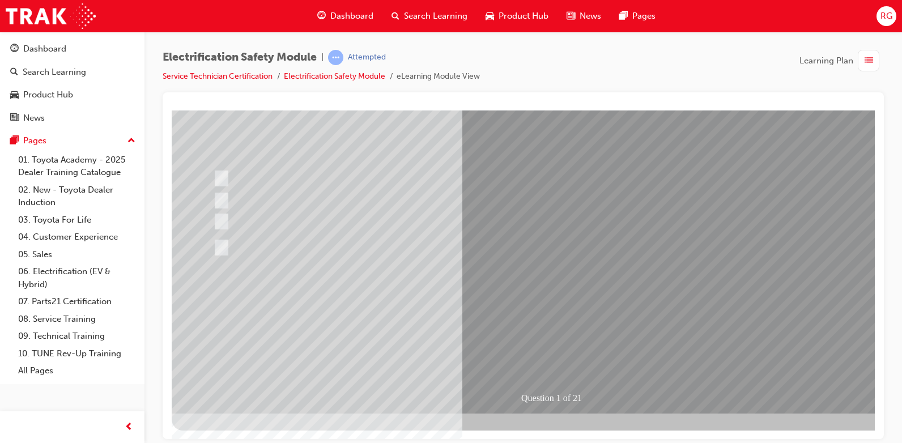
scroll to position [0, 0]
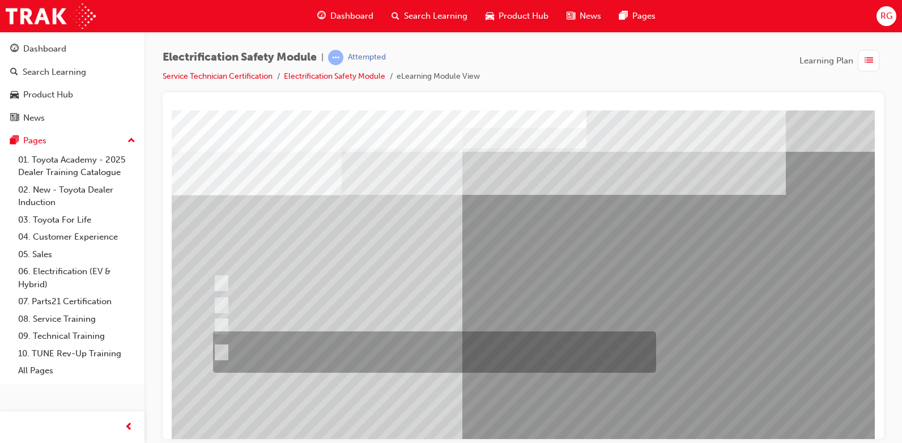
click at [223, 353] on input "The Plug-in Hybrid Electric has AC charging capability via a wall box charger a…" at bounding box center [219, 352] width 12 height 12
radio input "true"
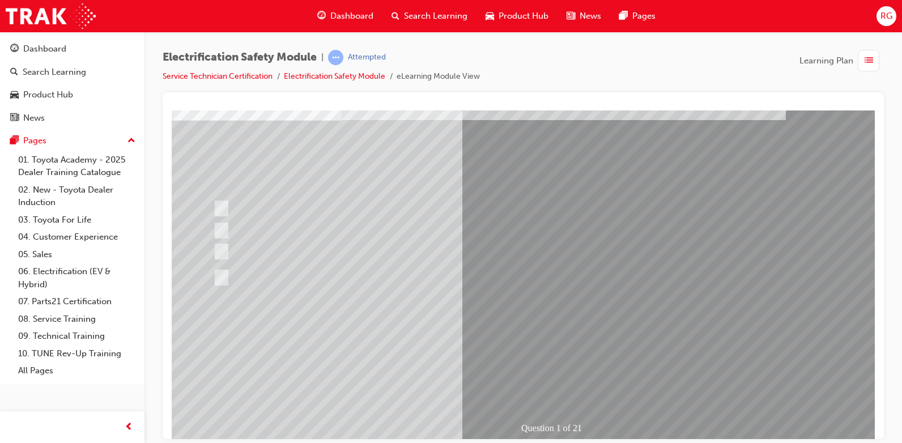
scroll to position [48, 0]
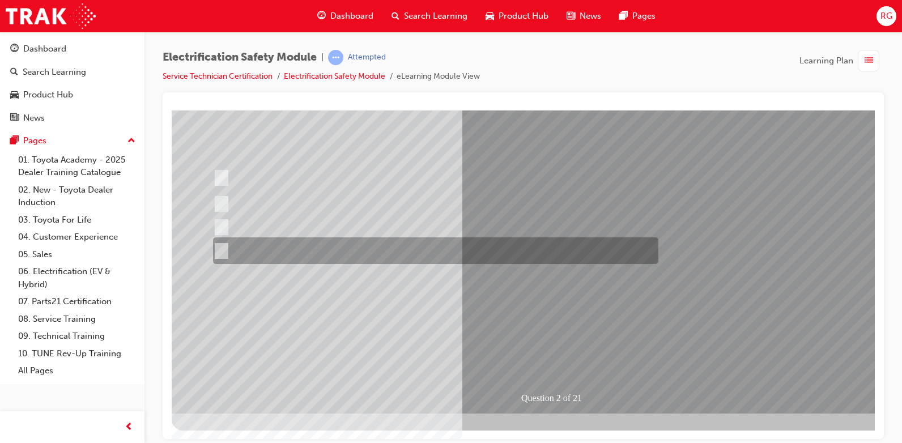
scroll to position [0, 0]
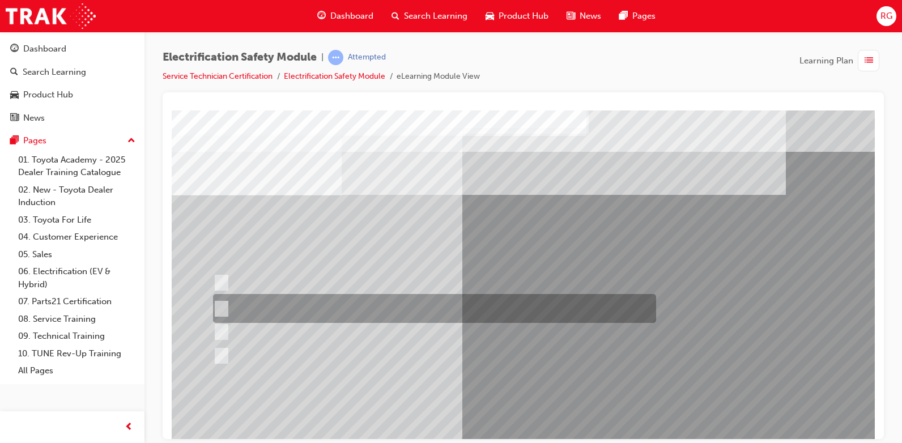
click at [220, 306] on input "The Battery Electric uses AC & DC charging capability and has no petrol engine." at bounding box center [219, 309] width 12 height 12
radio input "true"
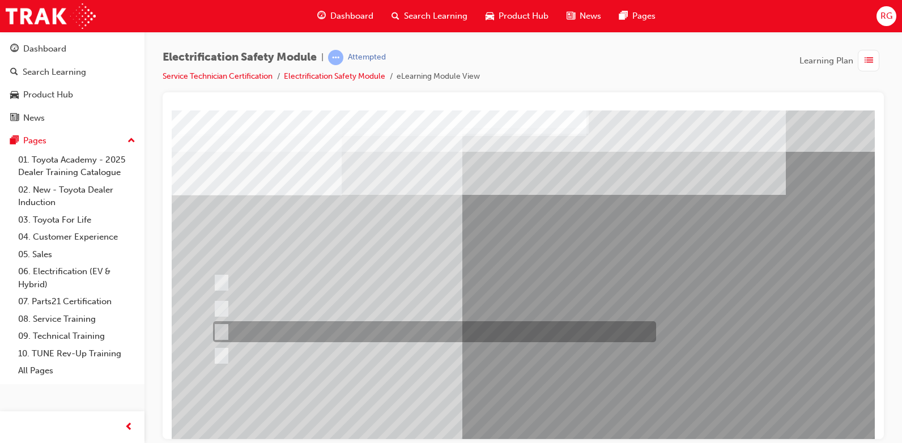
scroll to position [105, 0]
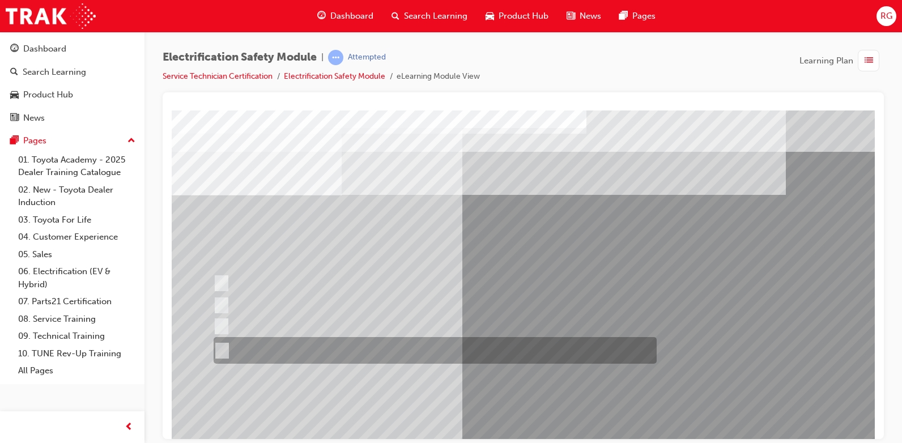
click at [218, 349] on input "The FCEV produces electric power via a Fuel Cell Stack supporting the Hybrid ba…" at bounding box center [220, 350] width 12 height 12
radio input "true"
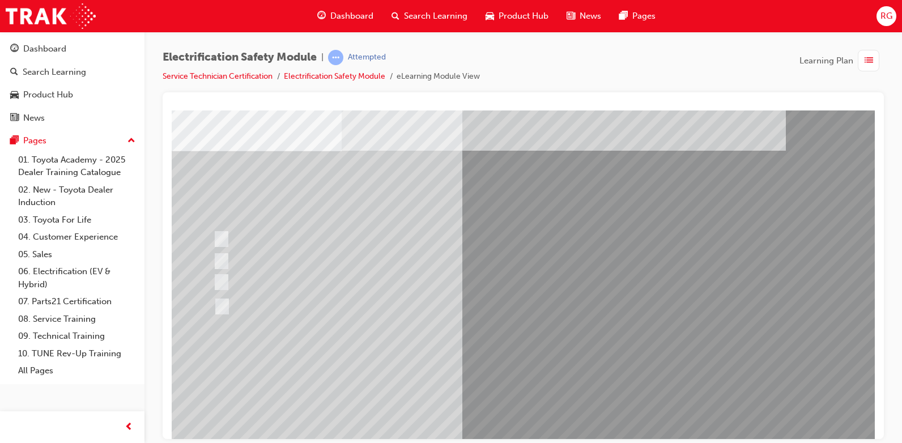
scroll to position [105, 0]
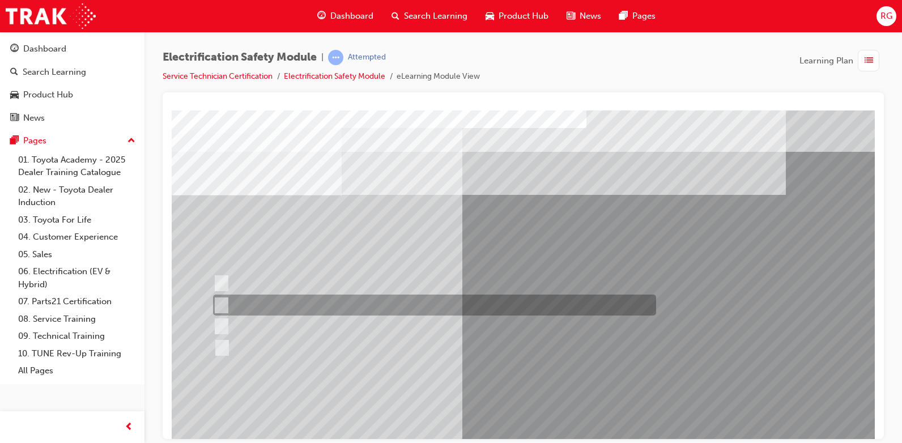
click at [220, 304] on input "EV or H2 labels on the License Plate." at bounding box center [218, 305] width 12 height 12
checkbox input "true"
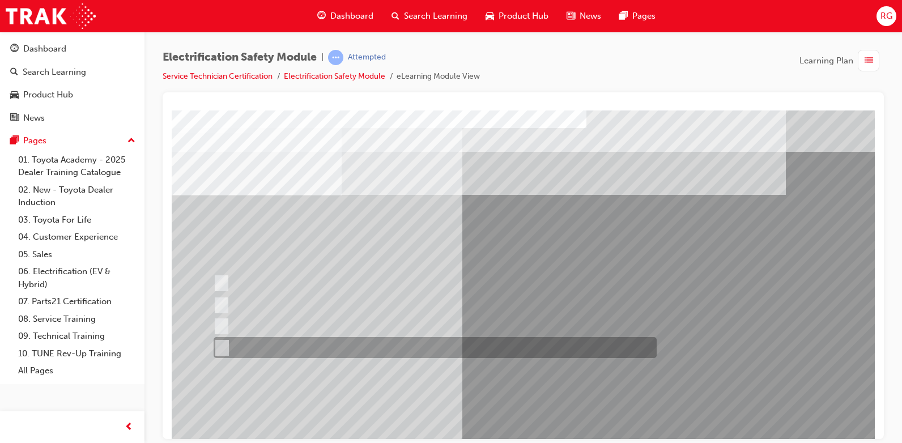
click at [225, 349] on input "Charge ports or H2 Filler Port in place of a Fuel Filler." at bounding box center [219, 348] width 12 height 12
checkbox input "true"
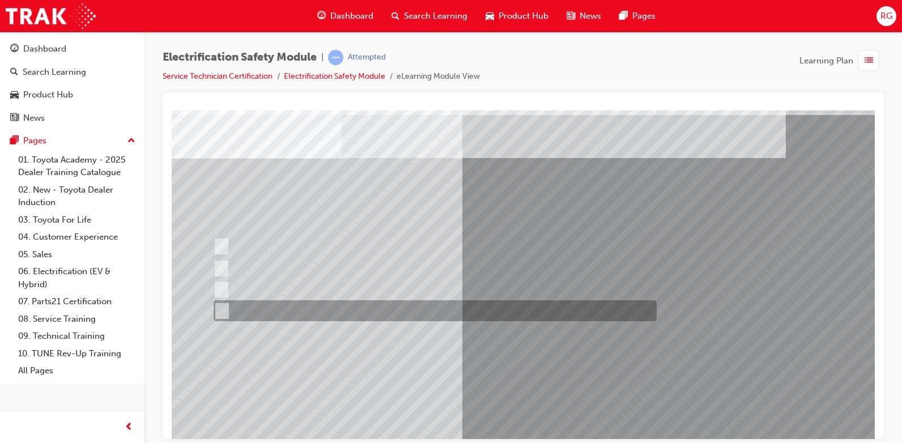
scroll to position [57, 0]
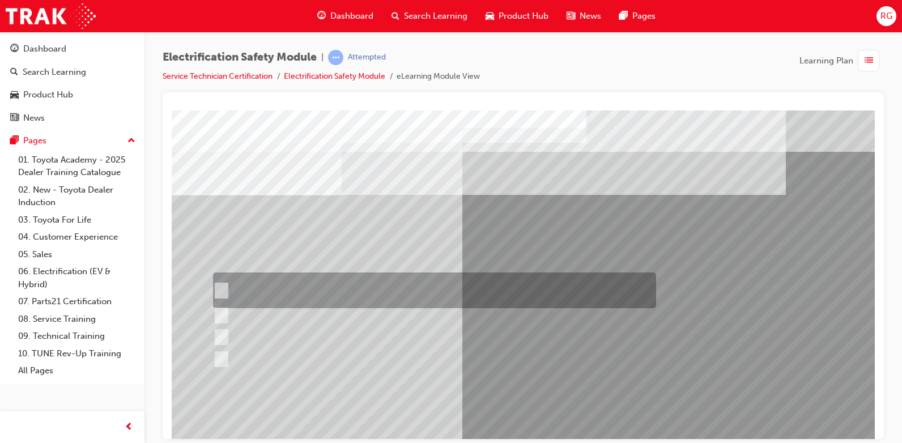
click at [219, 288] on input "The READY light will illuminate when the vehicle is turned on and ready to driv…" at bounding box center [218, 290] width 12 height 12
checkbox input "true"
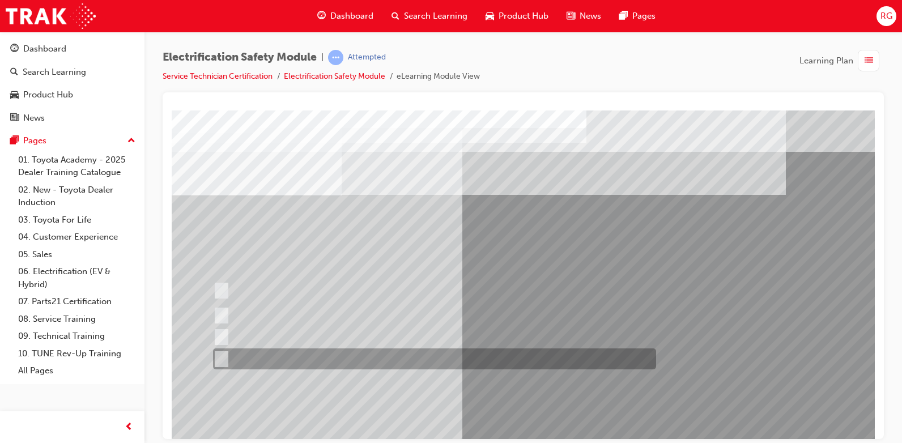
click at [219, 354] on input "Battery Level indicator (State of Charge)." at bounding box center [218, 359] width 12 height 12
checkbox input "true"
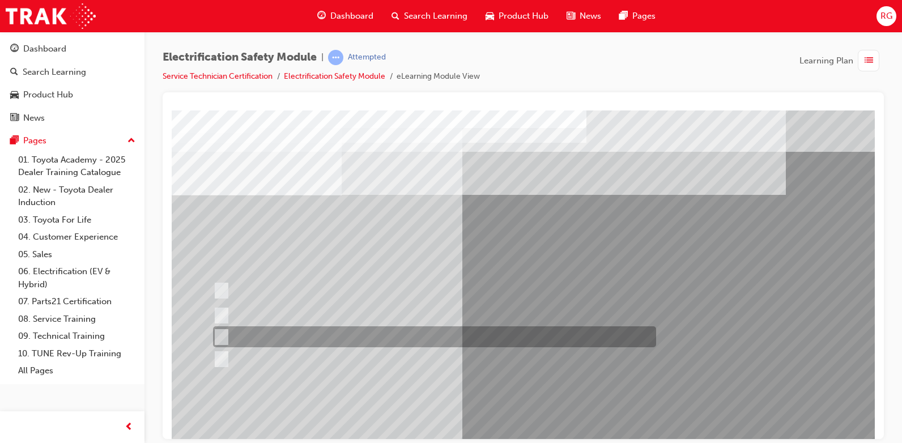
click at [220, 335] on input "Vehicle Motive Force selection types illuminated e.g. (EV/HV)." at bounding box center [218, 337] width 12 height 12
checkbox input "true"
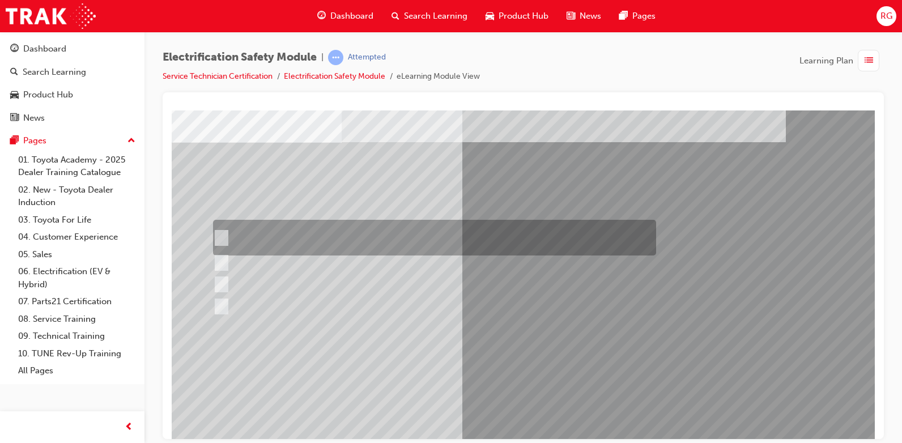
scroll to position [105, 0]
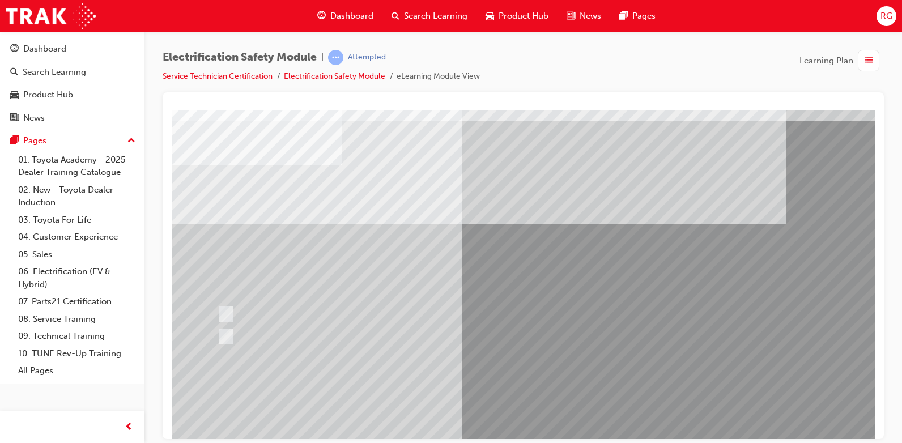
scroll to position [57, 0]
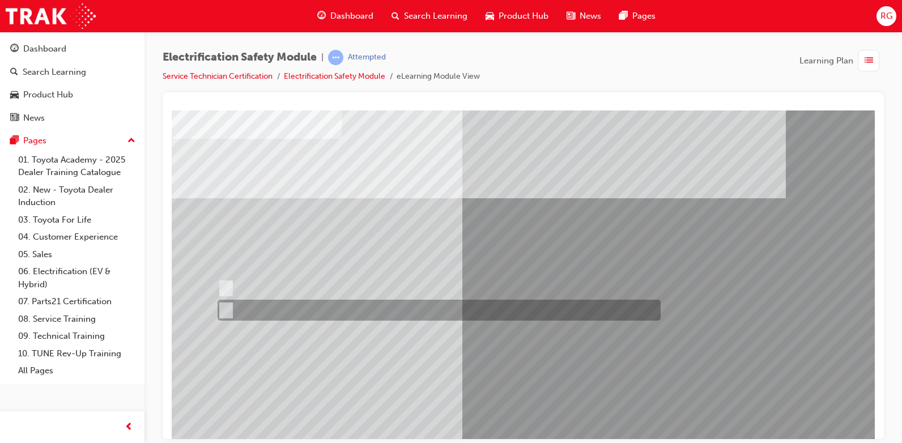
click at [225, 309] on input "False" at bounding box center [224, 310] width 12 height 12
radio input "true"
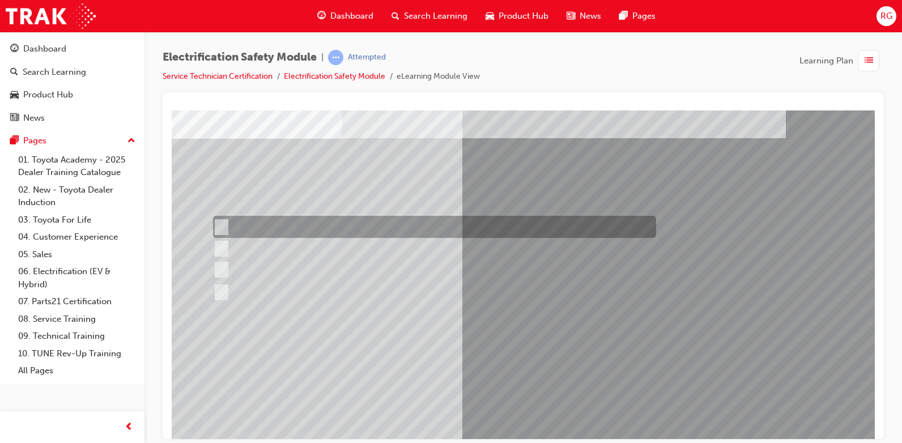
click at [223, 227] on input "Travel to the capacitors for storage charge of auxiliary components." at bounding box center [219, 227] width 12 height 12
radio input "true"
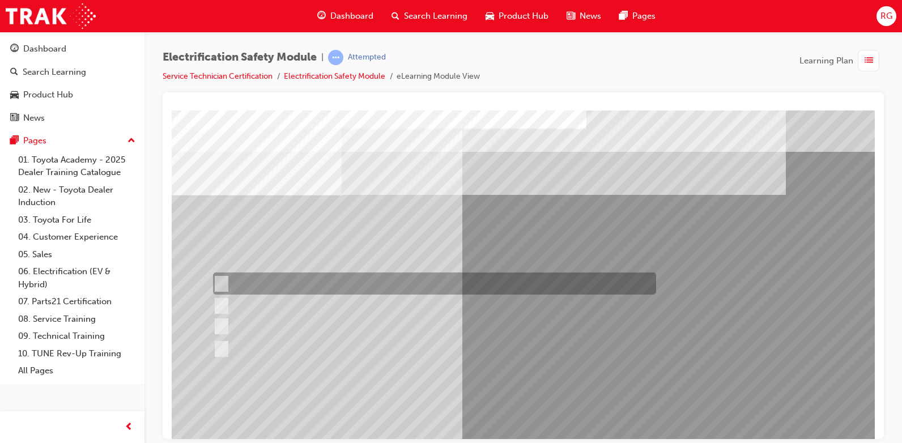
click at [222, 282] on input "Working on the High Voltage System." at bounding box center [219, 284] width 12 height 12
radio input "true"
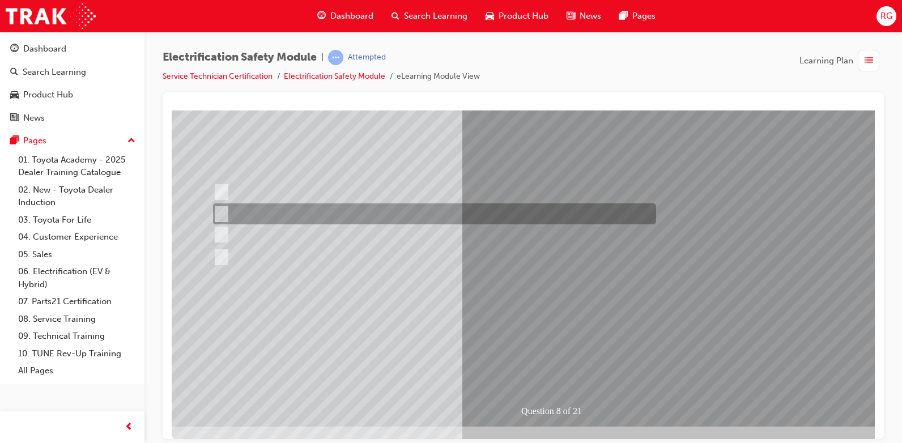
scroll to position [105, 0]
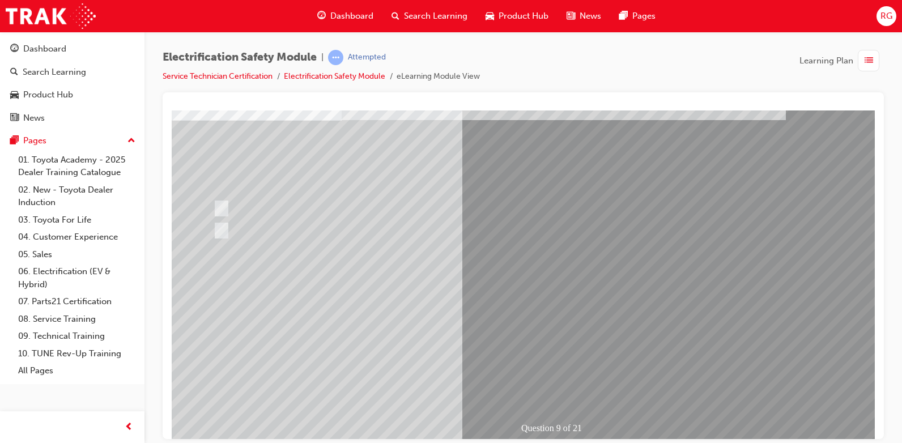
scroll to position [48, 0]
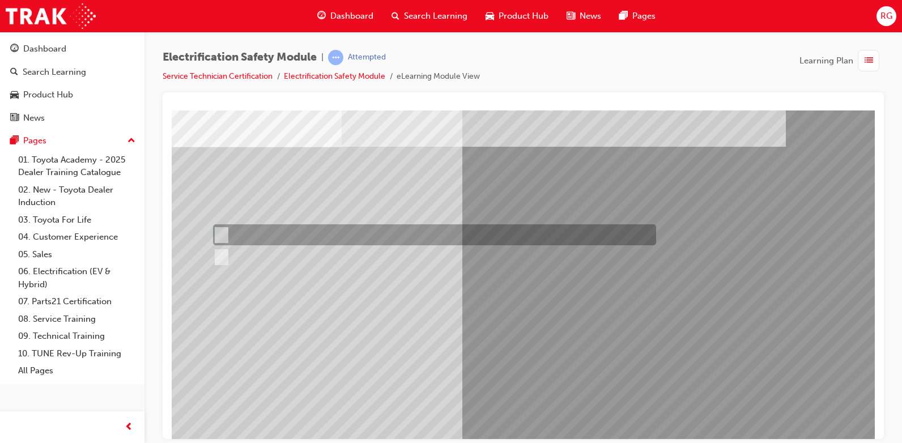
click at [223, 235] on input "True" at bounding box center [219, 235] width 12 height 12
radio input "true"
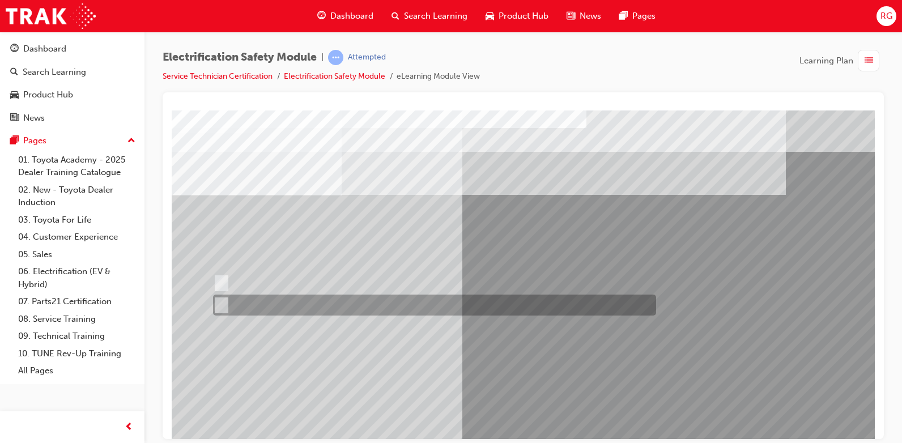
click at [219, 304] on input "True" at bounding box center [219, 305] width 12 height 12
radio input "true"
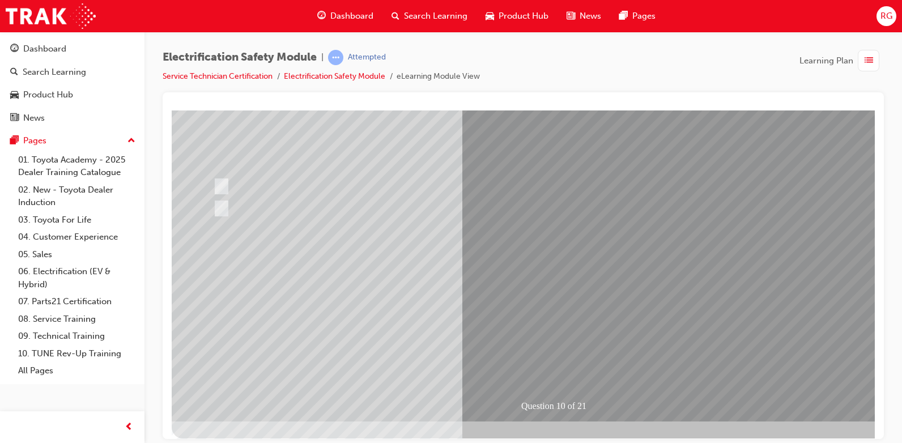
scroll to position [105, 0]
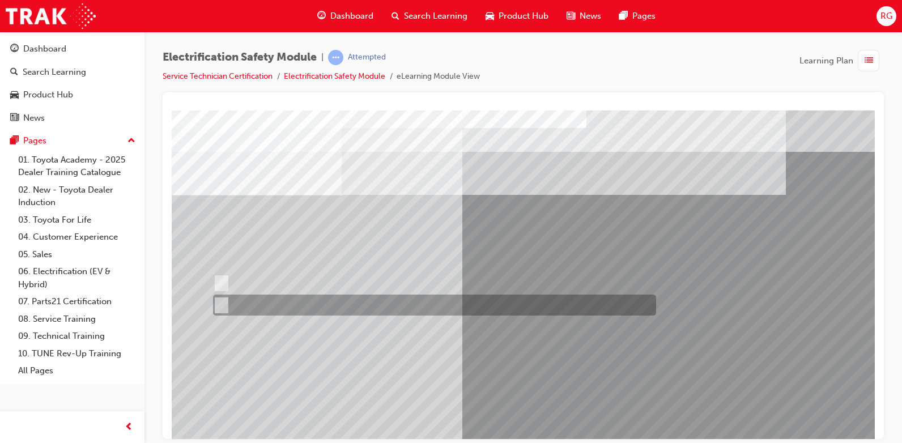
click at [223, 304] on input "False" at bounding box center [219, 305] width 12 height 12
radio input "true"
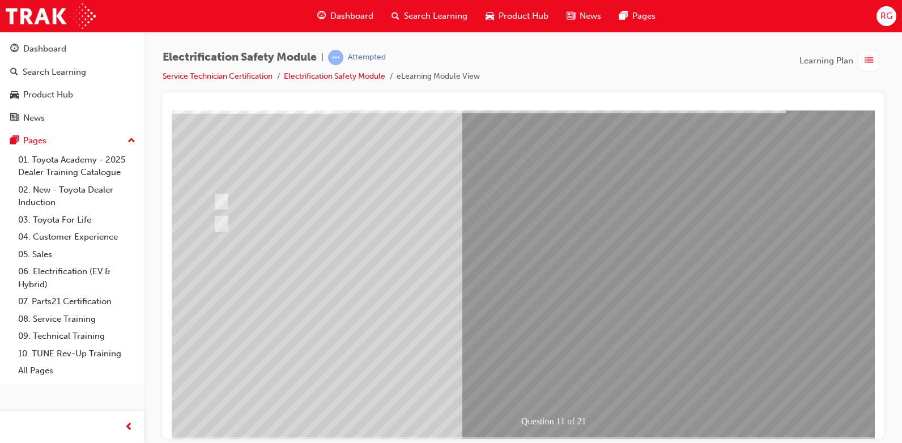
scroll to position [105, 0]
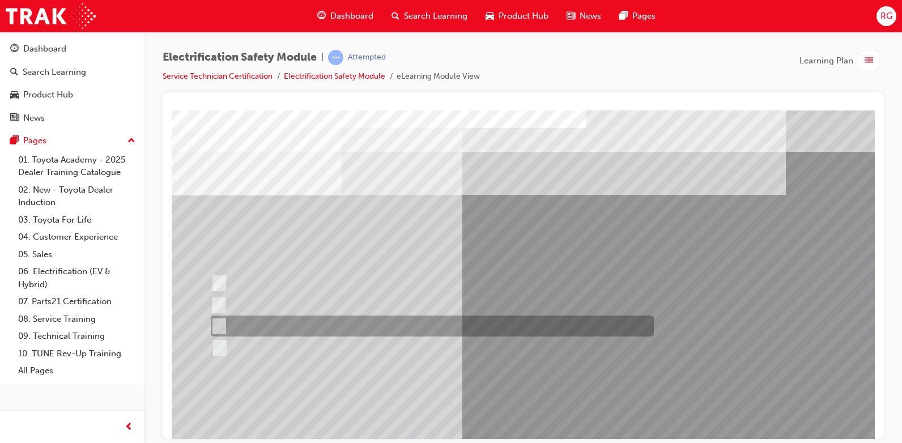
click at [225, 327] on div at bounding box center [429, 326] width 443 height 21
radio input "true"
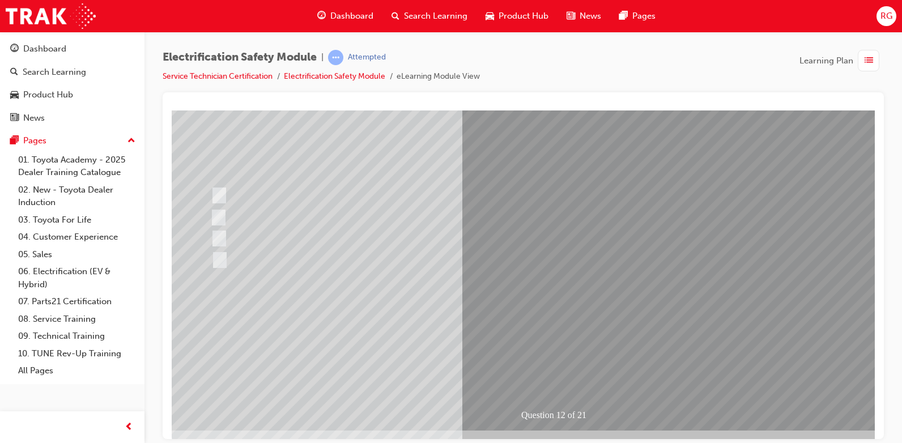
scroll to position [105, 0]
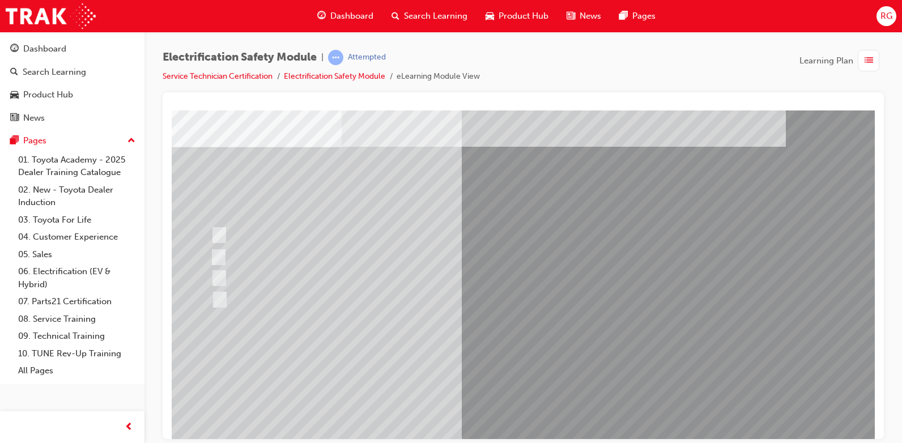
scroll to position [0, 0]
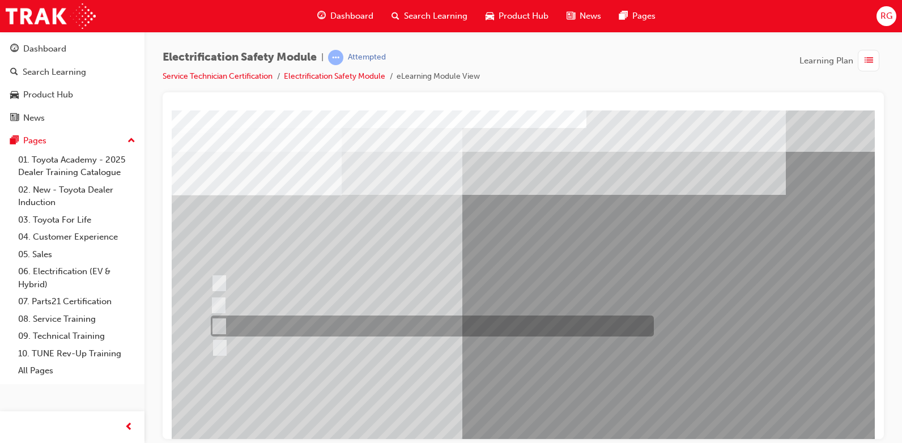
click at [217, 326] on input "Wait 10 minutes to discharge the High Voltage Capacitors." at bounding box center [217, 326] width 12 height 12
radio input "true"
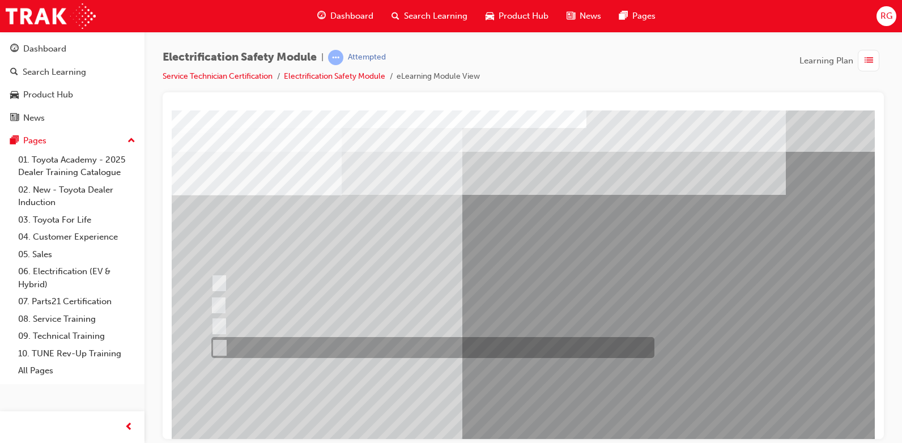
scroll to position [57, 0]
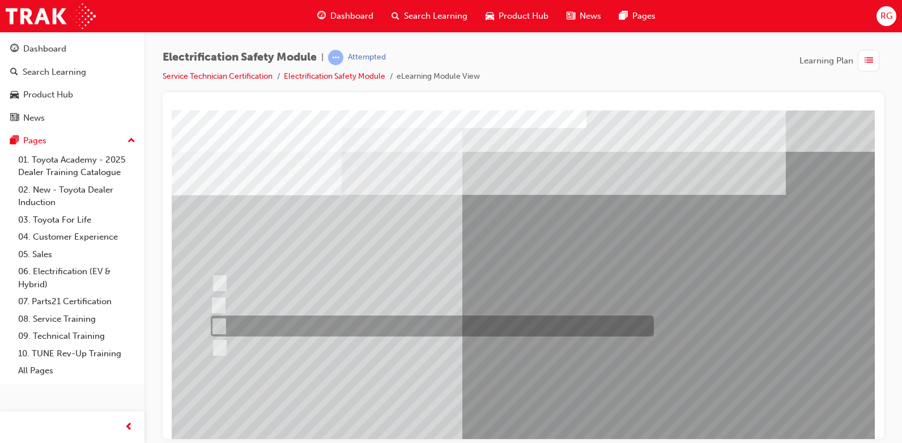
click at [220, 320] on input "10 minutes" at bounding box center [217, 326] width 12 height 12
radio input "true"
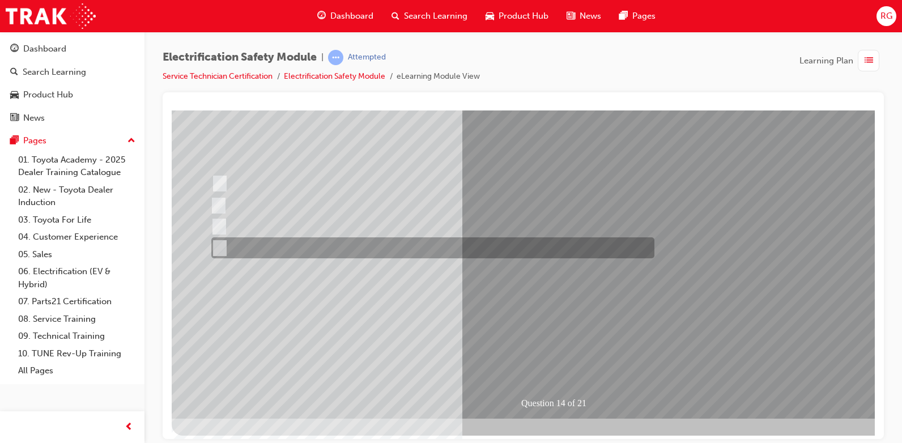
scroll to position [105, 0]
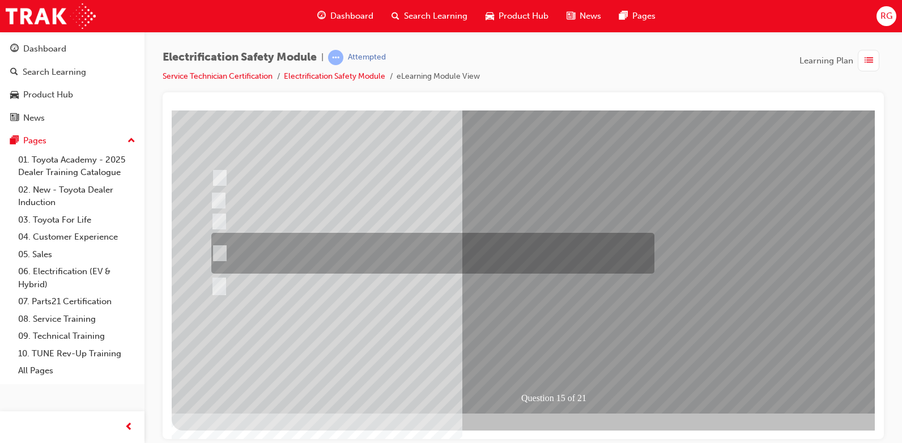
scroll to position [0, 0]
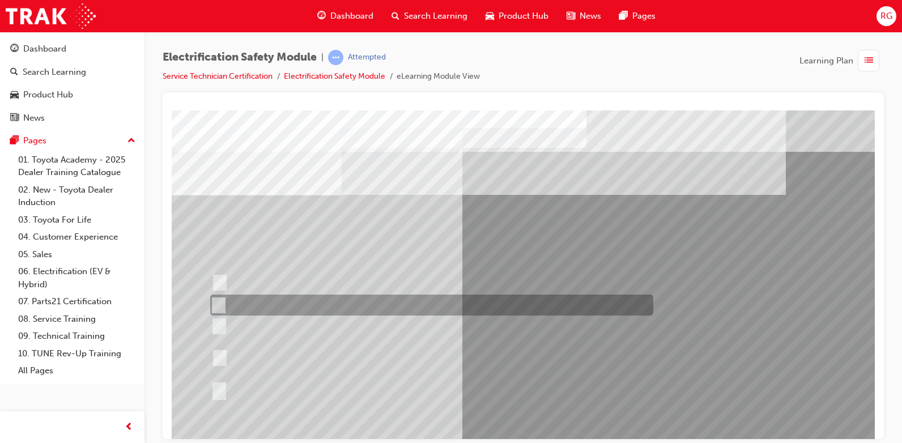
click at [432, 306] on div at bounding box center [428, 305] width 443 height 21
radio input "true"
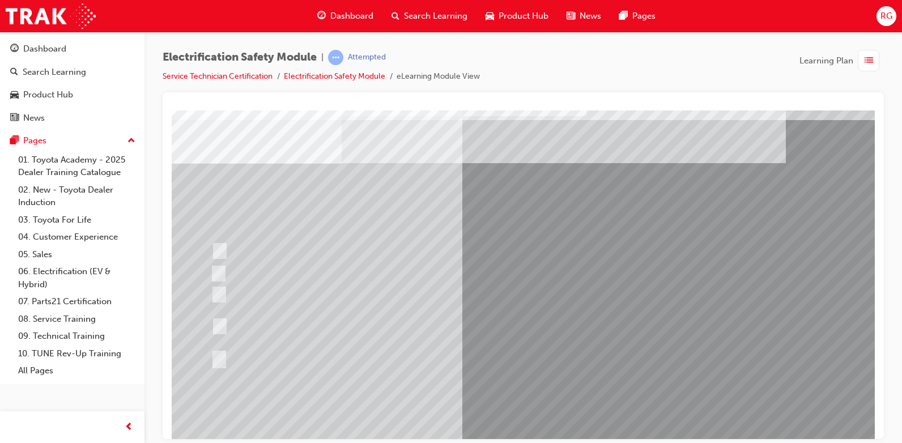
scroll to position [57, 0]
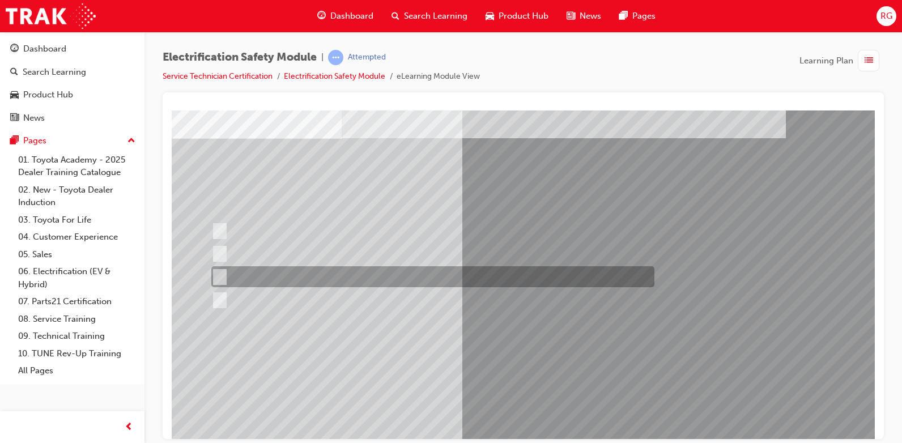
scroll to position [0, 0]
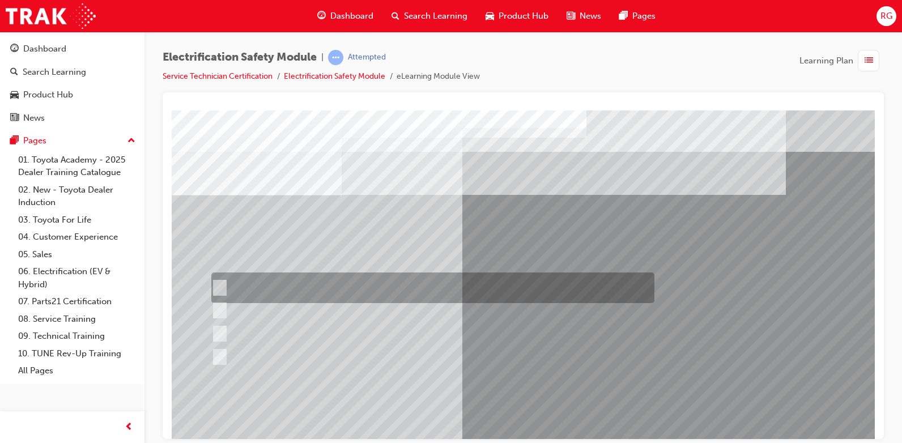
click at [225, 282] on div at bounding box center [429, 288] width 443 height 31
radio input "true"
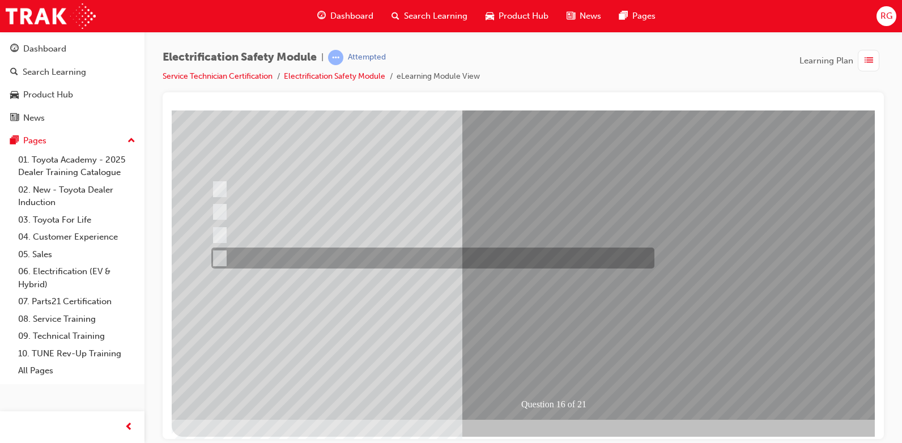
scroll to position [105, 0]
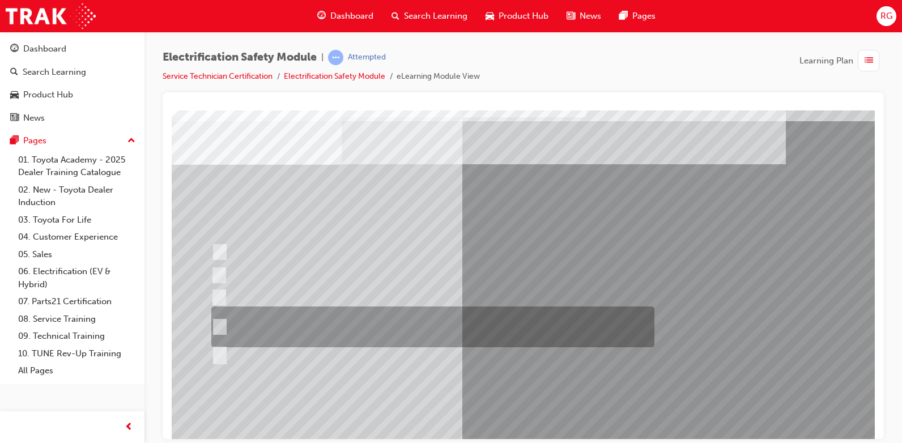
scroll to position [57, 0]
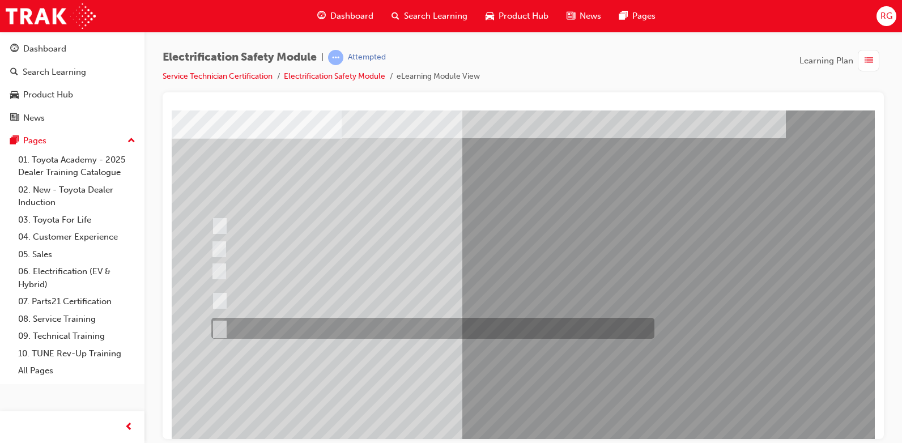
click at [220, 330] on input "All of the above." at bounding box center [217, 328] width 12 height 12
radio input "true"
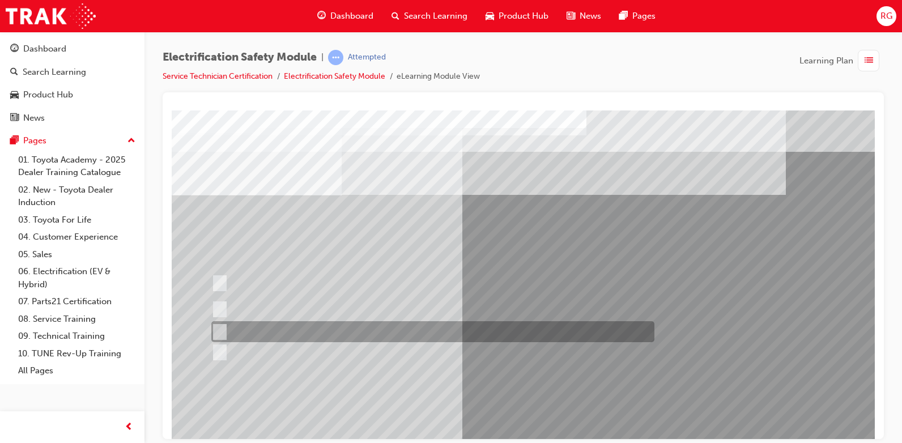
click at [218, 327] on input "Discard the gloves and use a new pair." at bounding box center [217, 332] width 12 height 12
radio input "true"
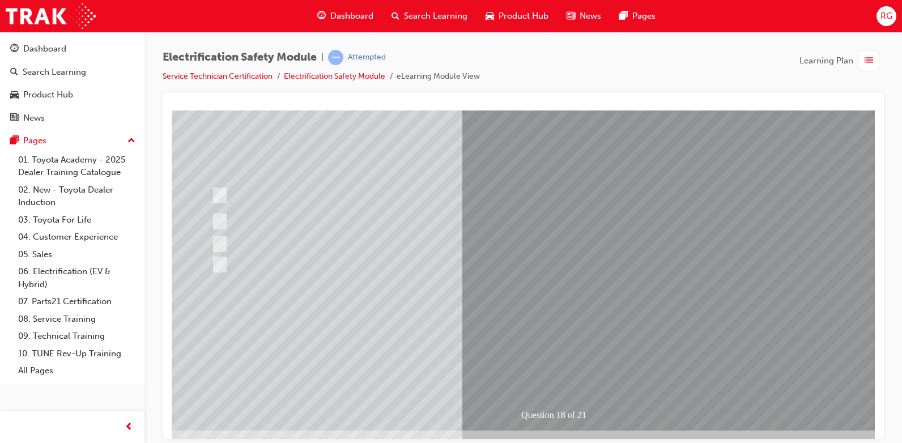
scroll to position [105, 0]
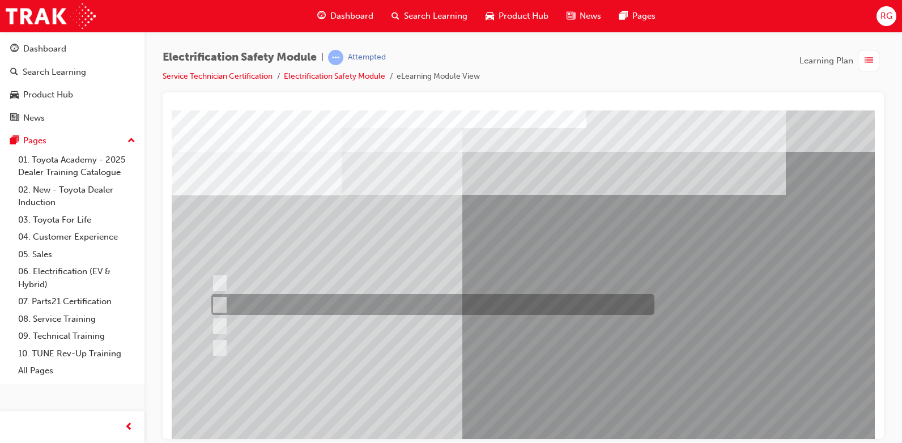
click at [224, 309] on div at bounding box center [429, 304] width 443 height 21
radio input "true"
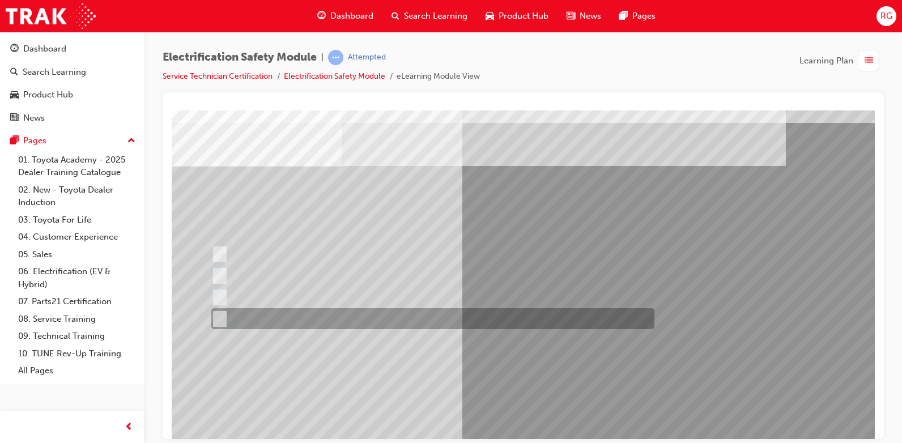
scroll to position [57, 0]
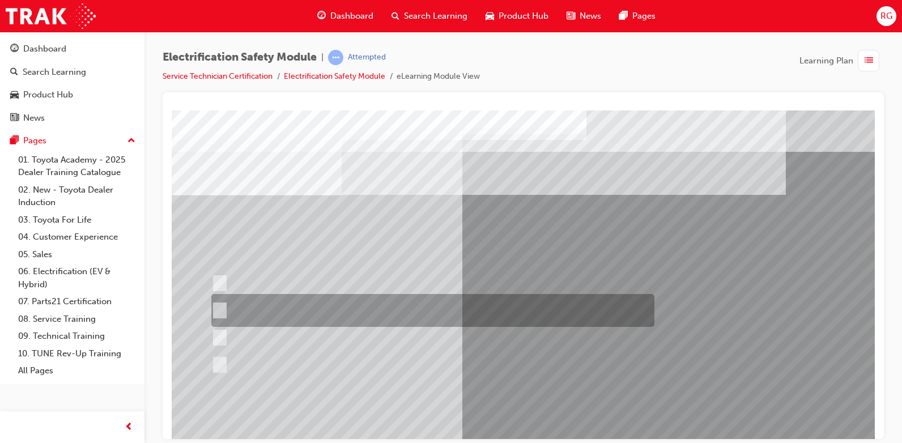
click at [219, 310] on input "To provide added protection against electrical shock in conjunction with electr…" at bounding box center [217, 310] width 12 height 12
radio input "true"
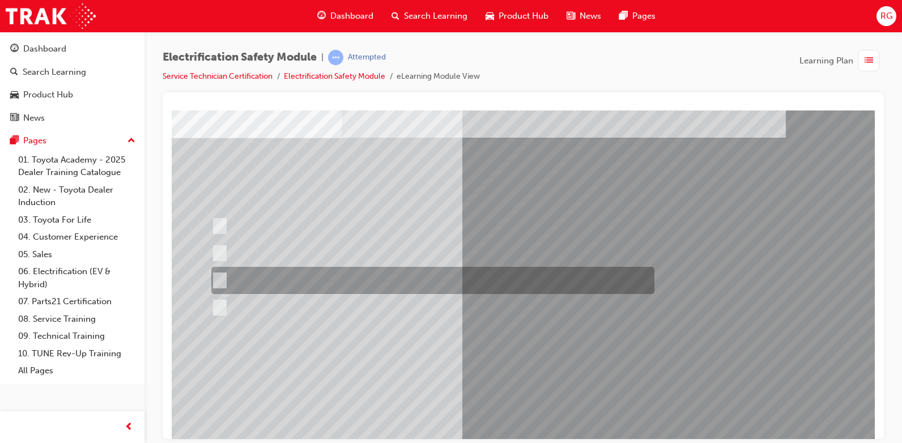
scroll to position [105, 0]
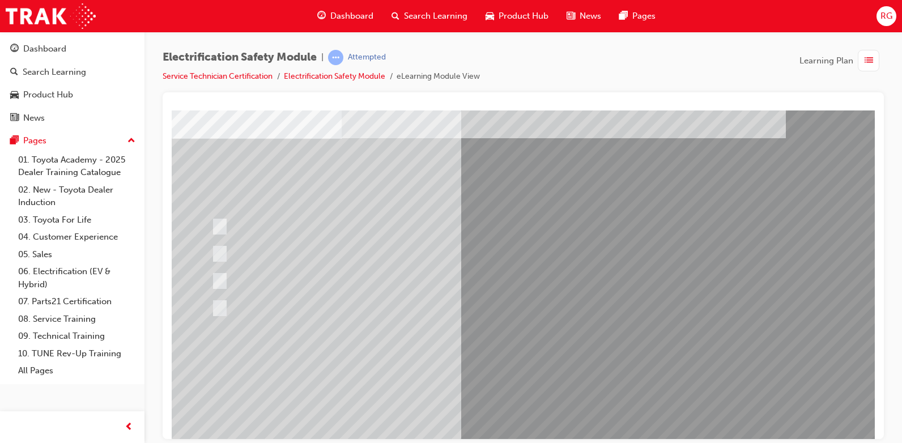
scroll to position [0, 0]
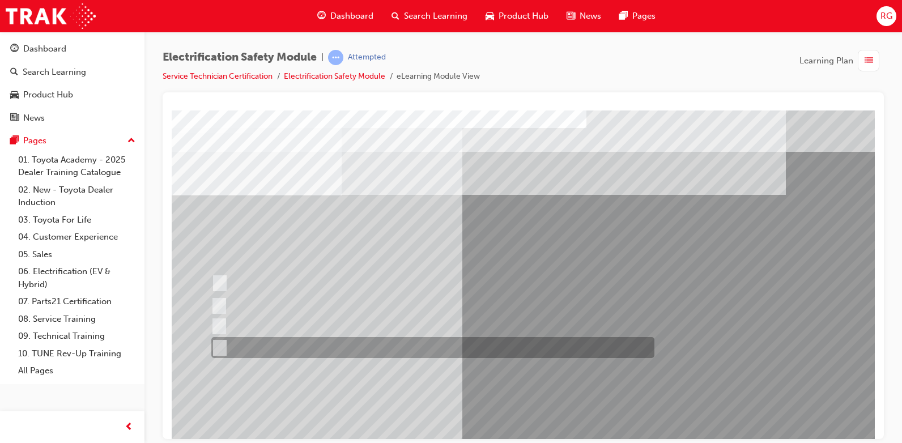
click at [218, 348] on input "All these items should be removed to improve safety" at bounding box center [217, 348] width 12 height 12
radio input "true"
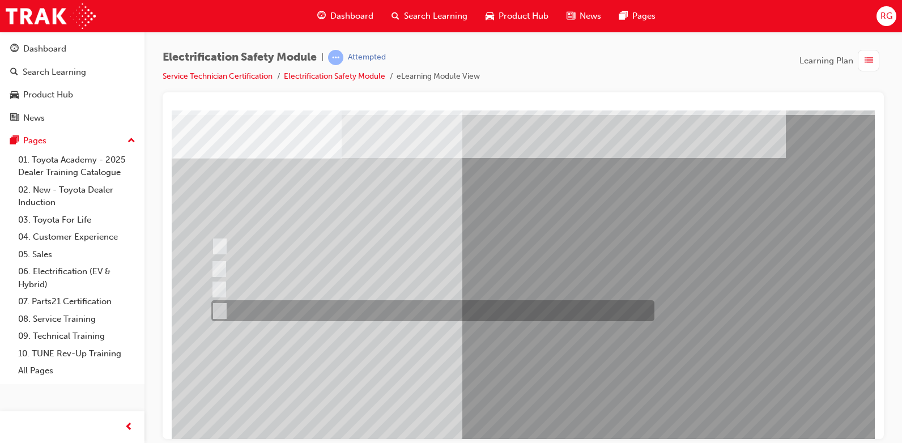
scroll to position [57, 0]
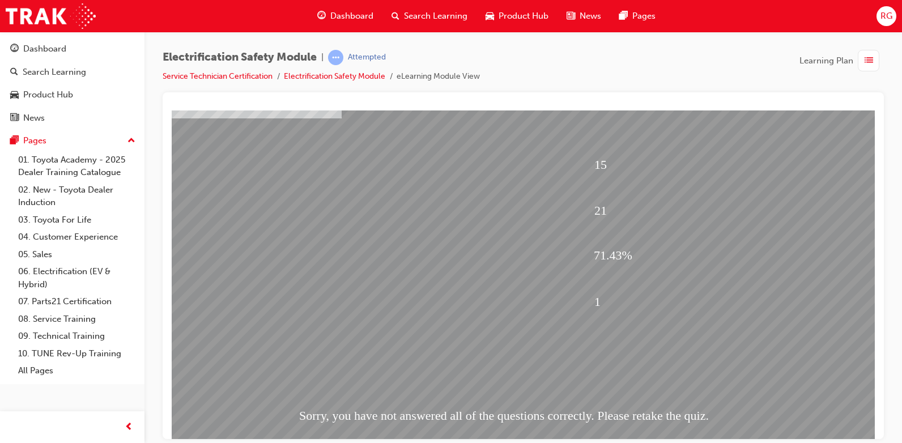
scroll to position [105, 0]
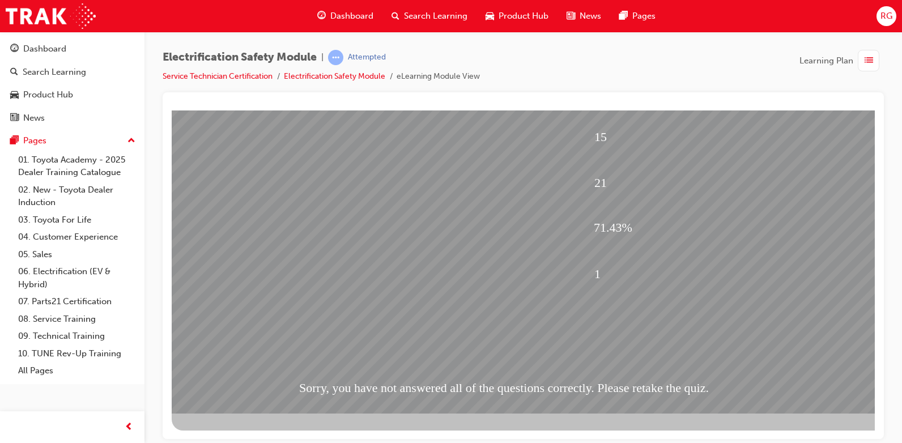
drag, startPoint x: 604, startPoint y: 32, endPoint x: 559, endPoint y: 50, distance: 48.8
click at [559, 50] on div "Electrification Safety Module | Attempted Service Technician Certification Elec…" at bounding box center [523, 71] width 721 height 42
